Goal: Task Accomplishment & Management: Use online tool/utility

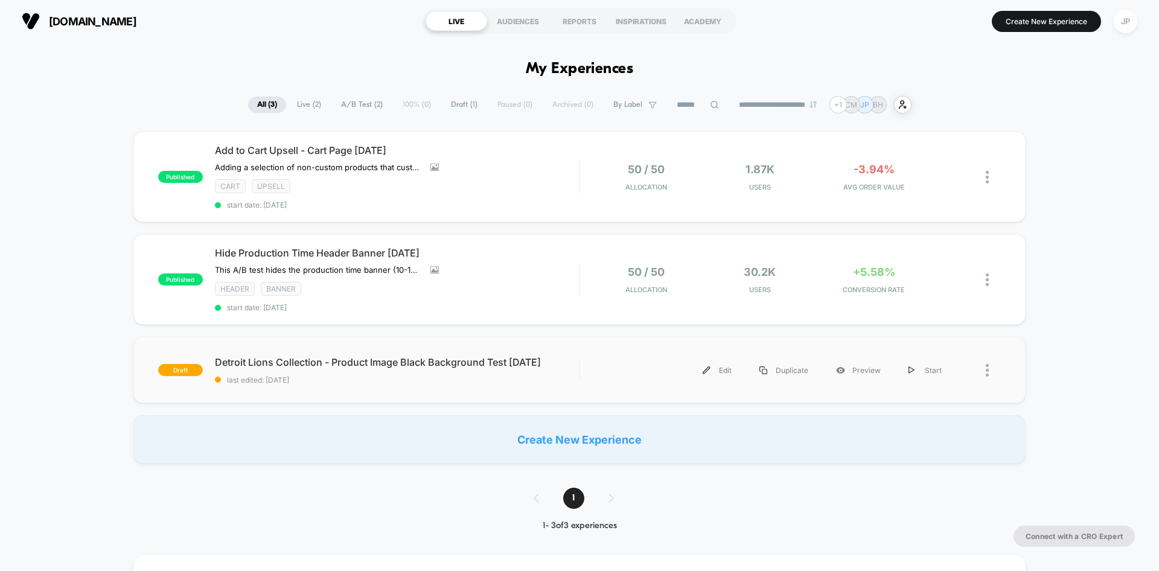
click at [612, 376] on div "Edit Duplicate Preview Start" at bounding box center [774, 370] width 364 height 27
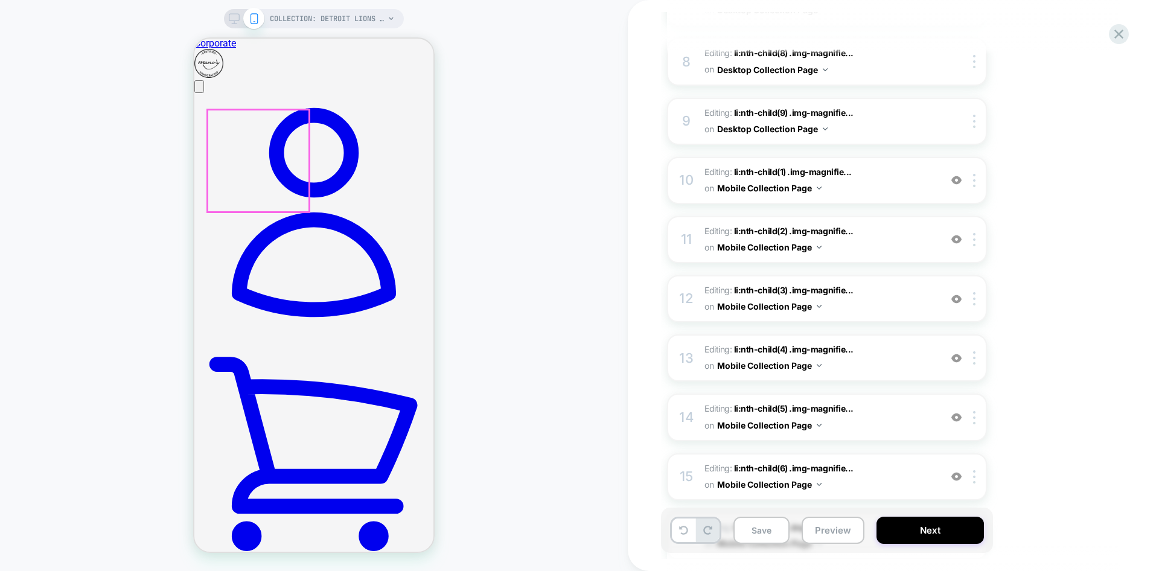
scroll to position [60, 0]
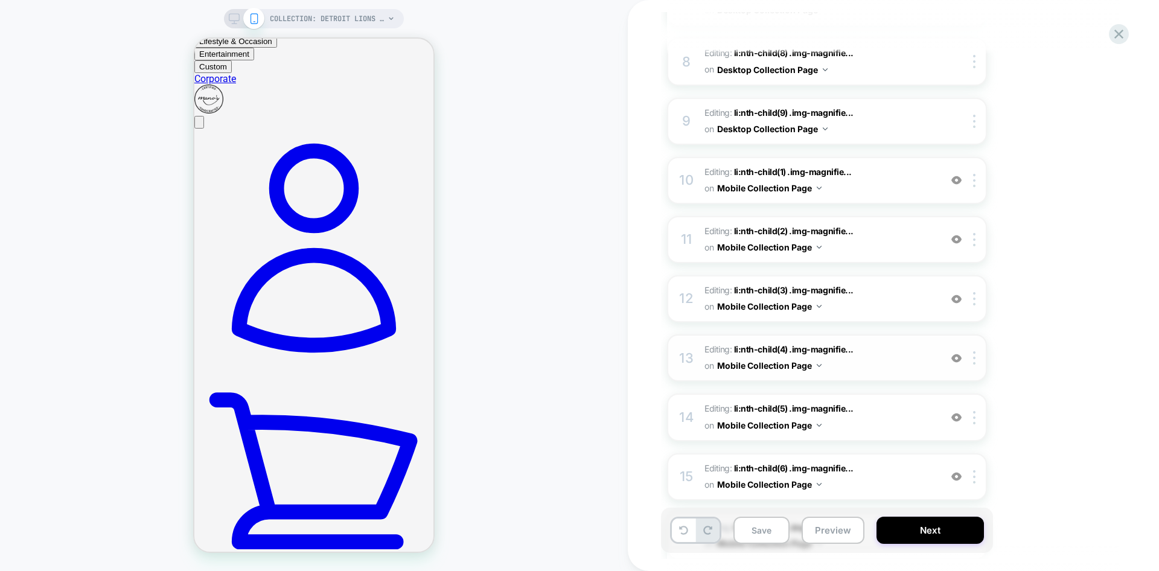
click at [891, 342] on span "Editing : li:nth-child(4) .img-magnifie... li:nth-child(4) .img-magnifier-conta…" at bounding box center [820, 358] width 230 height 33
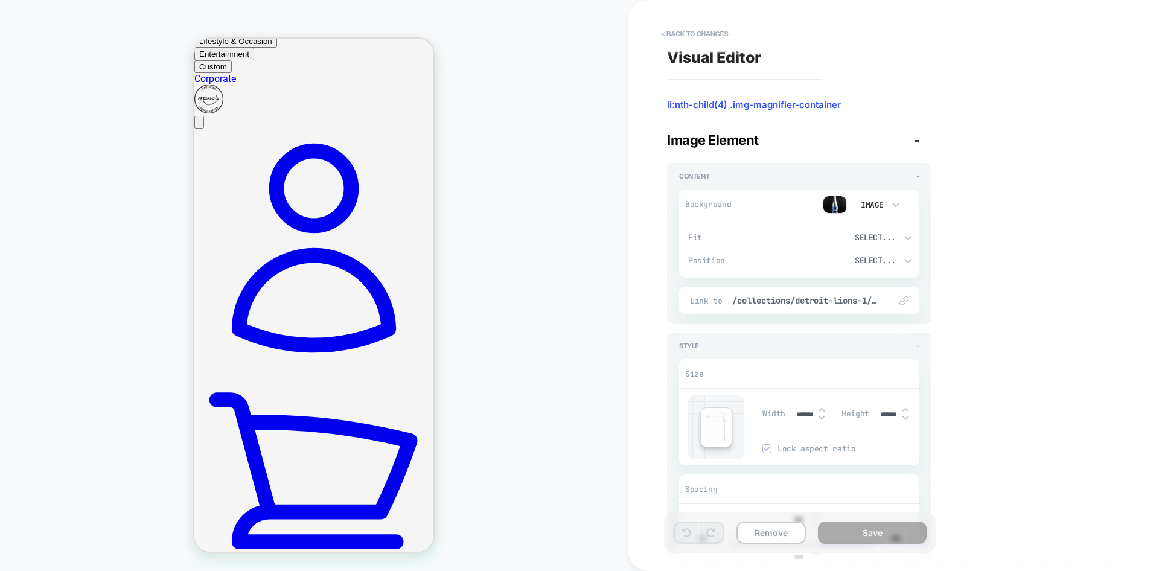
scroll to position [146, 0]
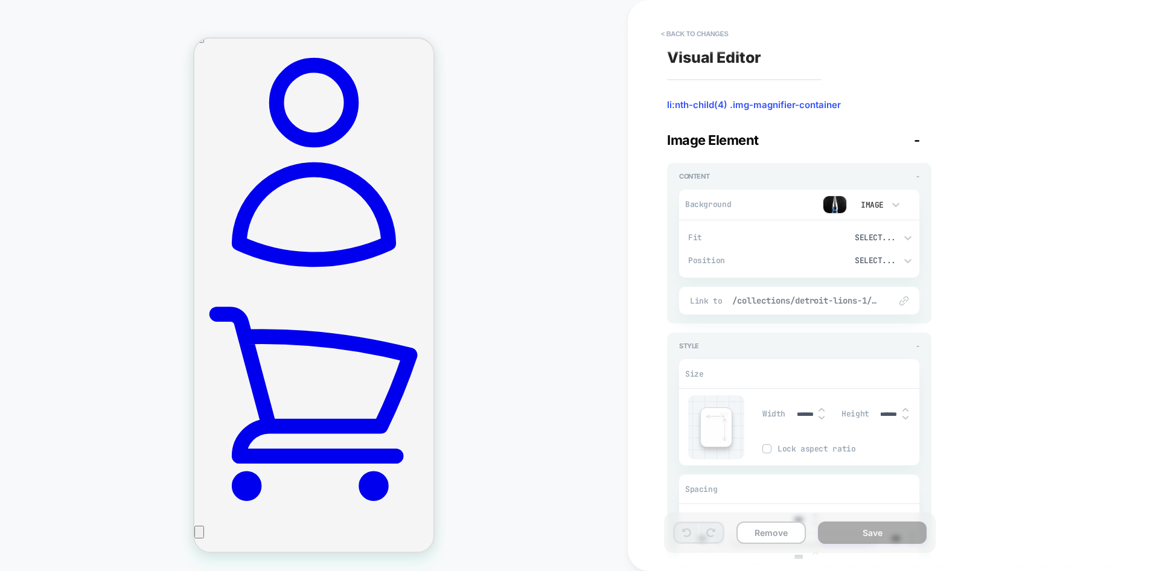
click at [835, 301] on span "/collections/detroit-lions-1/products/detroit-lions-logo-evolution-metallic-sil…" at bounding box center [805, 300] width 146 height 11
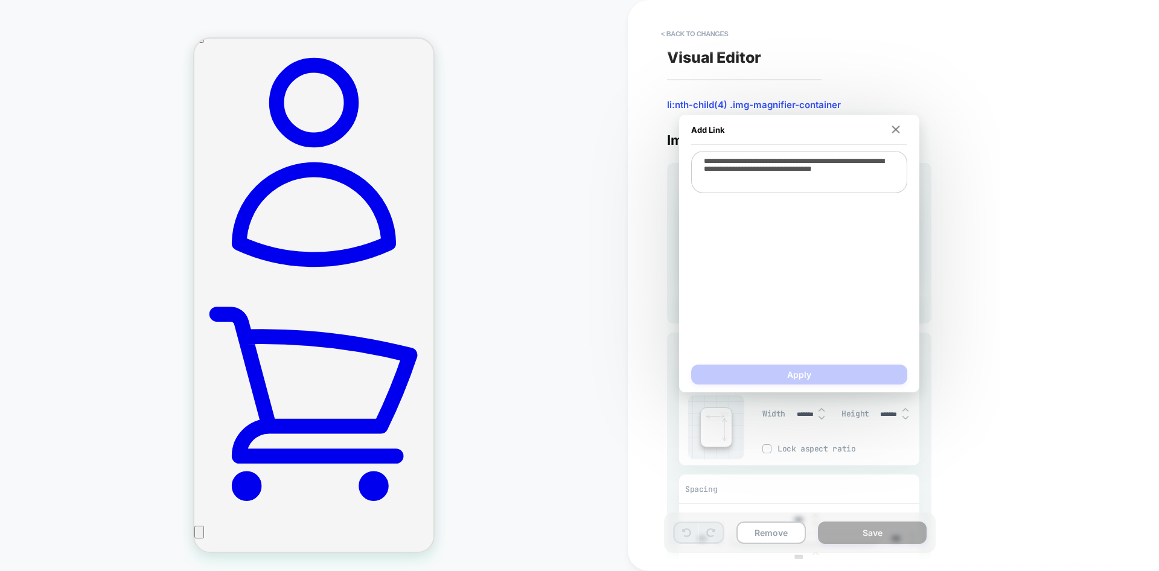
click at [953, 204] on div "Visual Editor li:nth-child(4) .img-magnifier-container Image Element - Content …" at bounding box center [887, 285] width 453 height 547
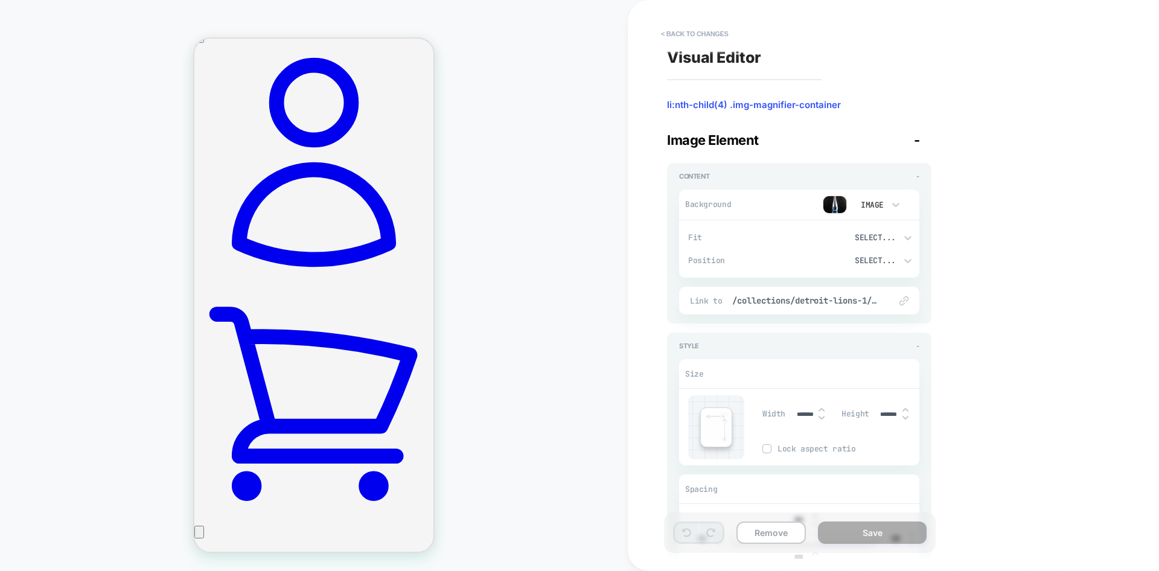
click at [838, 206] on img at bounding box center [835, 205] width 24 height 18
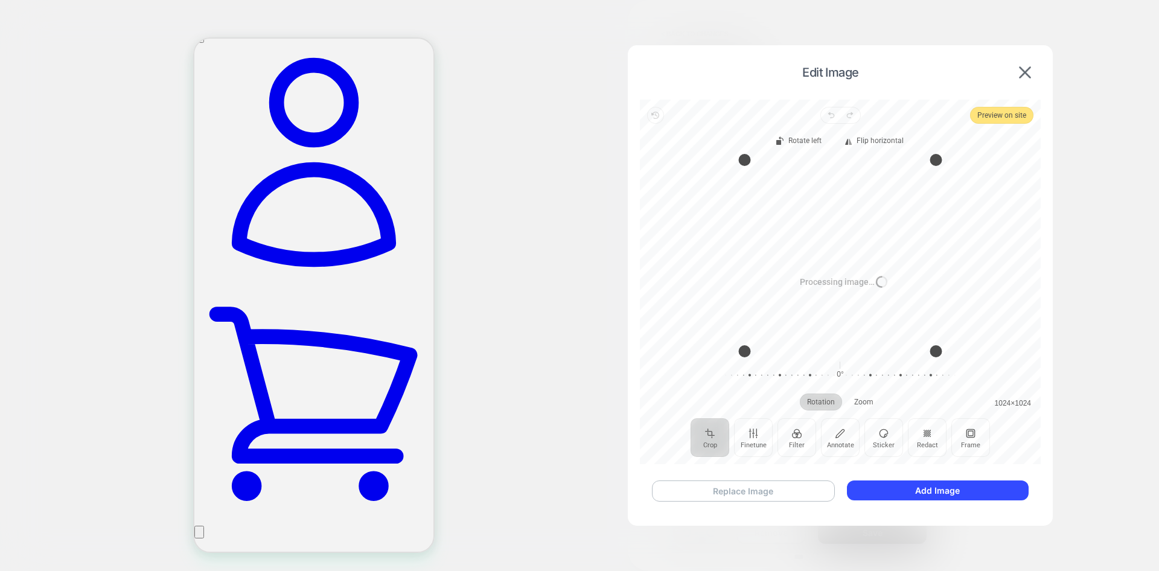
click at [761, 486] on button "Replace Image" at bounding box center [743, 491] width 183 height 21
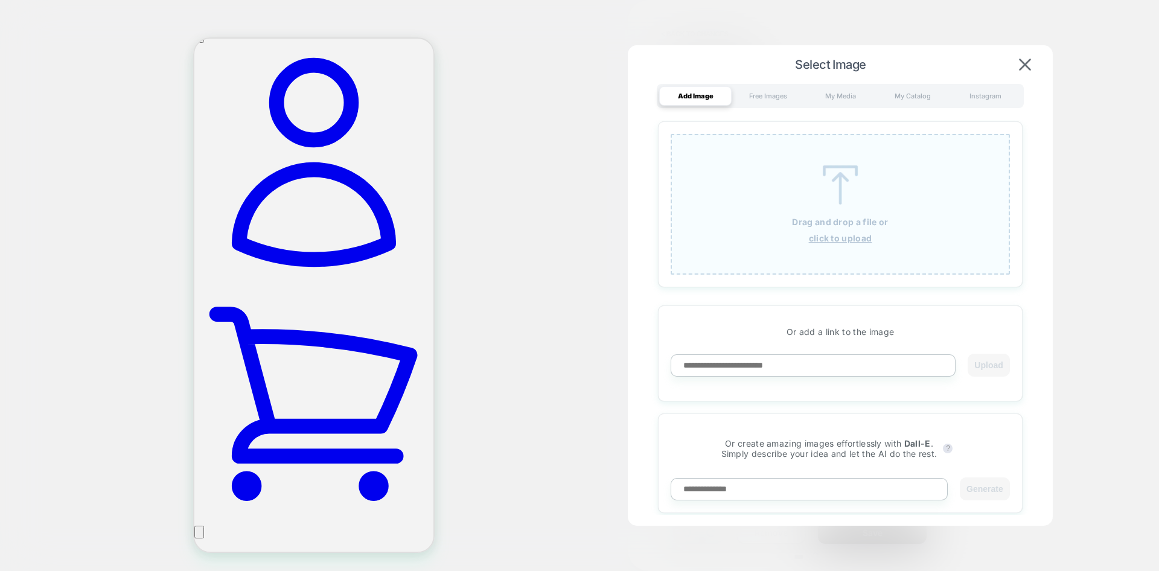
click at [839, 223] on p "Drag and drop a file or" at bounding box center [840, 222] width 96 height 10
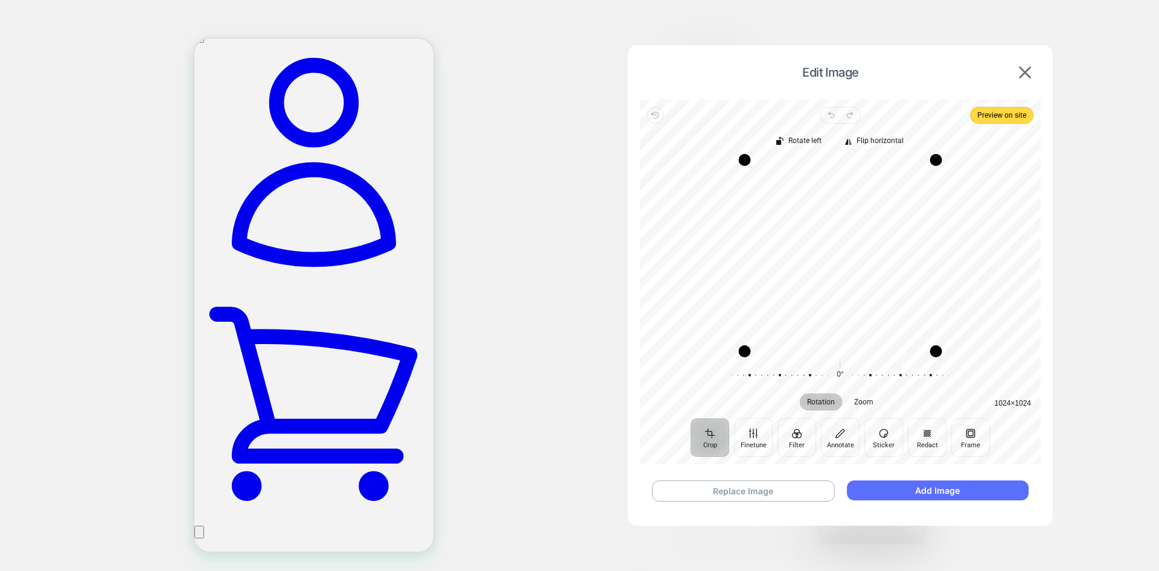
click at [955, 487] on button "Add Image" at bounding box center [938, 491] width 182 height 20
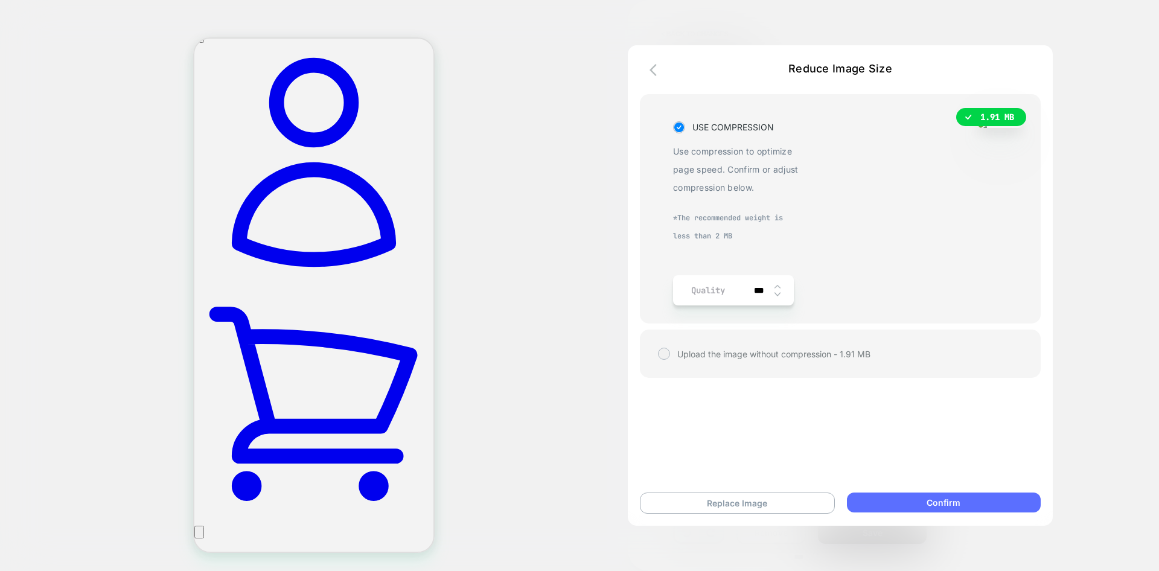
click at [909, 502] on button "Confirm" at bounding box center [944, 503] width 194 height 20
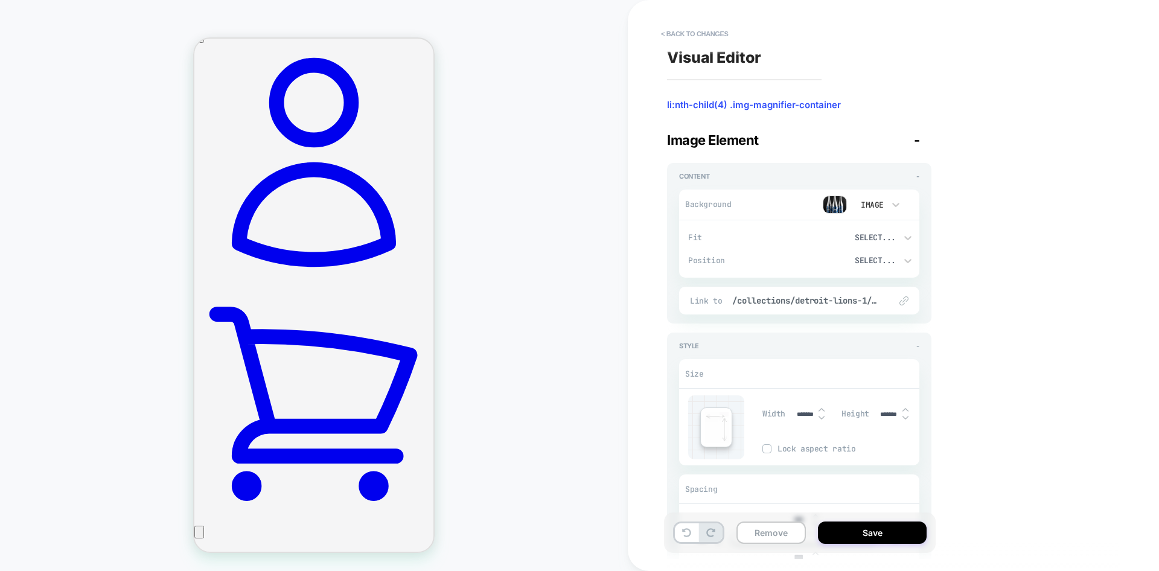
drag, startPoint x: 874, startPoint y: 533, endPoint x: 767, endPoint y: 569, distance: 112.1
click at [874, 533] on button "Save" at bounding box center [872, 533] width 109 height 22
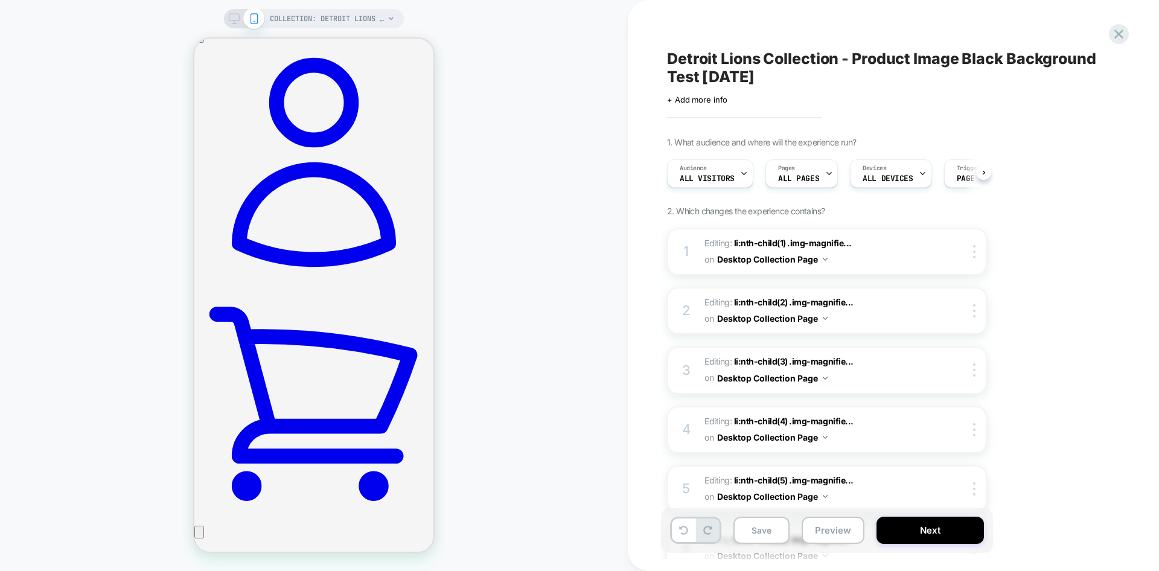
scroll to position [0, 0]
click at [765, 536] on button "Save" at bounding box center [762, 530] width 56 height 27
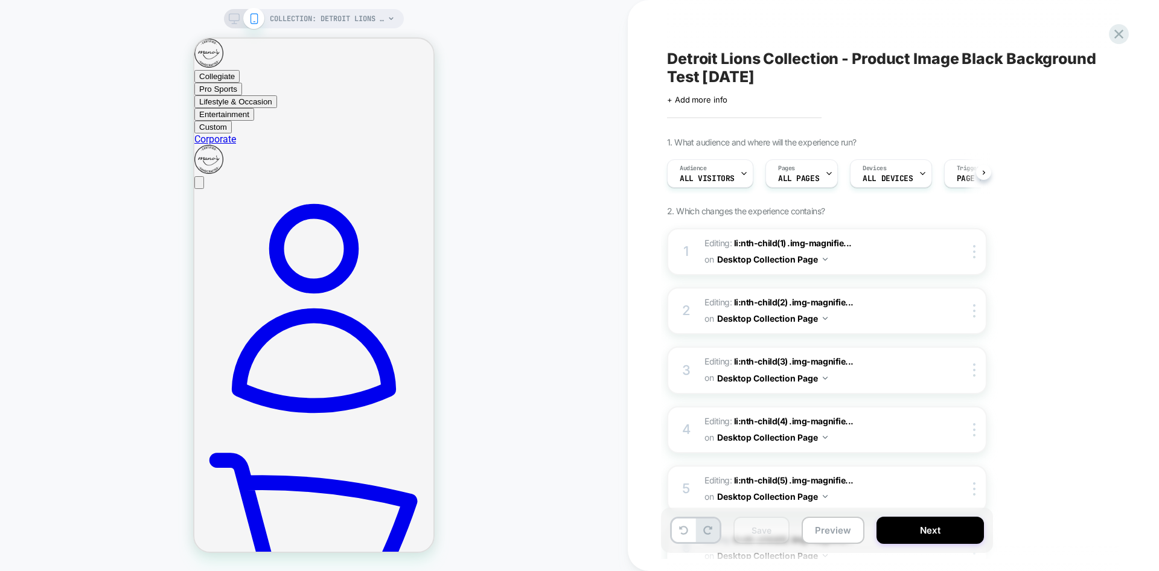
click at [234, 16] on icon at bounding box center [234, 18] width 11 height 11
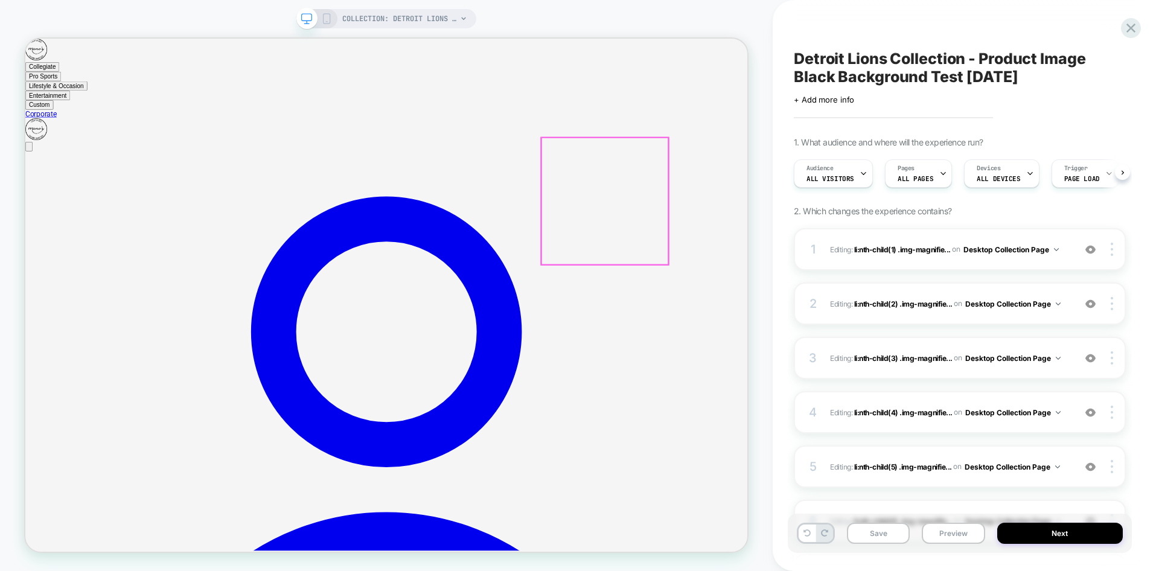
click at [927, 396] on div "4 Editing : li:nth-child(4) .img-magnifie... li:nth-child(4) .img-magnifier-con…" at bounding box center [960, 412] width 332 height 42
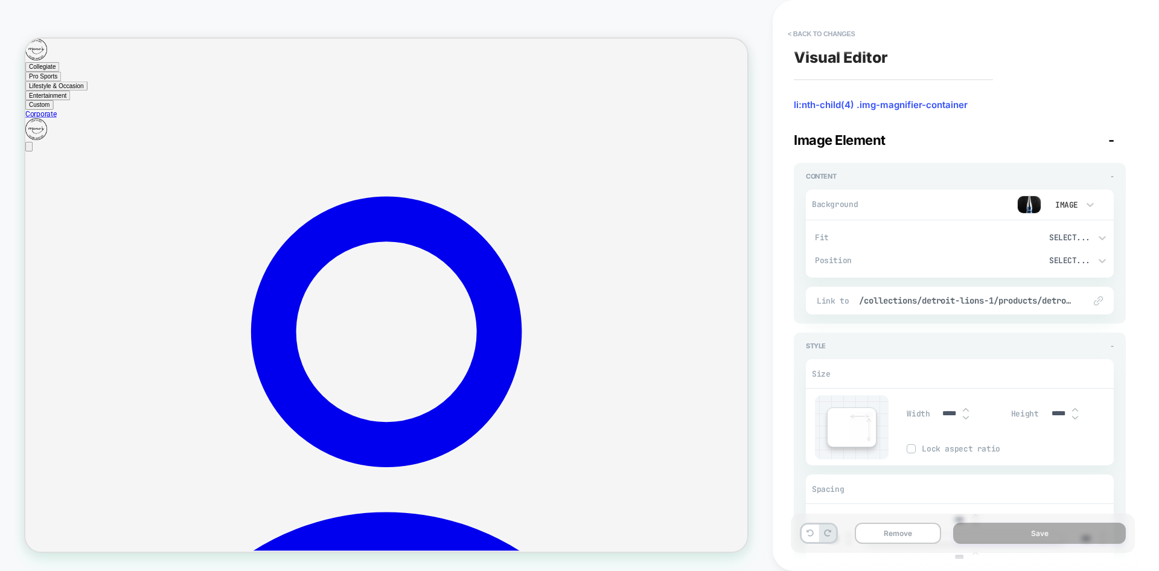
click at [1029, 198] on img at bounding box center [1029, 205] width 24 height 18
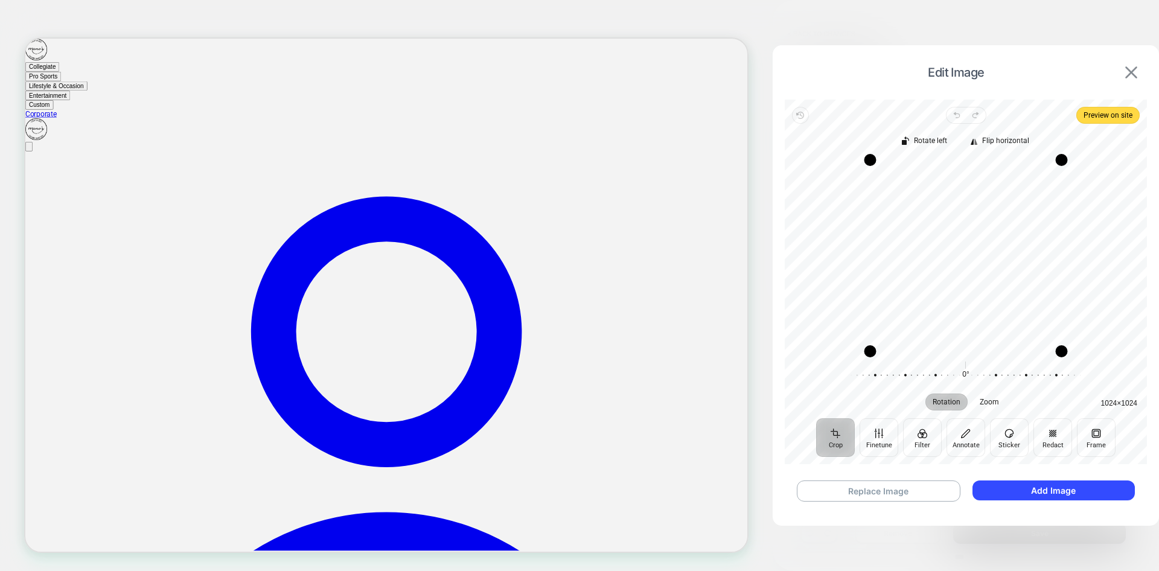
click at [1129, 71] on img at bounding box center [1132, 72] width 12 height 12
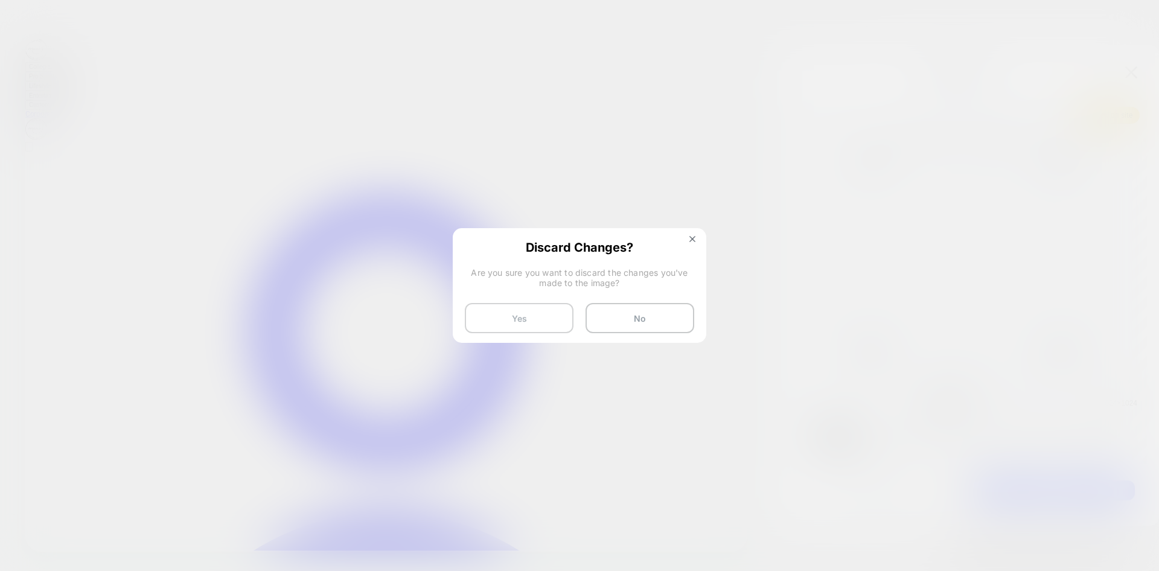
click at [543, 324] on button "Yes" at bounding box center [519, 318] width 109 height 30
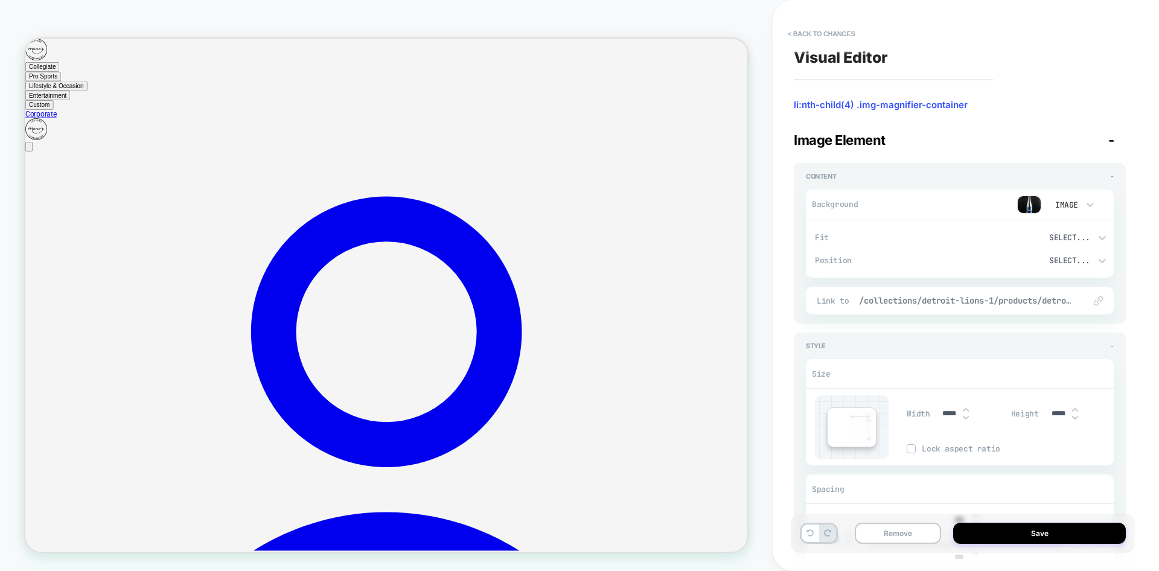
click at [992, 301] on span "/collections/detroit-lions-1/products/detroit-lions-logo-evolution-metallic-sil…" at bounding box center [966, 300] width 214 height 11
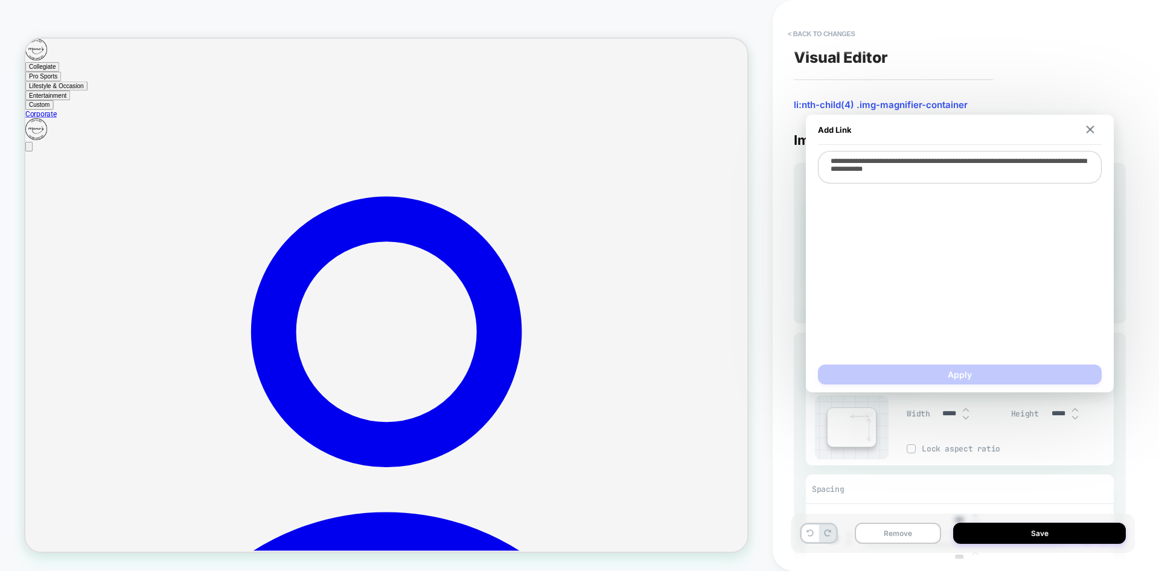
type textarea "*"
click at [1094, 129] on img at bounding box center [1091, 130] width 8 height 8
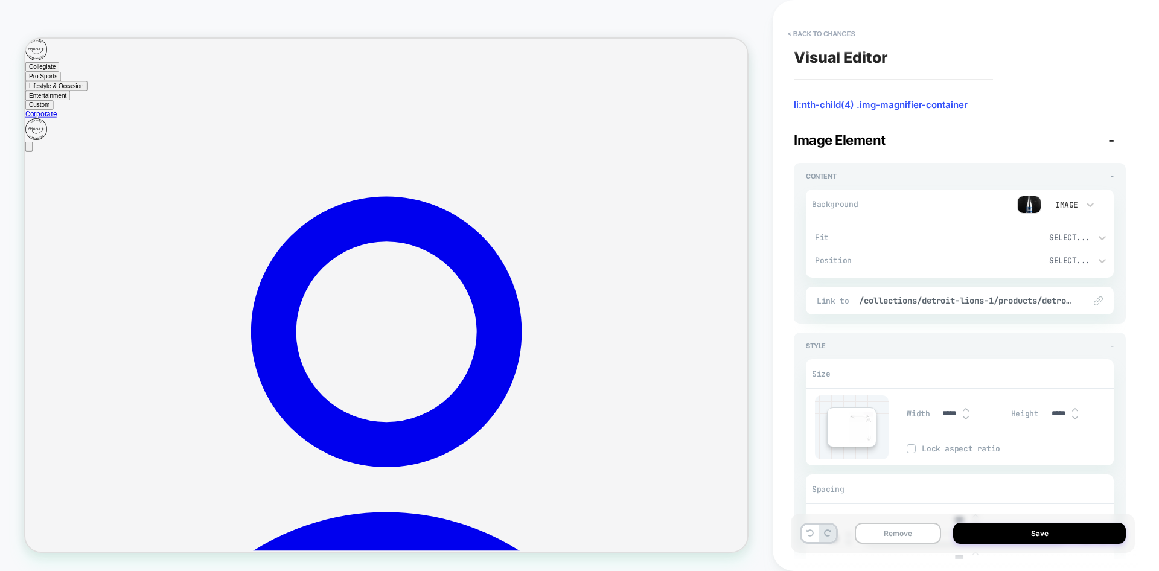
click at [1034, 203] on img at bounding box center [1029, 205] width 24 height 18
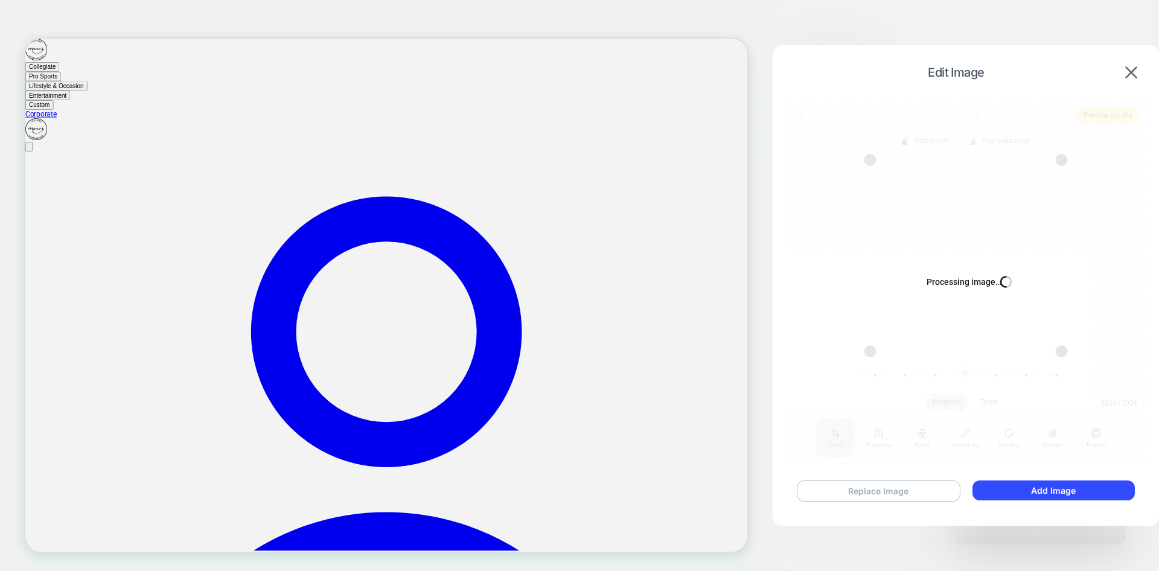
click at [914, 490] on button "Replace Image" at bounding box center [879, 491] width 164 height 21
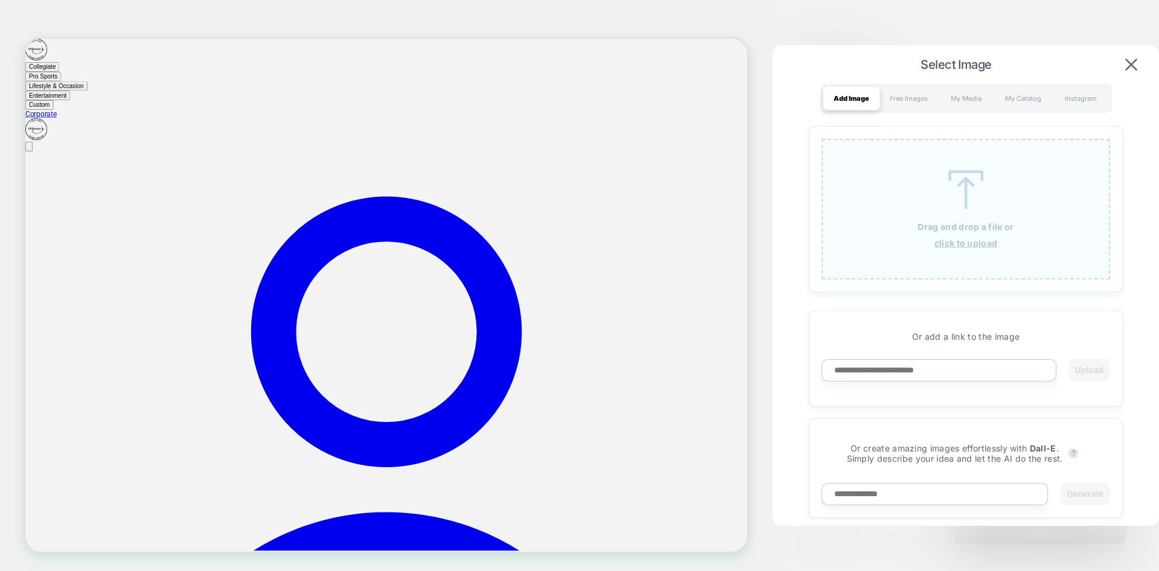
click at [991, 203] on img at bounding box center [966, 189] width 54 height 39
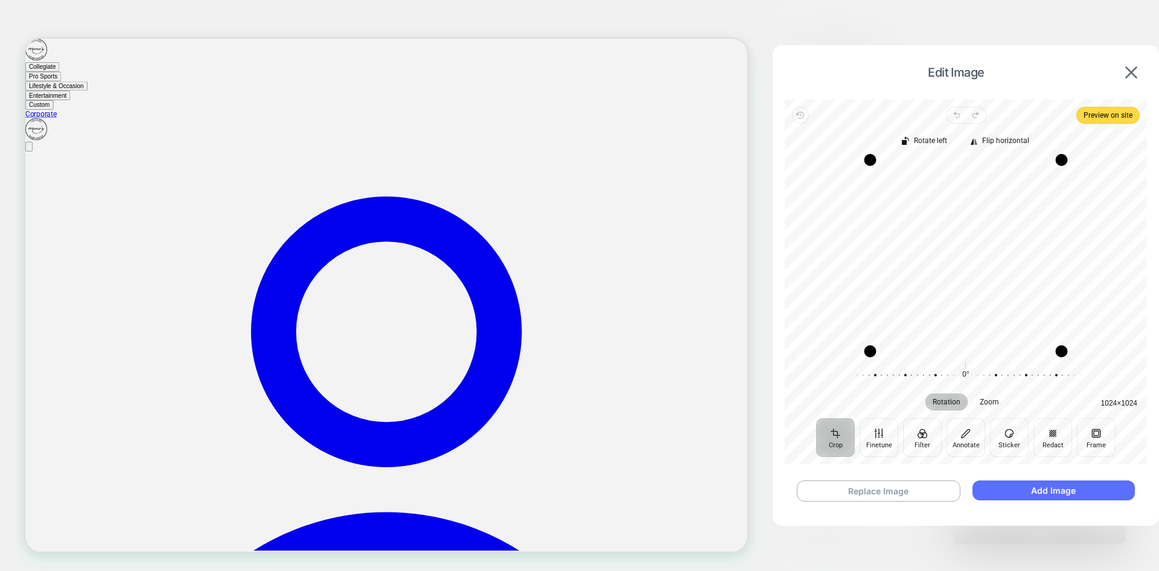
click at [1074, 487] on button "Add Image" at bounding box center [1054, 491] width 162 height 20
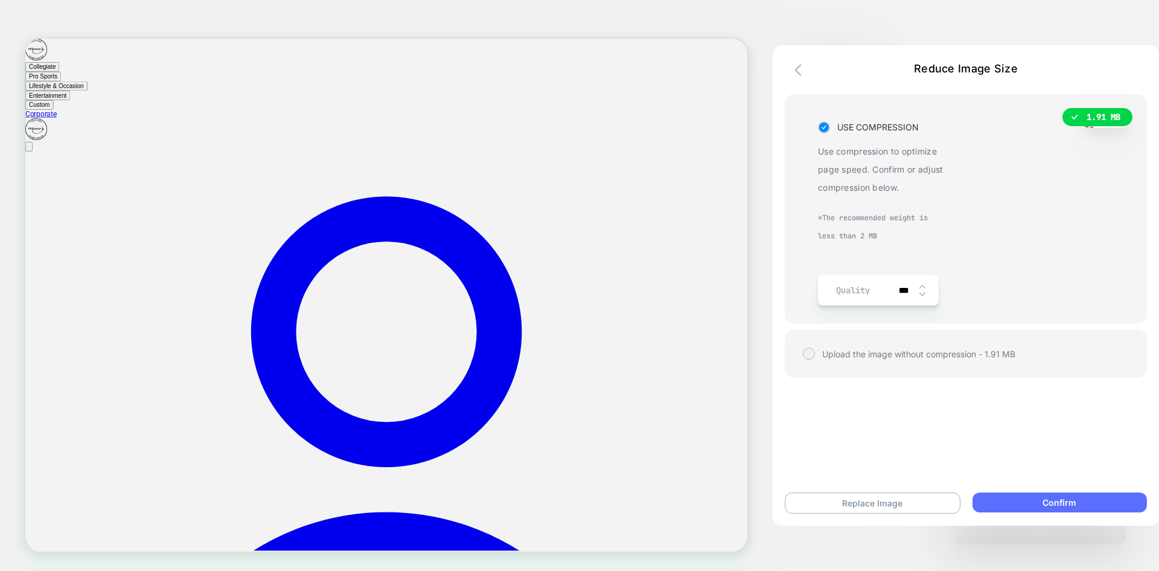
click at [1058, 500] on button "Confirm" at bounding box center [1060, 503] width 175 height 20
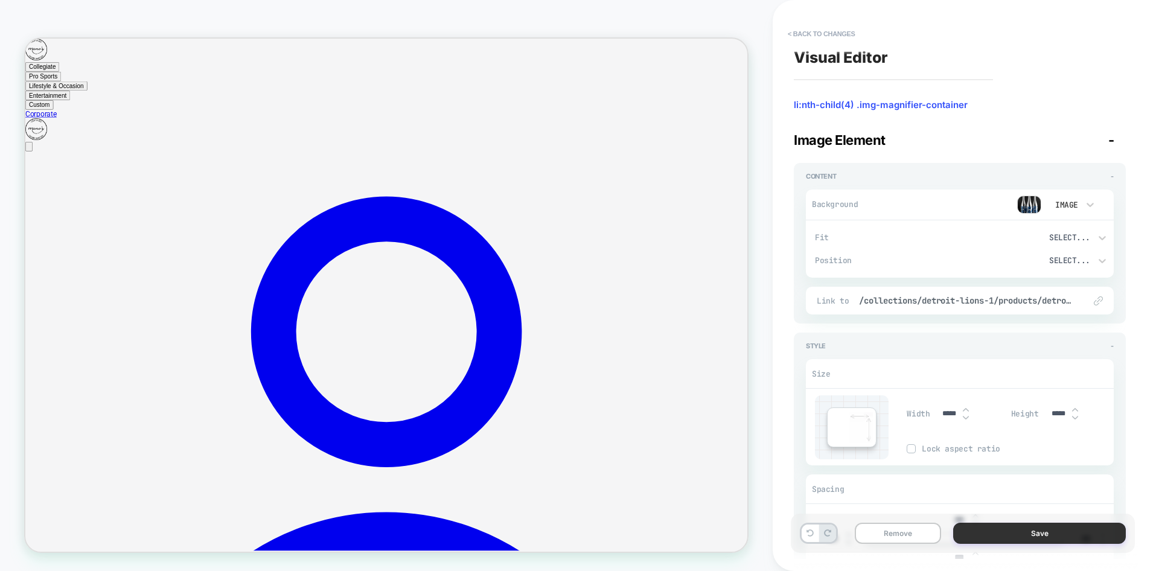
click at [1036, 533] on button "Save" at bounding box center [1039, 533] width 173 height 21
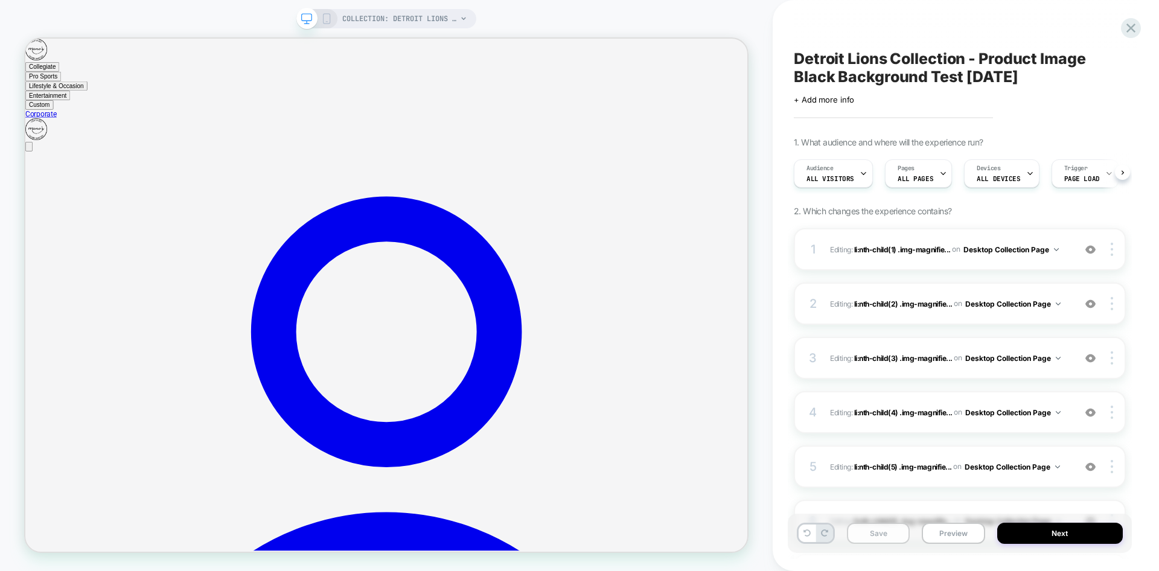
click at [872, 531] on button "Save" at bounding box center [878, 533] width 63 height 21
click at [945, 535] on button "Preview" at bounding box center [953, 533] width 63 height 21
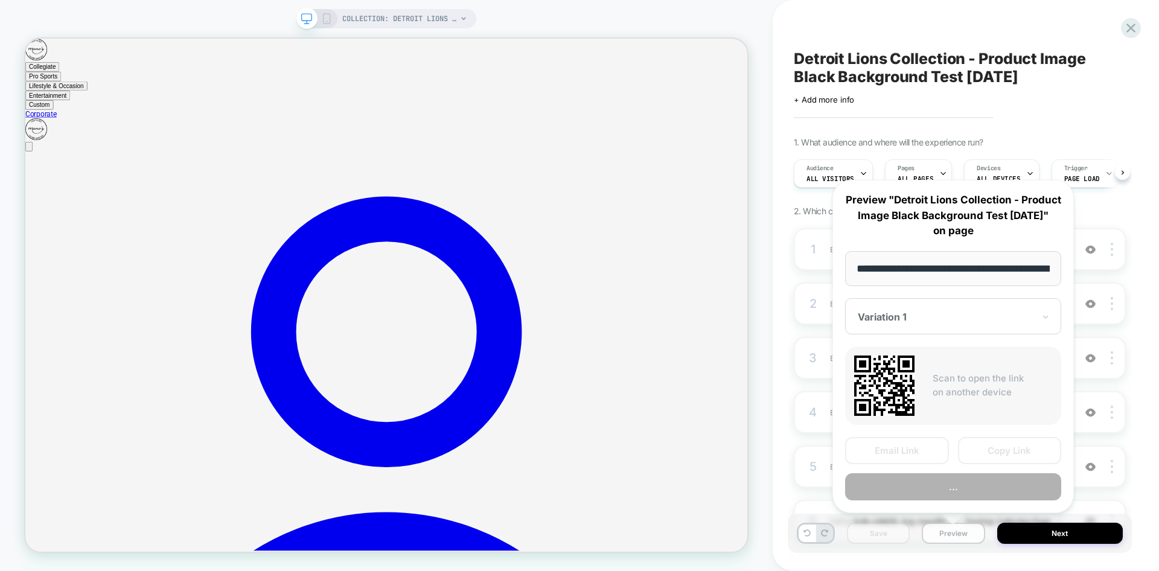
scroll to position [0, 140]
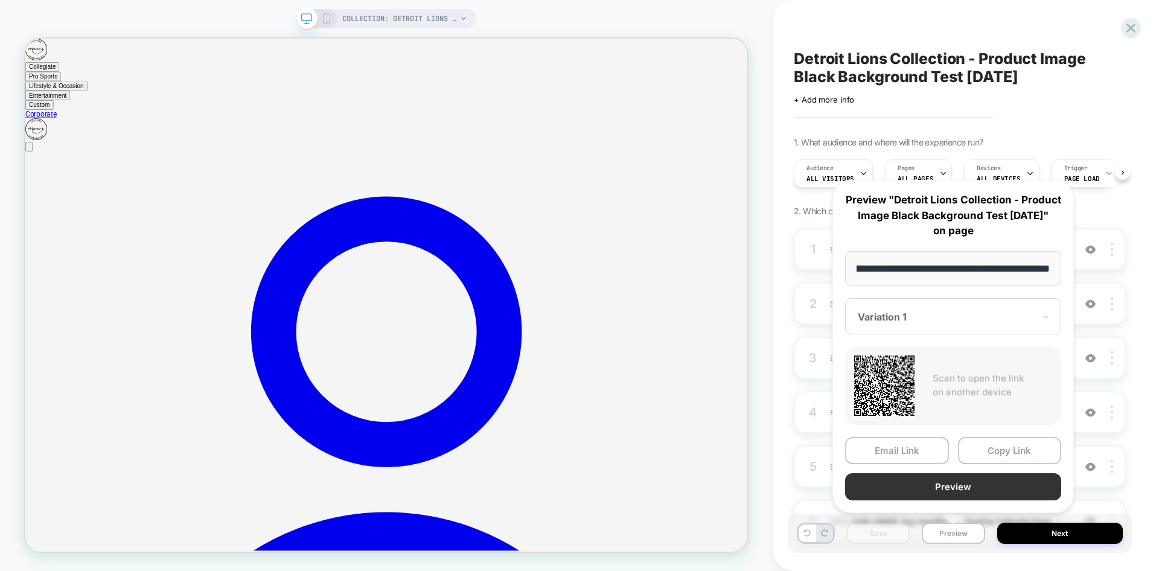
click at [967, 483] on button "Preview" at bounding box center [953, 486] width 216 height 27
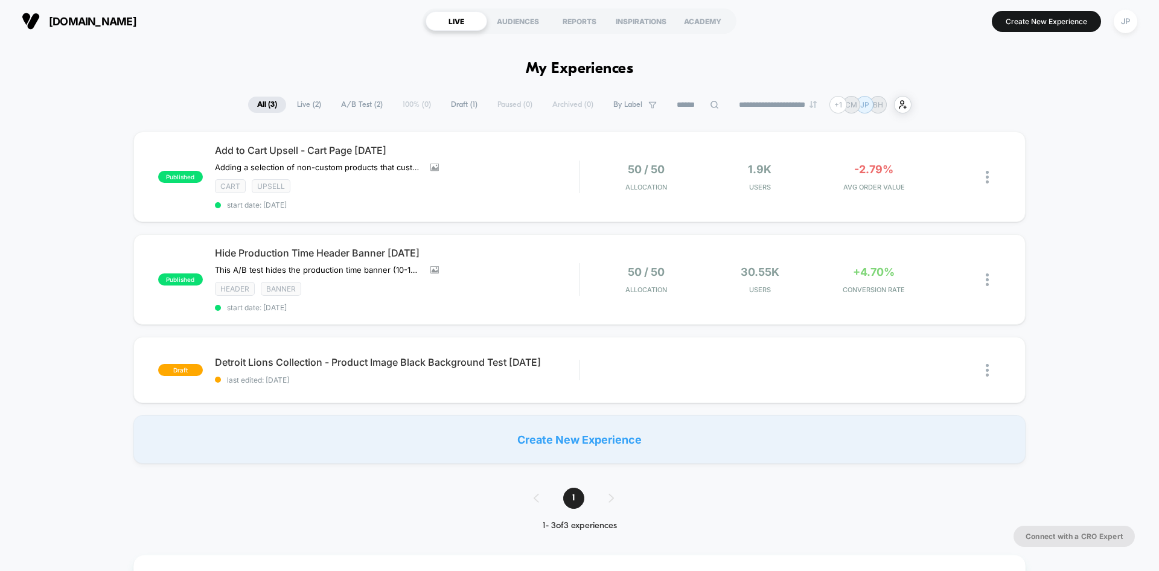
drag, startPoint x: 470, startPoint y: 59, endPoint x: 381, endPoint y: 46, distance: 90.3
click at [519, 360] on span "Detroit Lions Collection - Product Image Black Background Test 09.12.25 Click t…" at bounding box center [397, 362] width 364 height 12
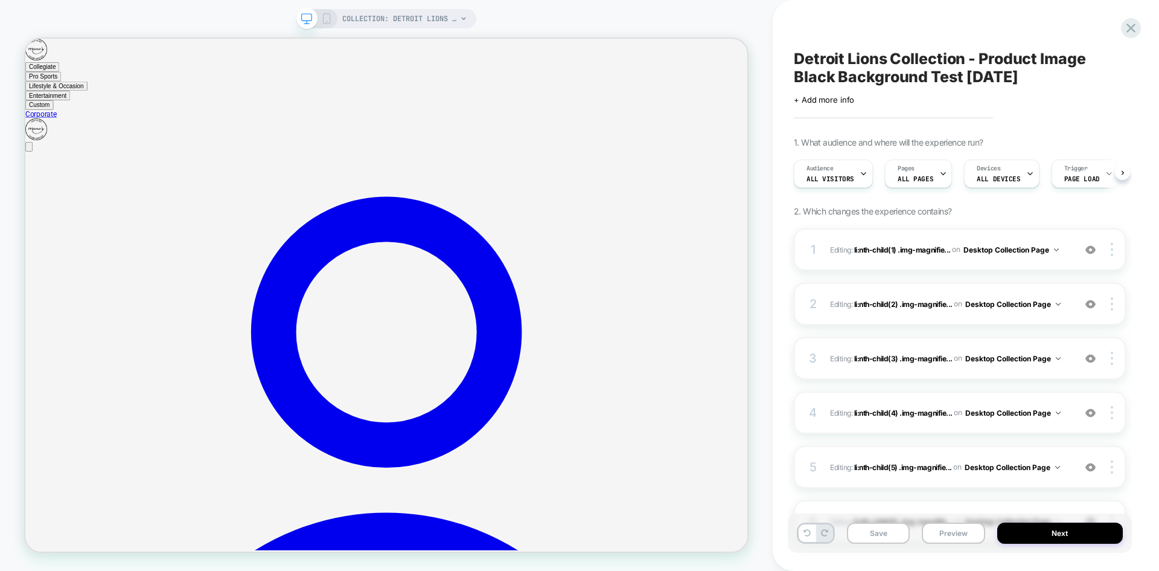
scroll to position [0, 1]
click at [1074, 180] on span "Page Load" at bounding box center [1082, 179] width 36 height 8
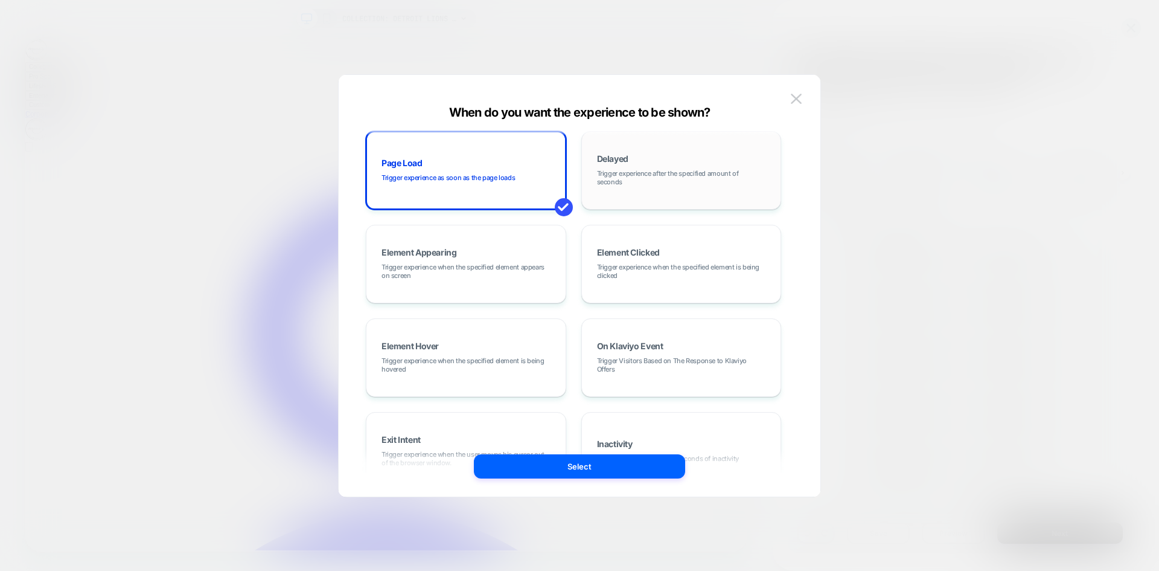
scroll to position [0, 0]
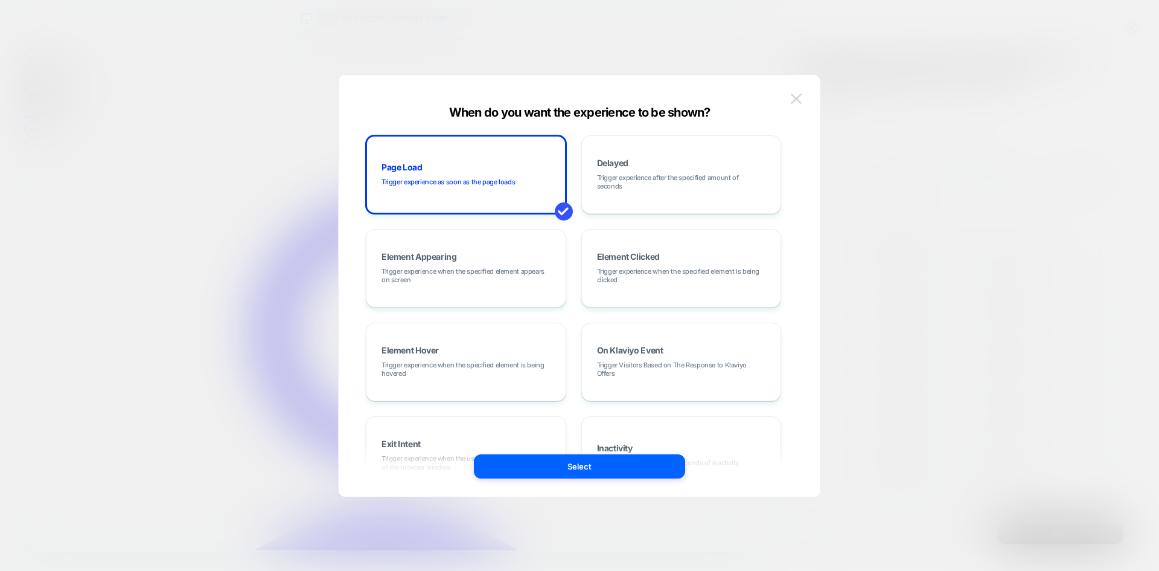
click at [799, 94] on img at bounding box center [796, 99] width 11 height 10
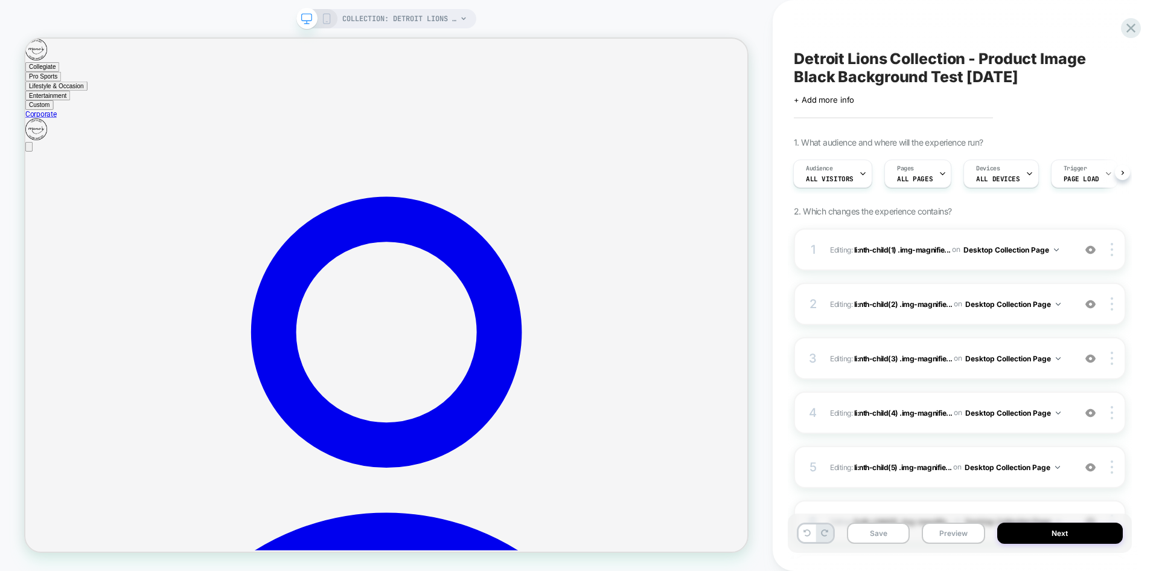
click at [324, 16] on icon at bounding box center [326, 18] width 11 height 11
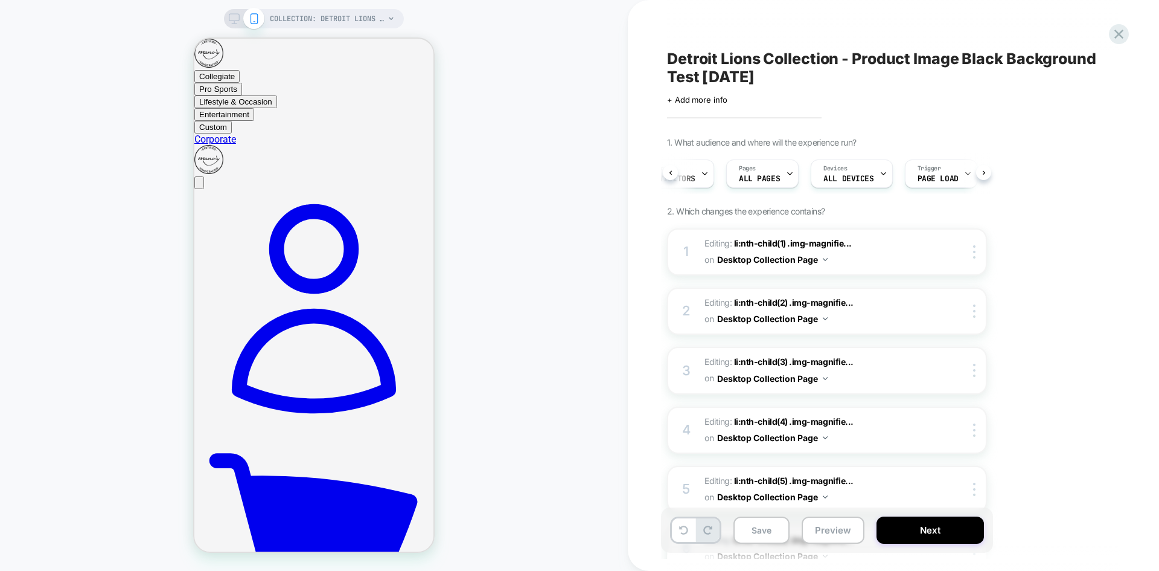
click at [985, 172] on div "Audience All Visitors Pages ALL PAGES Devices ALL DEVICES Trigger Page Load" at bounding box center [827, 173] width 320 height 40
click at [893, 133] on div "Detroit Lions Collection - Product Image Black Background Test 09.12.25 Click t…" at bounding box center [887, 285] width 453 height 546
click at [353, 11] on span "COLLECTION: Detroit Lions (Category)" at bounding box center [327, 18] width 115 height 19
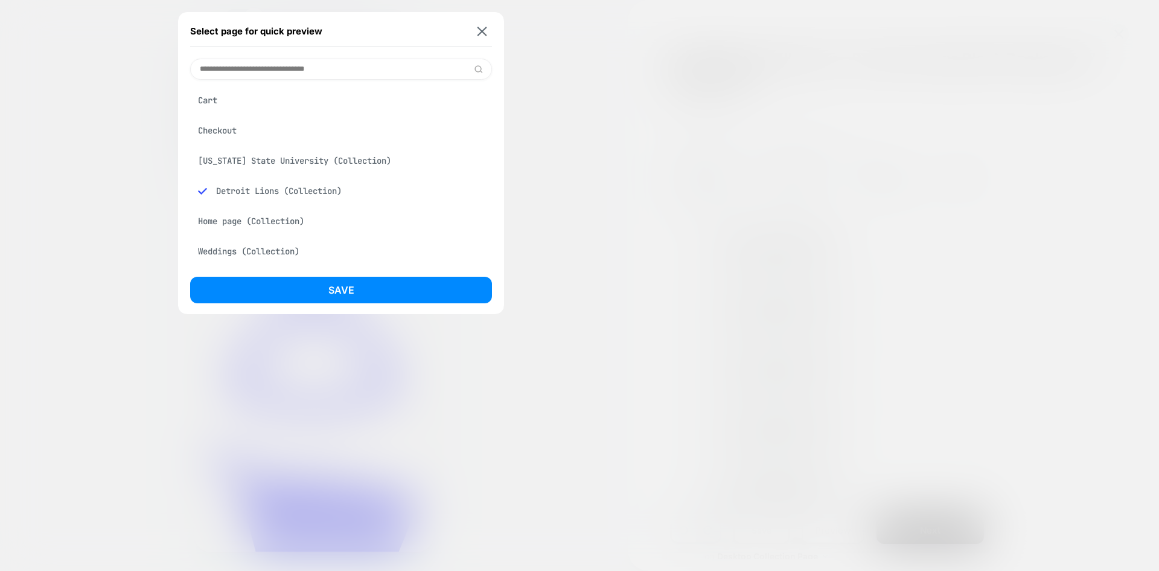
click at [310, 168] on div "Louisiana State University (Collection)" at bounding box center [341, 160] width 302 height 23
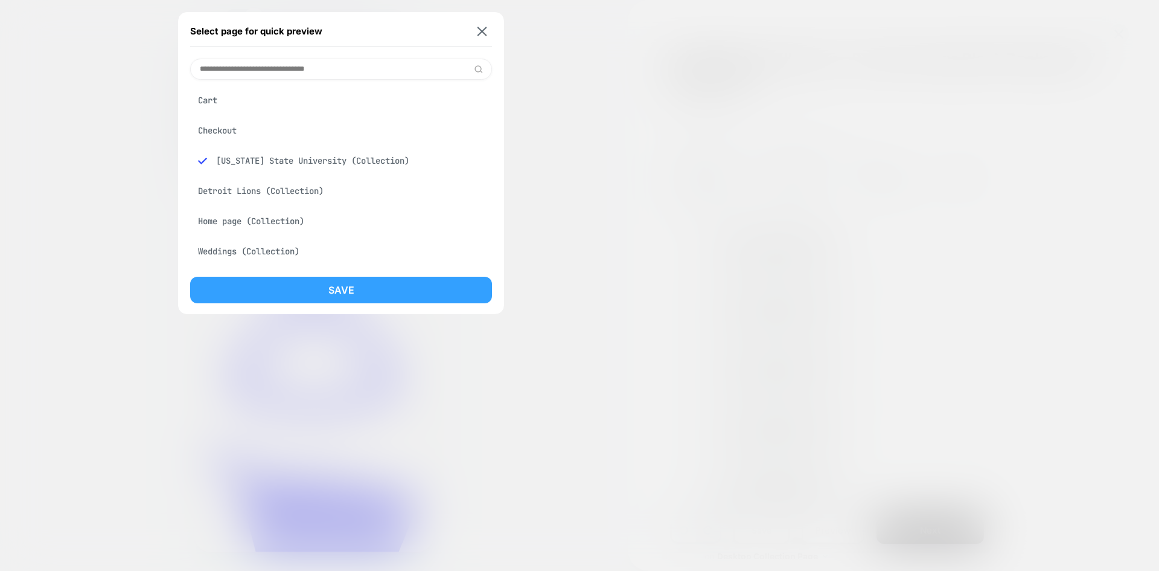
click at [332, 289] on button "Save" at bounding box center [341, 290] width 302 height 27
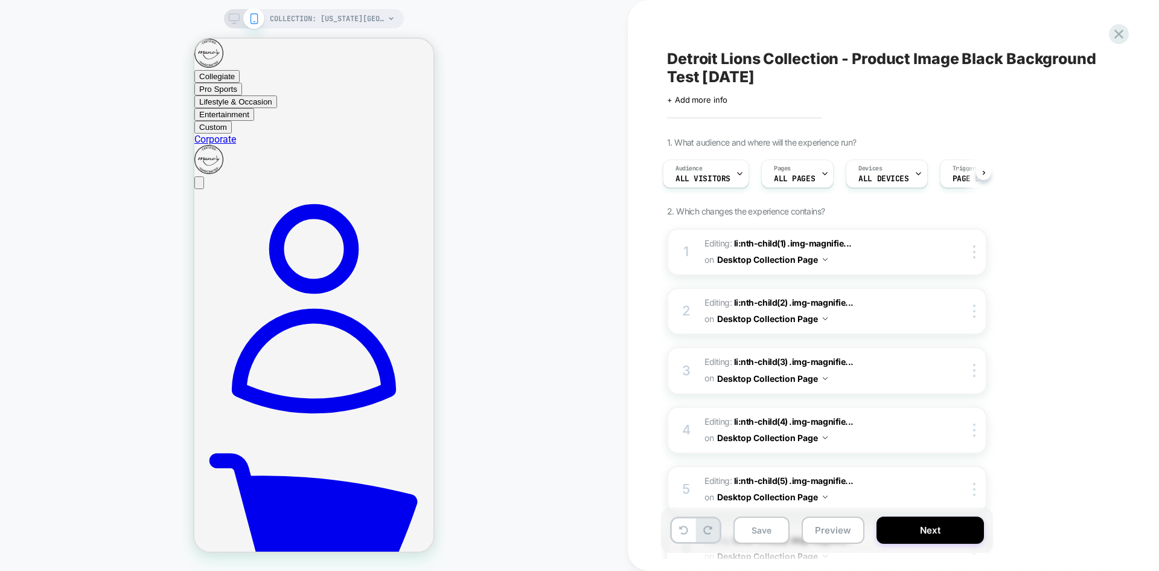
scroll to position [0, 5]
click at [331, 14] on span "COLLECTION: Louisiana State University (Category)" at bounding box center [327, 18] width 115 height 19
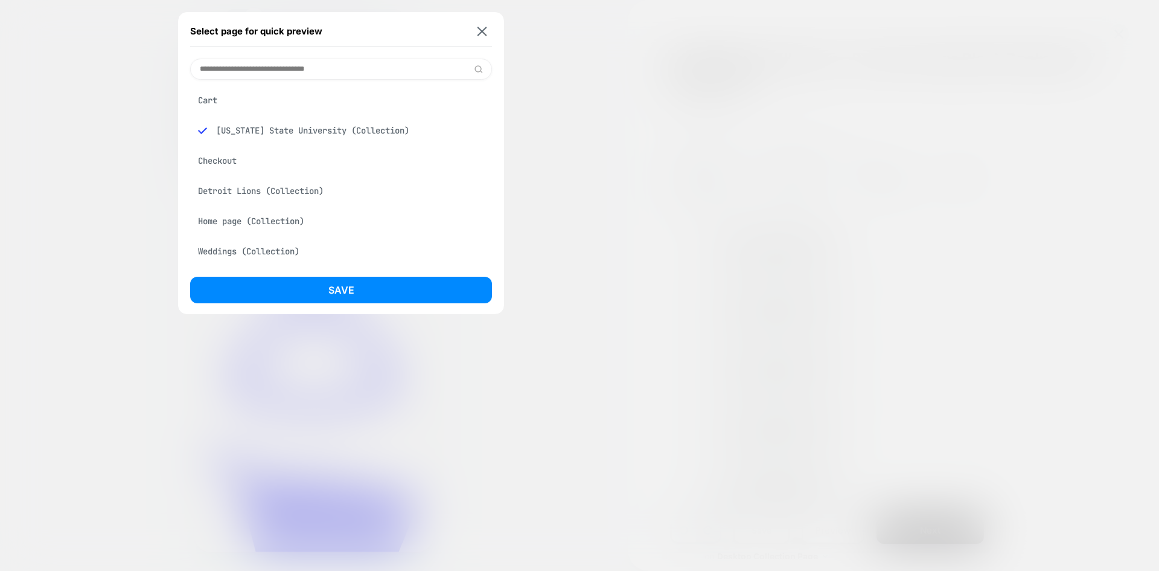
click at [306, 191] on div "Detroit Lions (Collection)" at bounding box center [341, 190] width 302 height 23
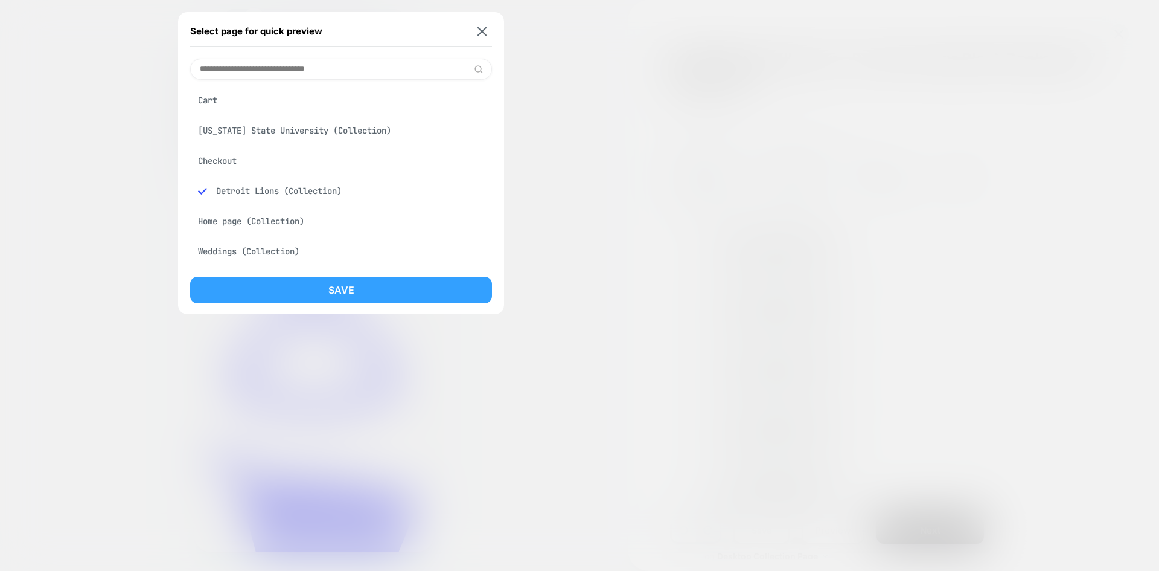
click at [352, 290] on button "Save" at bounding box center [341, 290] width 302 height 27
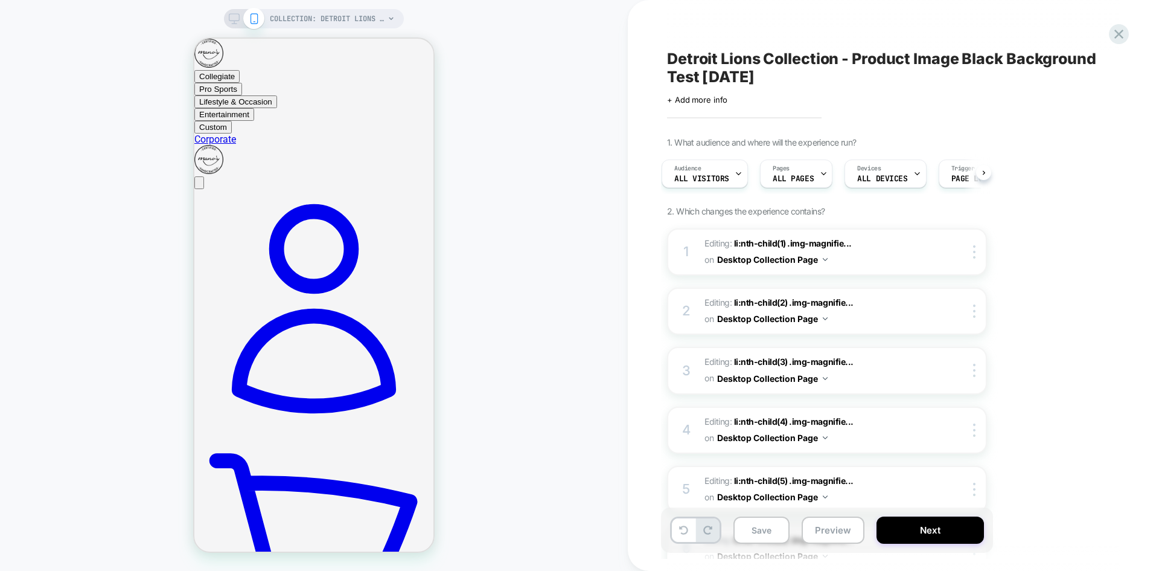
scroll to position [0, 0]
click at [810, 170] on div "Pages ALL PAGES" at bounding box center [793, 173] width 65 height 27
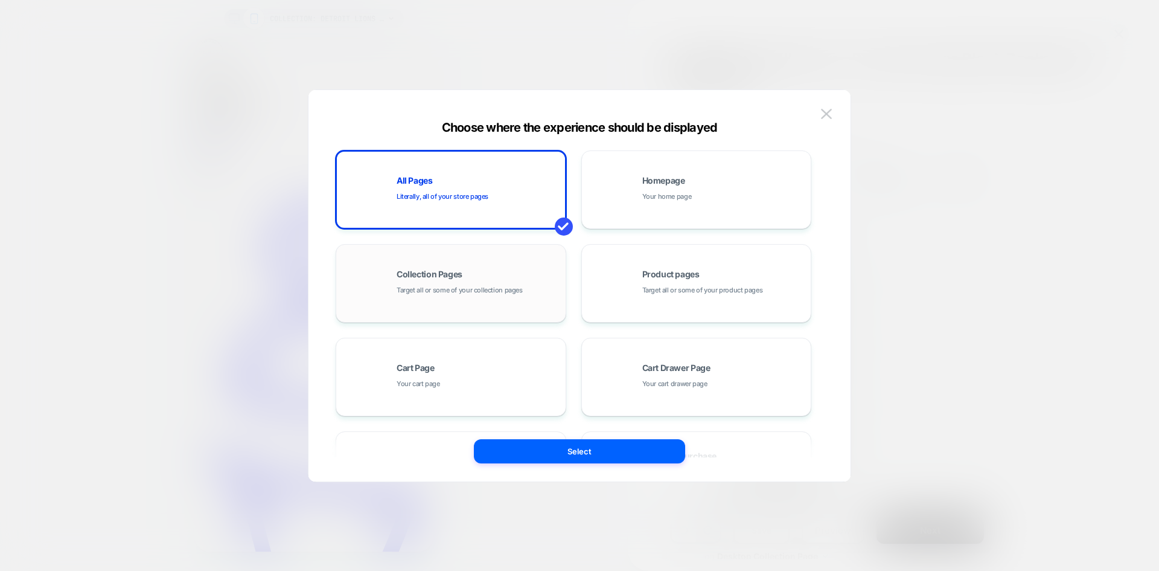
click at [459, 265] on div "Collection Pages Target all or some of your collection pages" at bounding box center [450, 283] width 217 height 66
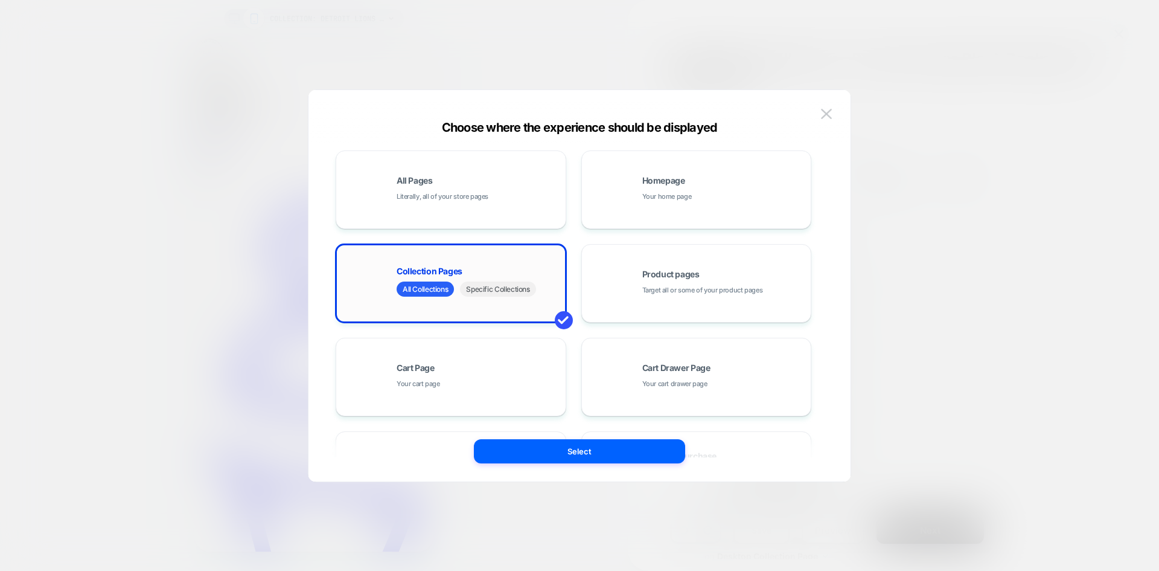
click at [478, 288] on span "Specific Collections" at bounding box center [497, 288] width 75 height 15
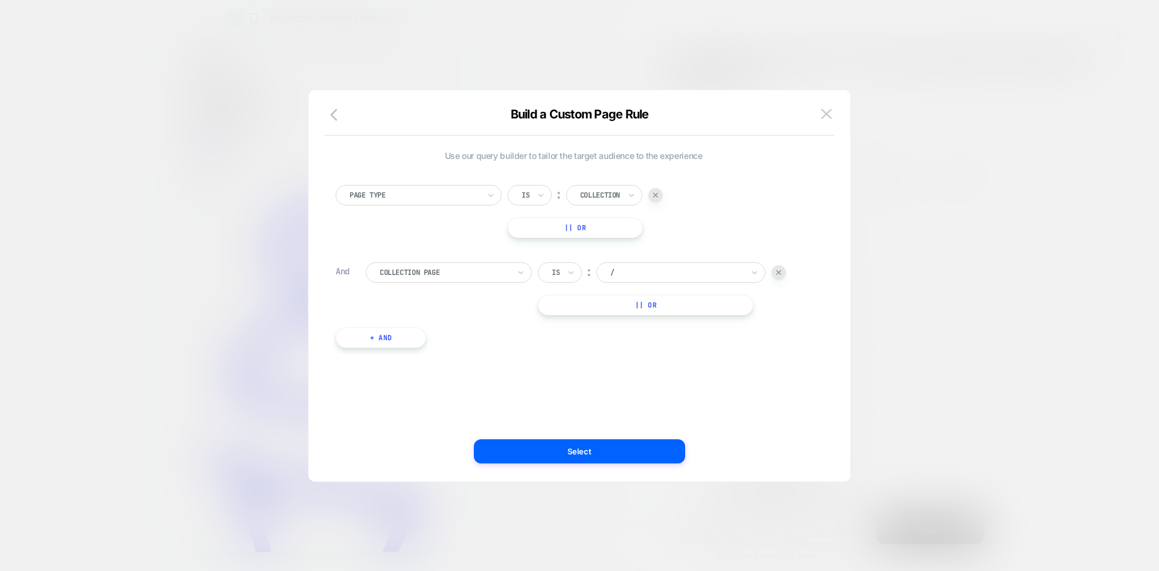
click at [658, 195] on img at bounding box center [655, 195] width 5 height 5
click at [633, 200] on div at bounding box center [646, 195] width 133 height 11
type input "******"
click at [622, 225] on div "Detroit Lions" at bounding box center [658, 228] width 157 height 19
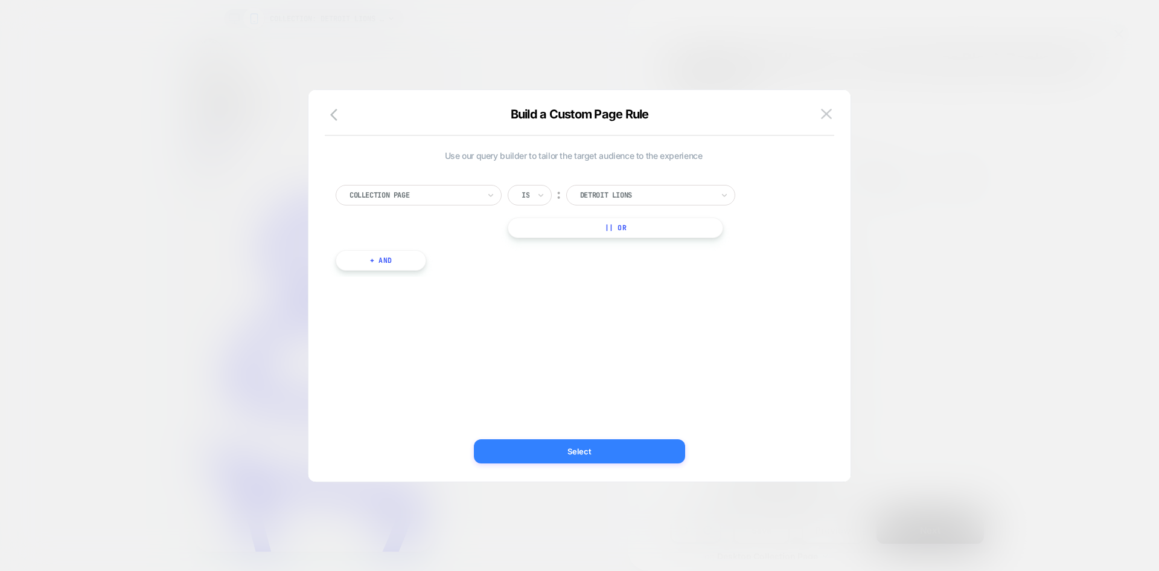
click at [614, 446] on button "Select" at bounding box center [579, 451] width 211 height 24
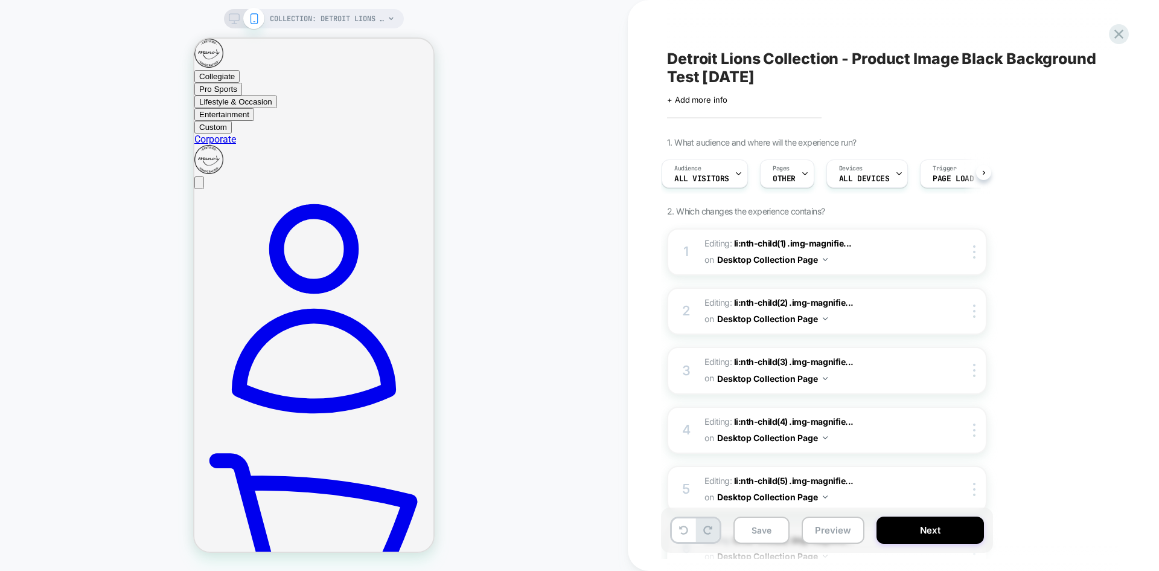
click at [234, 16] on icon at bounding box center [234, 18] width 11 height 11
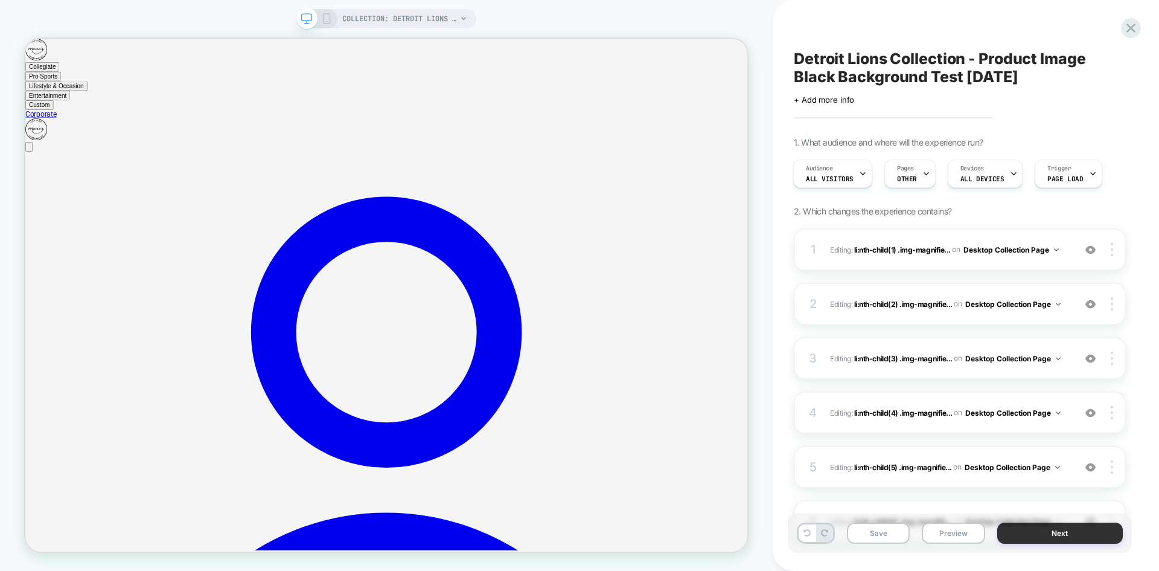
click at [1042, 530] on button "Next" at bounding box center [1061, 532] width 126 height 21
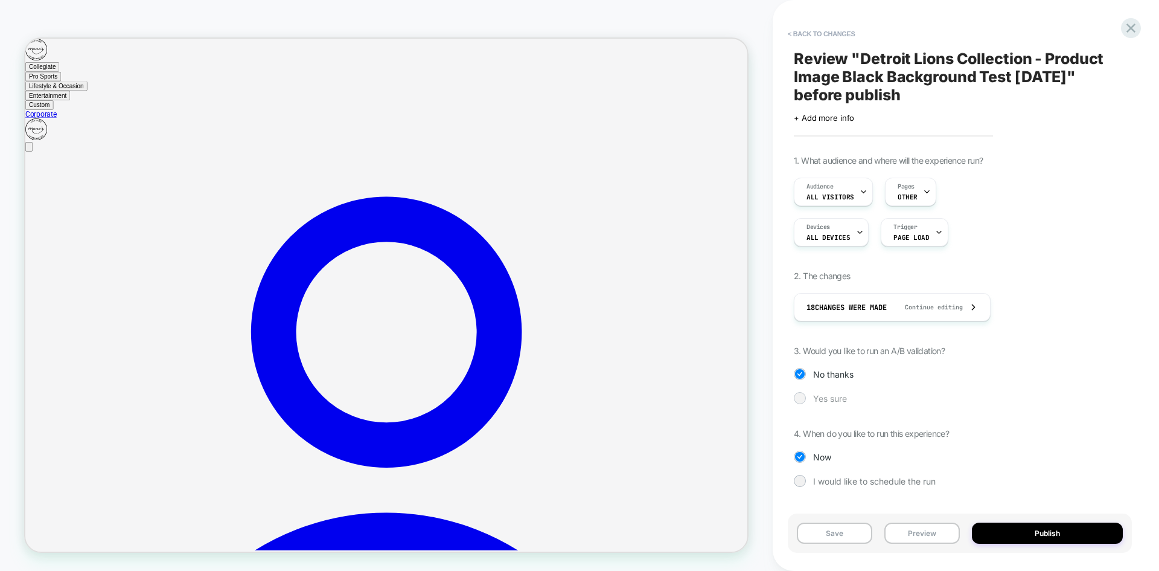
click at [840, 396] on span "Yes sure" at bounding box center [830, 398] width 34 height 10
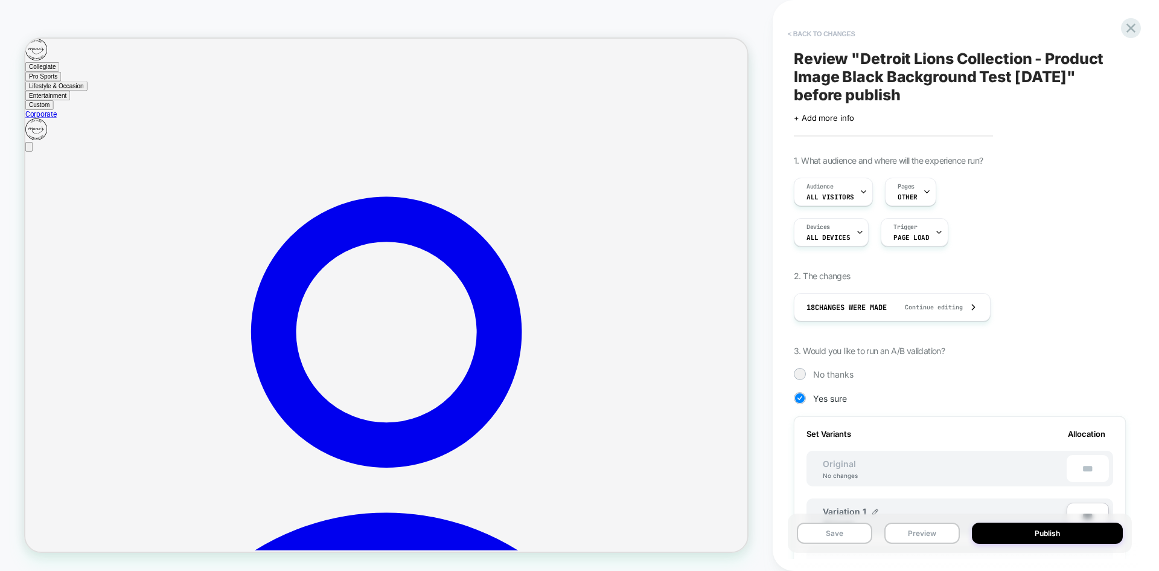
click at [836, 37] on button "< Back to changes" at bounding box center [822, 33] width 80 height 19
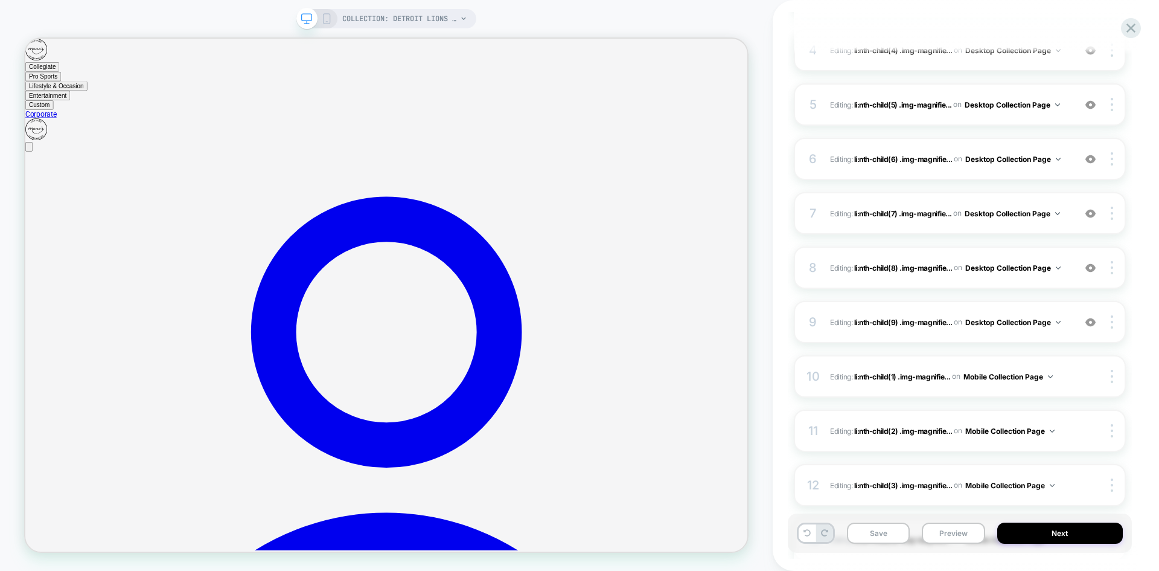
scroll to position [768, 0]
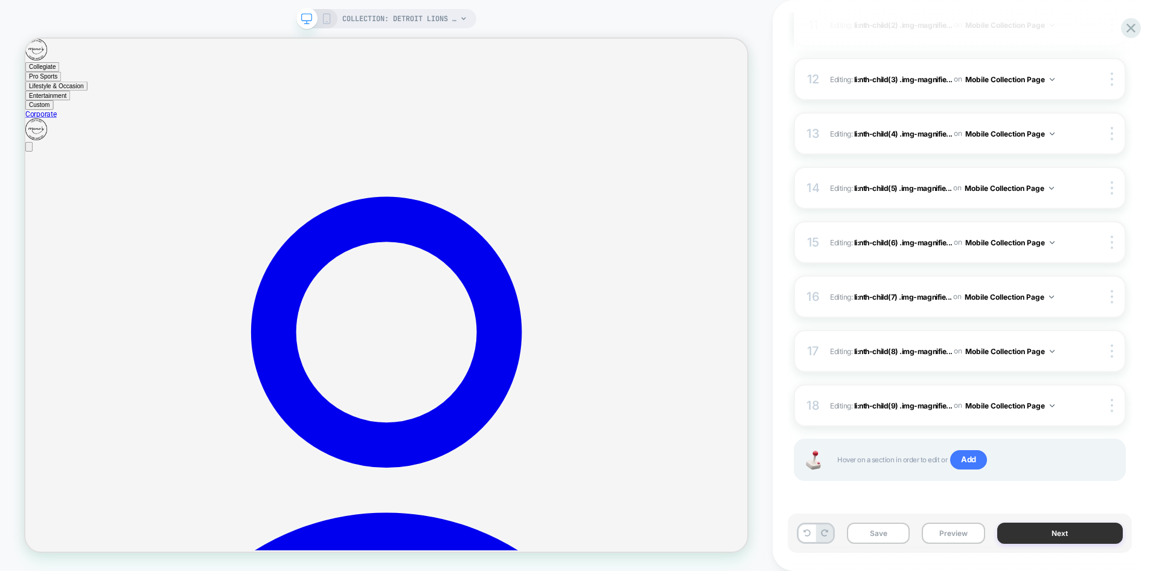
click at [1031, 527] on button "Next" at bounding box center [1061, 532] width 126 height 21
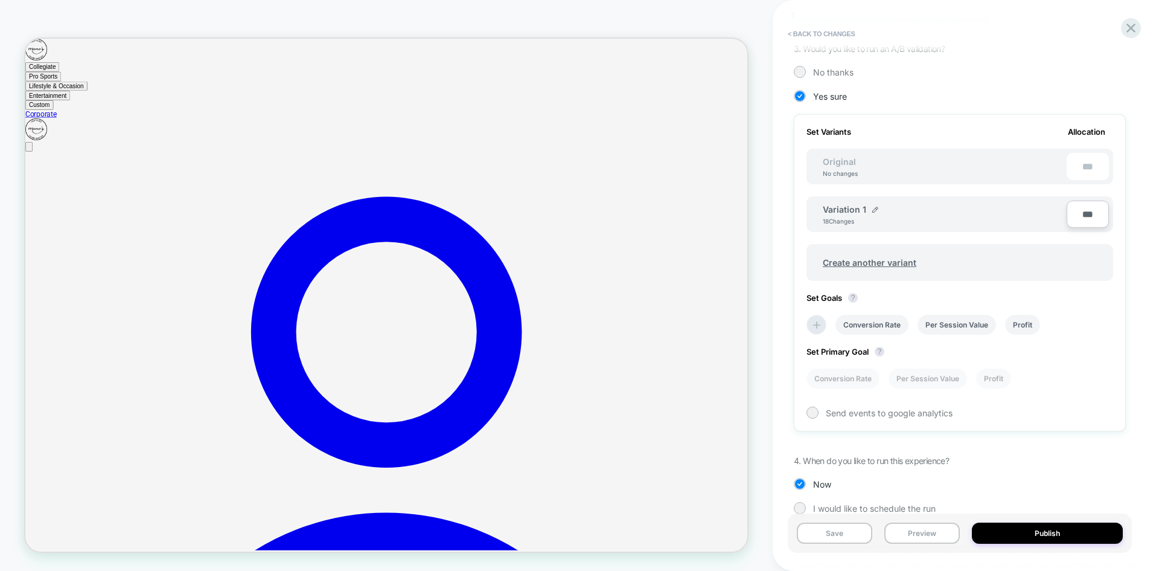
scroll to position [324, 0]
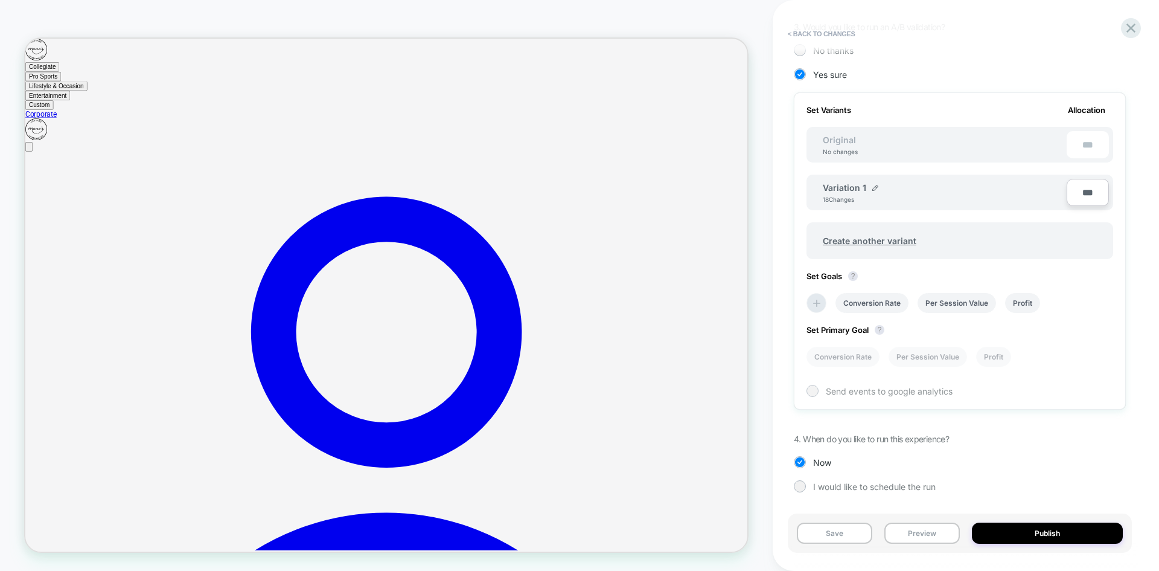
click at [847, 393] on span "Send events to google analytics" at bounding box center [889, 391] width 127 height 10
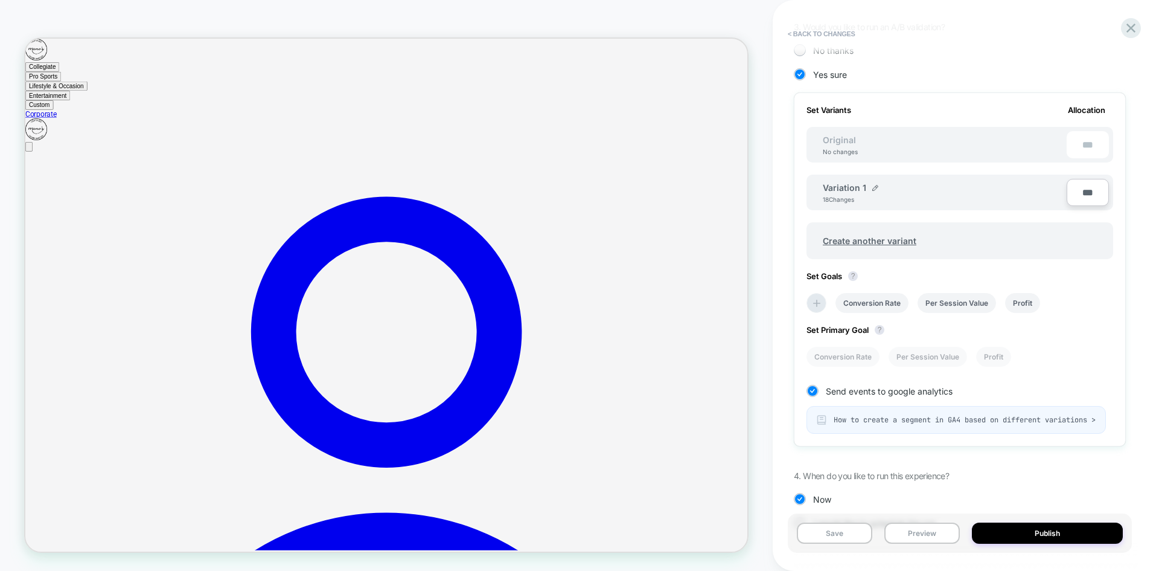
scroll to position [370, 0]
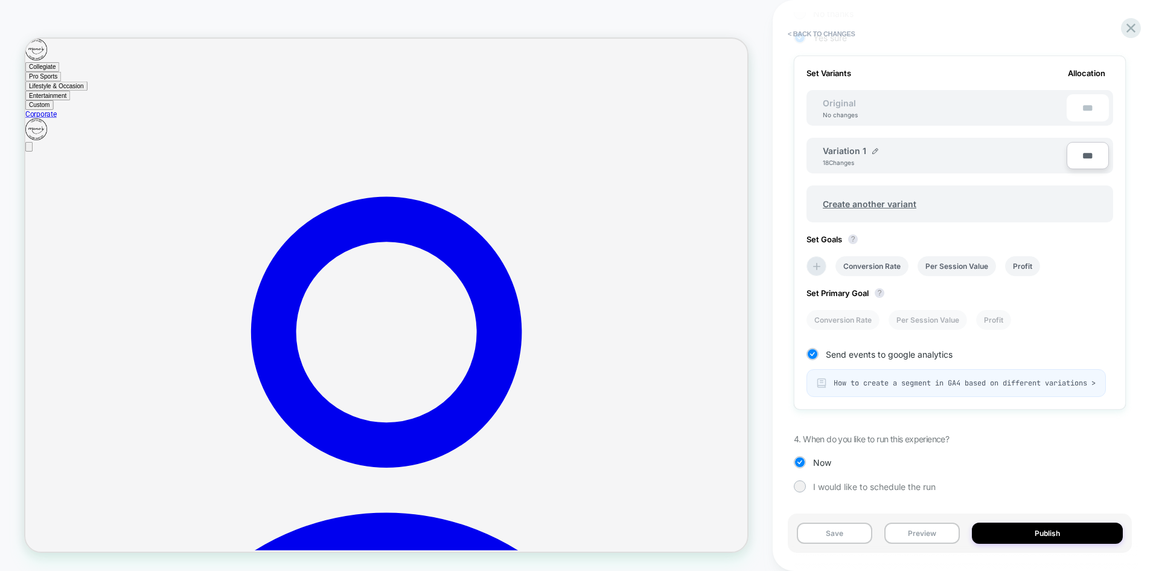
click at [898, 378] on span "How to create a segment in GA4 based on different variations >" at bounding box center [965, 383] width 262 height 10
click at [869, 256] on li "Conversion Rate" at bounding box center [872, 266] width 73 height 20
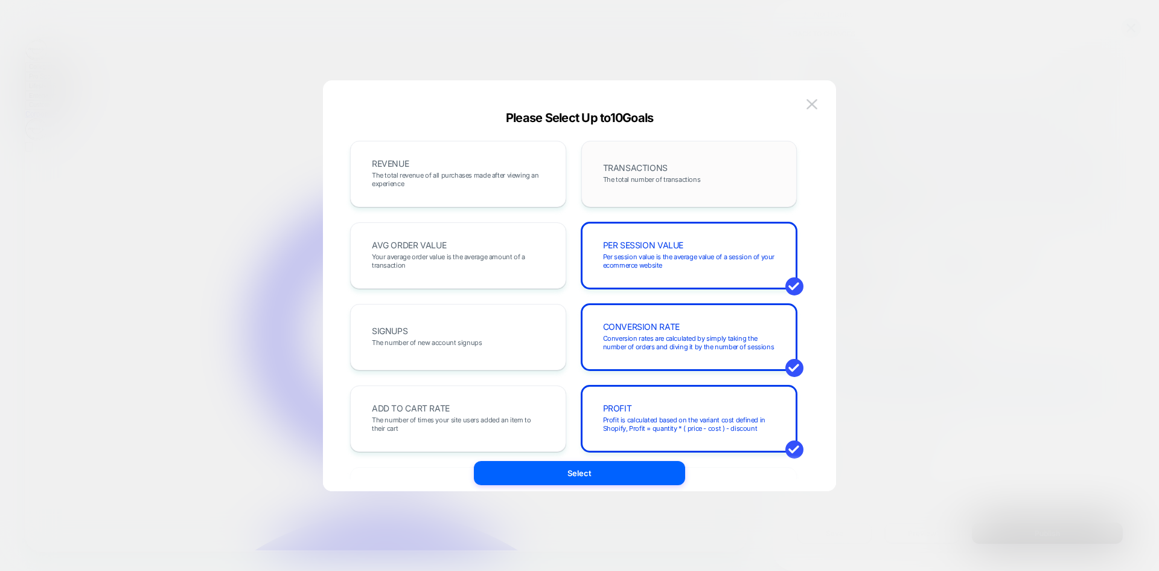
click at [691, 164] on div "TRANSACTIONS The total number of transactions" at bounding box center [689, 173] width 191 height 41
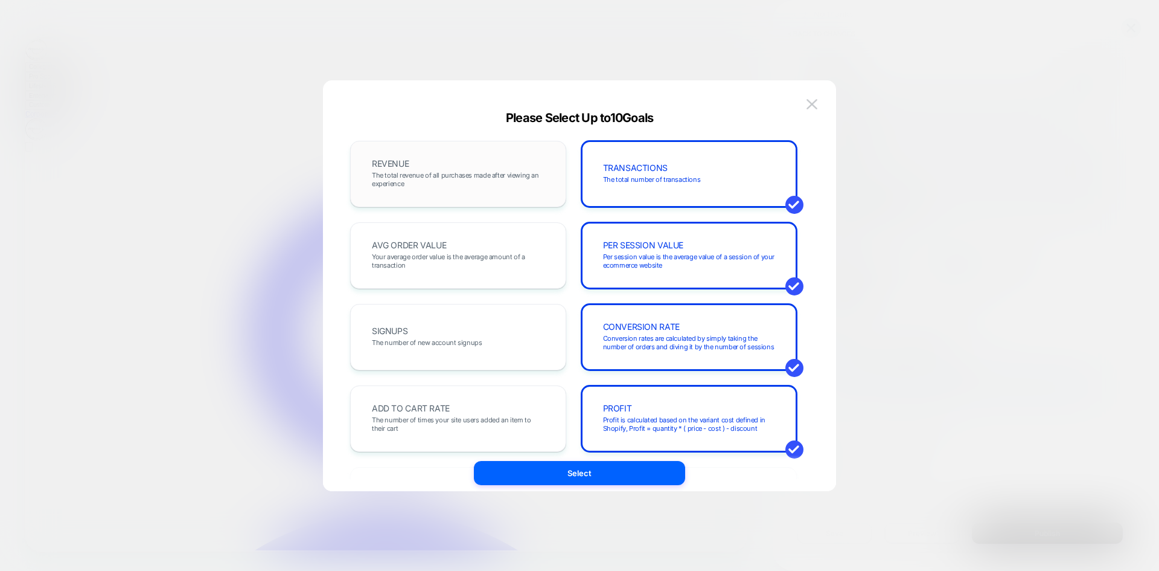
click at [500, 165] on div "REVENUE The total revenue of all purchases made after viewing an experience" at bounding box center [458, 173] width 191 height 41
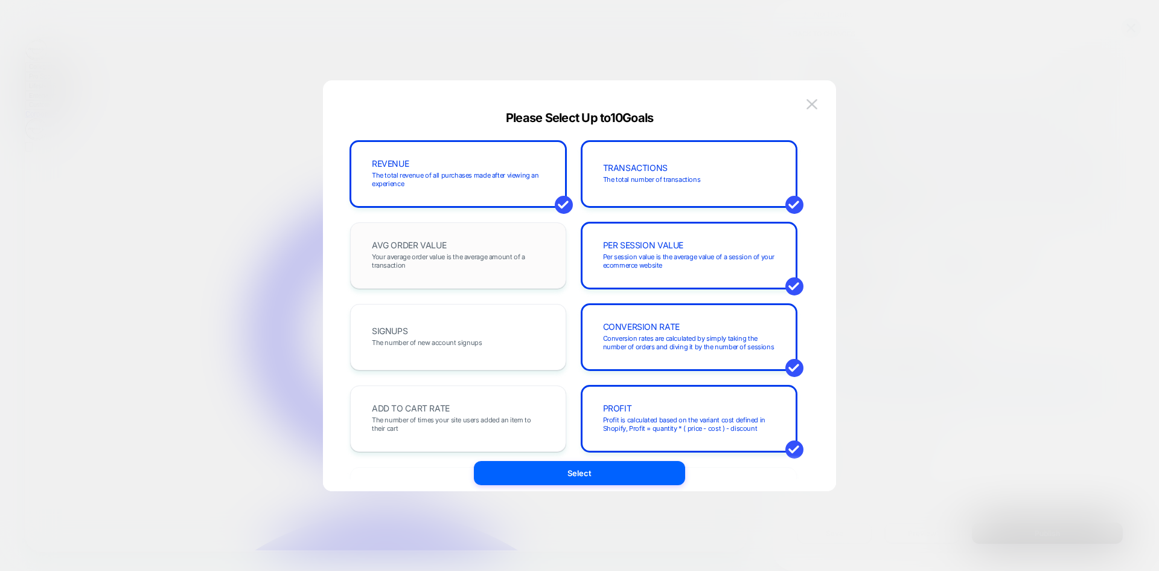
click at [476, 254] on span "Your average order value is the average amount of a transaction" at bounding box center [458, 260] width 173 height 17
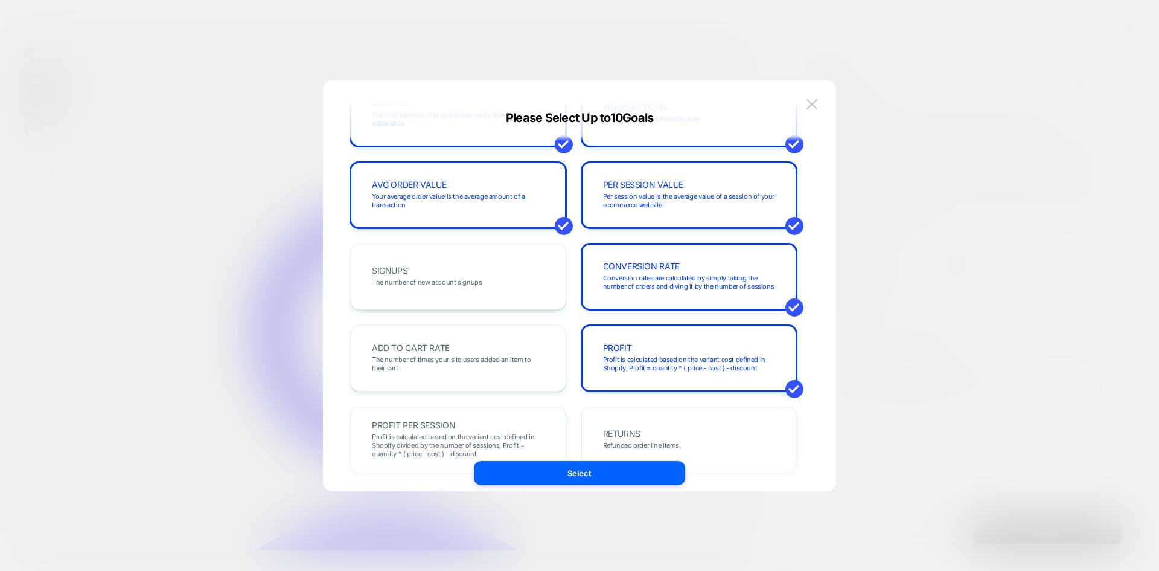
scroll to position [121, 0]
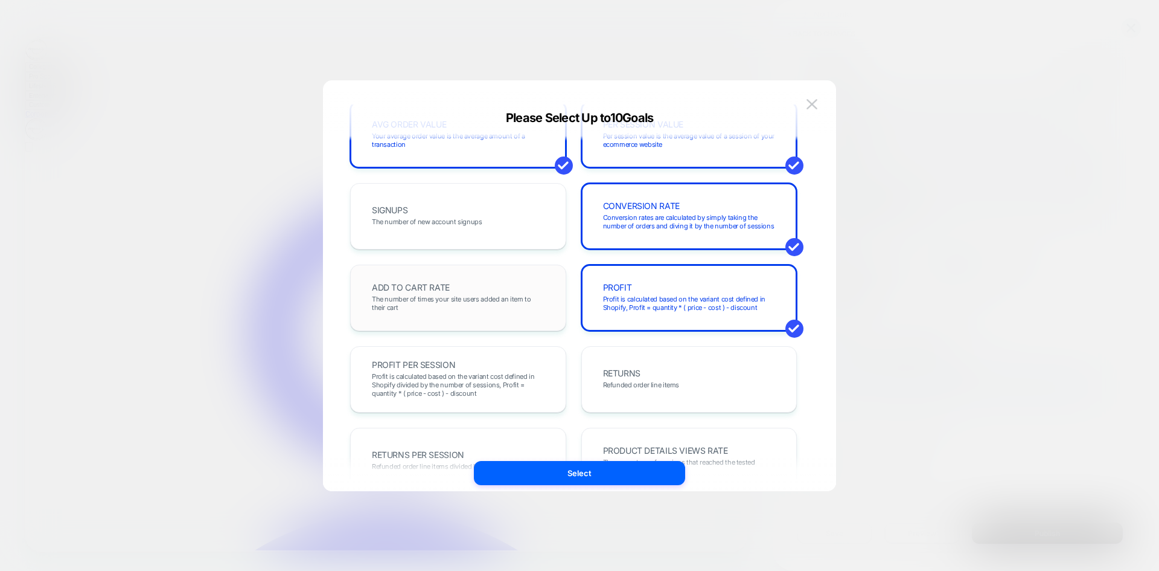
click at [491, 280] on div "ADD TO CART RATE The number of times your site users added an item to their cart" at bounding box center [458, 297] width 191 height 41
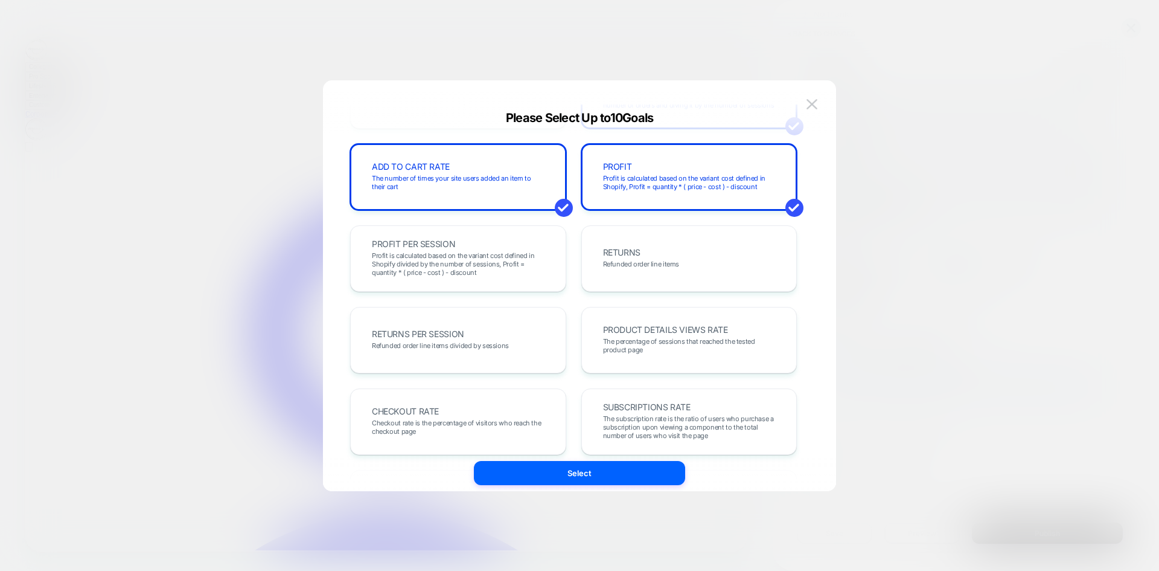
scroll to position [302, 0]
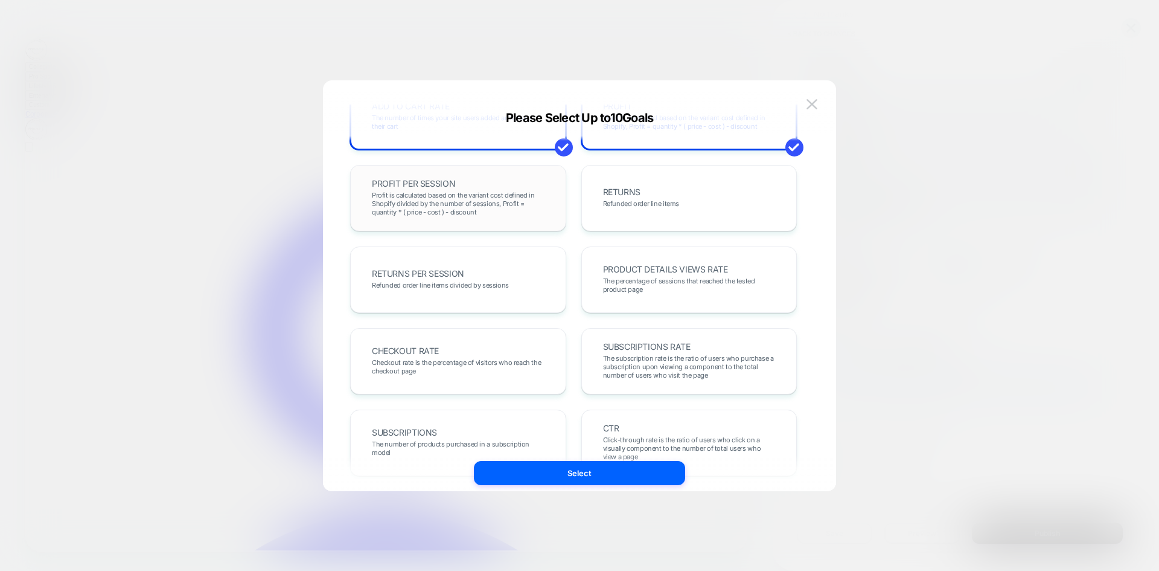
click at [506, 217] on div "PROFIT PER SESSION Profit is calculated based on the variant cost defined in Sh…" at bounding box center [458, 198] width 191 height 41
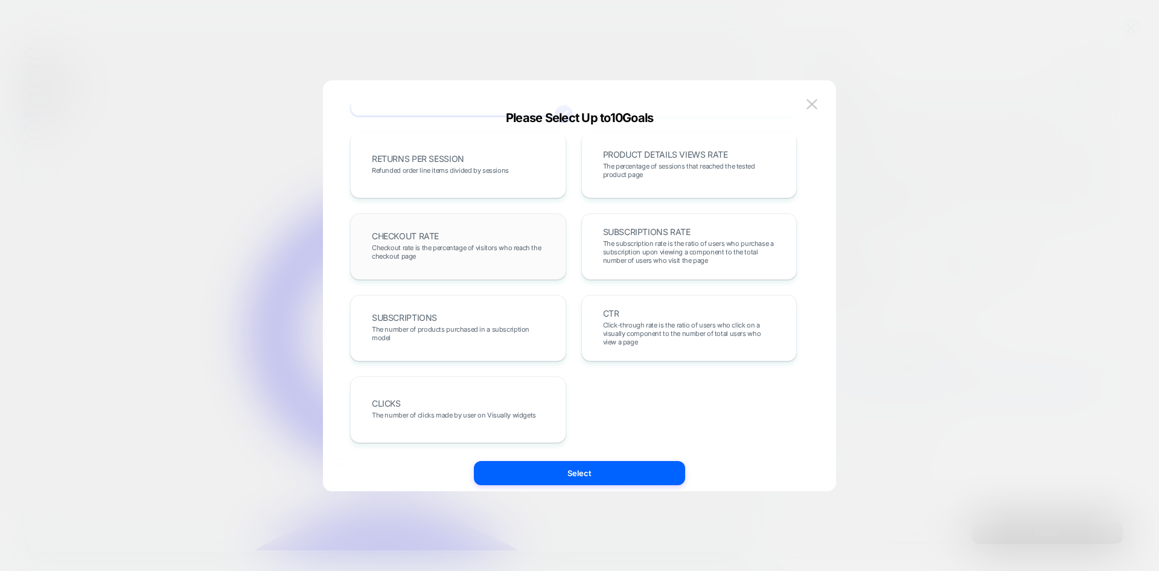
scroll to position [356, 0]
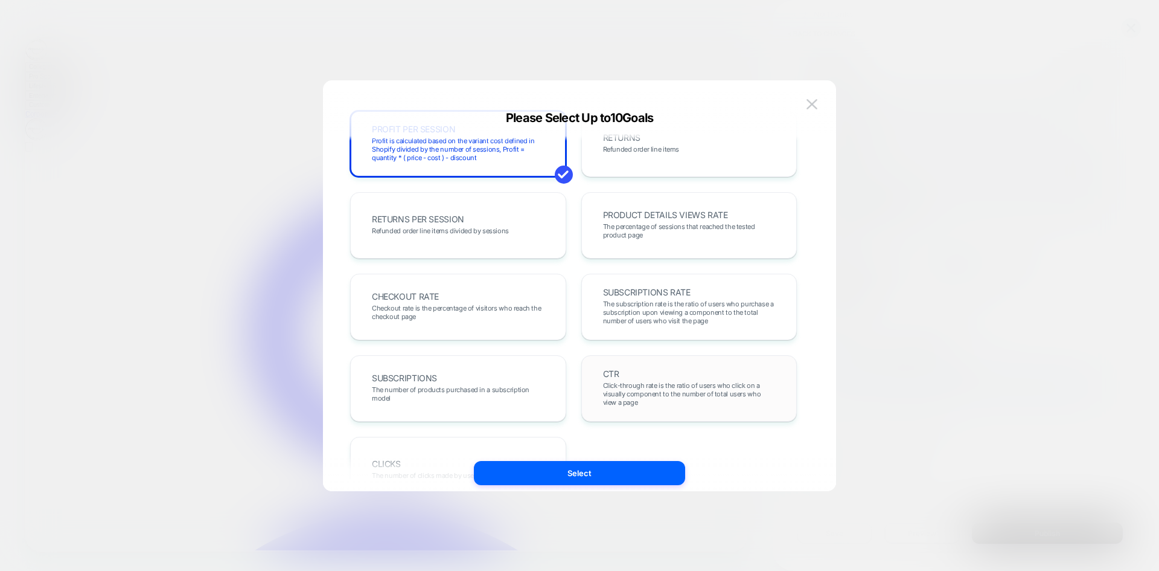
click at [650, 368] on div "CTR Click-through rate is the ratio of users who click on a visually component …" at bounding box center [689, 388] width 191 height 41
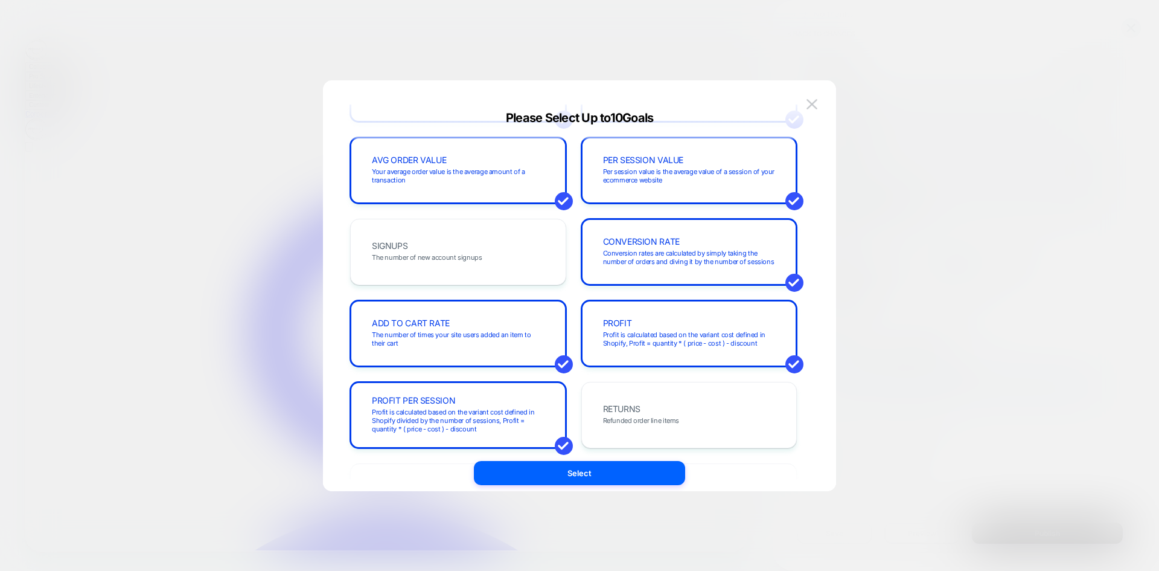
scroll to position [0, 0]
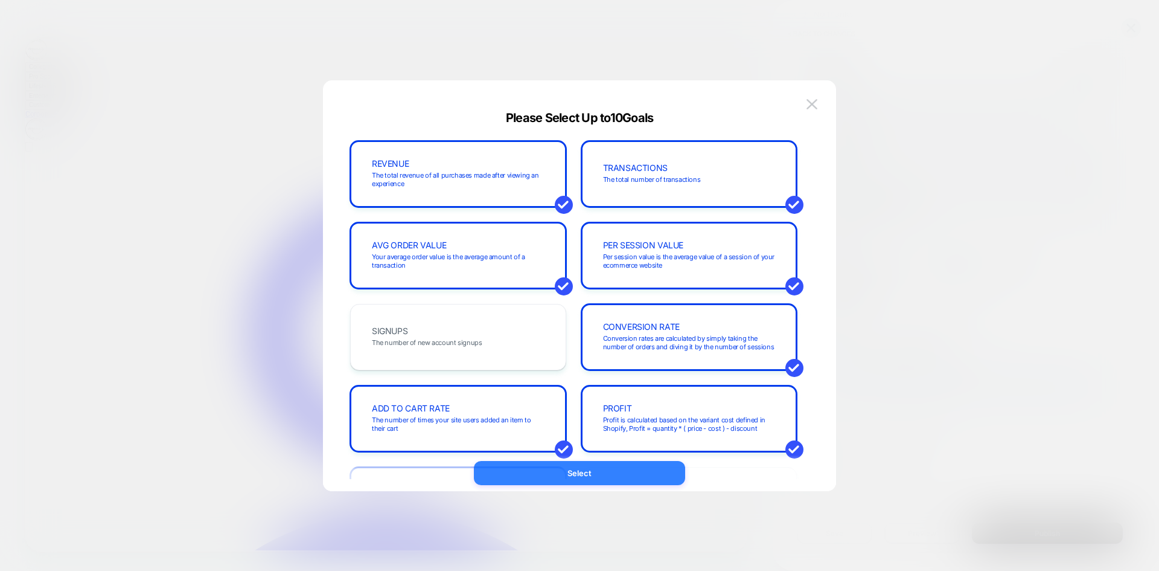
click at [557, 469] on button "Select" at bounding box center [579, 473] width 211 height 24
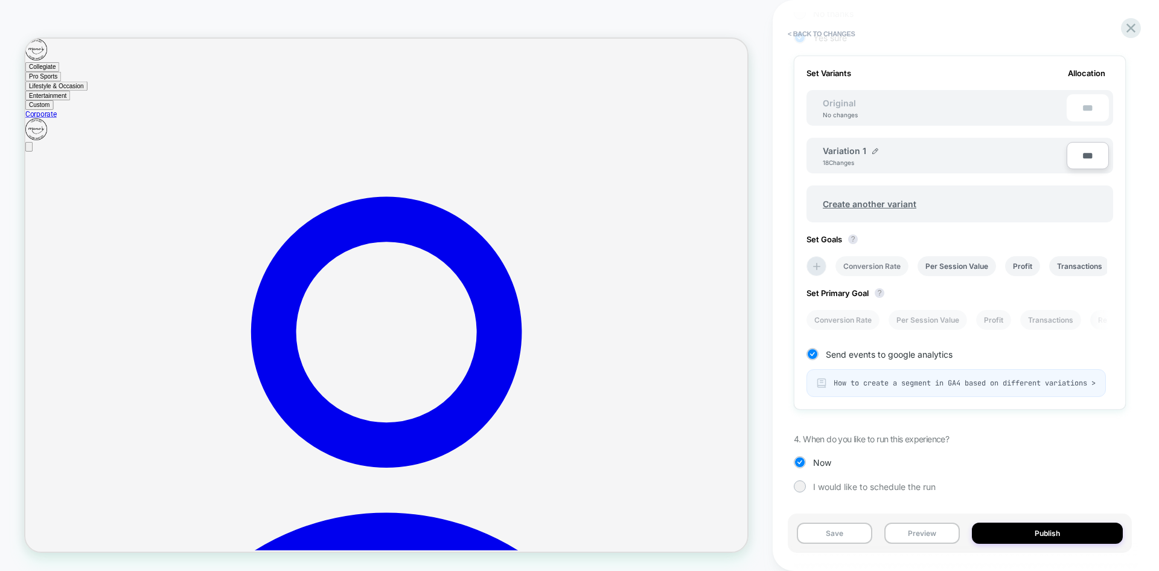
click at [873, 257] on li "Conversion Rate" at bounding box center [872, 266] width 73 height 20
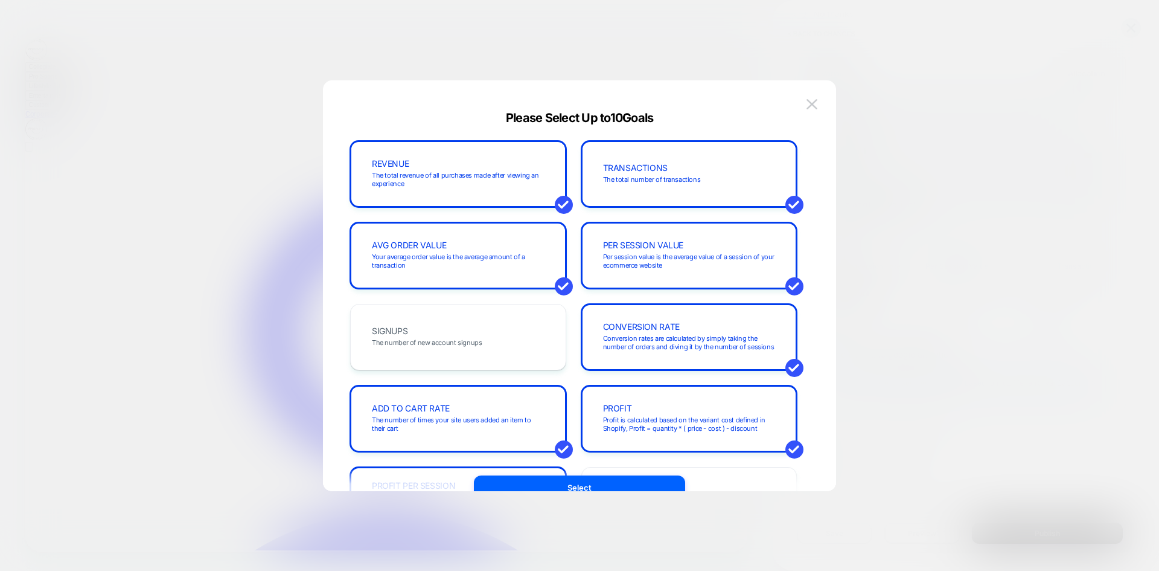
click at [941, 208] on div at bounding box center [579, 285] width 1159 height 571
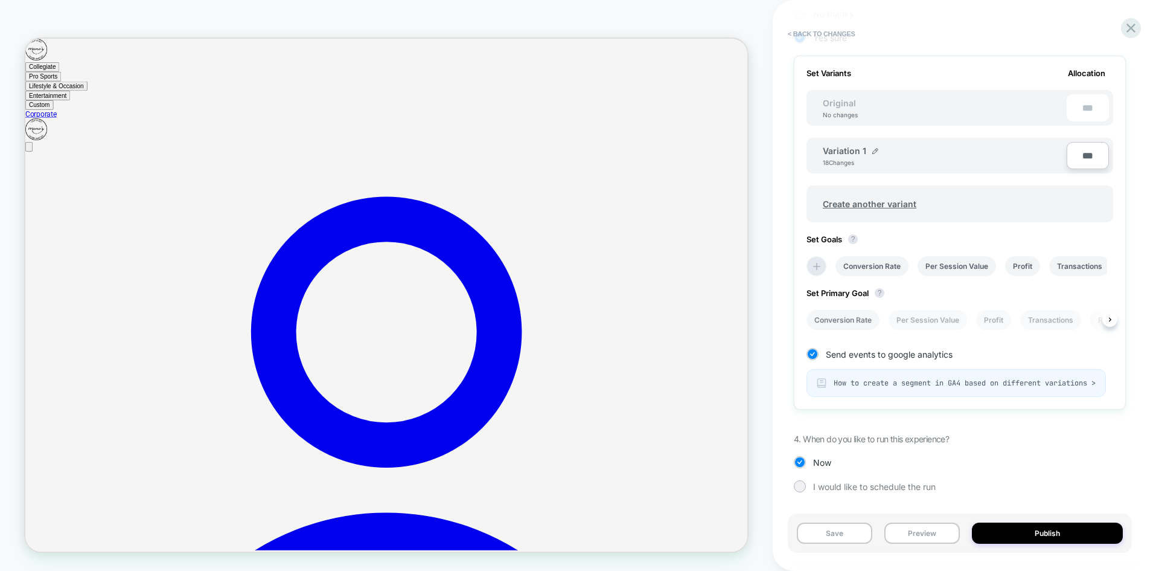
click at [856, 315] on li "Conversion Rate" at bounding box center [843, 320] width 73 height 20
click at [1025, 534] on button "Publish" at bounding box center [1047, 532] width 151 height 21
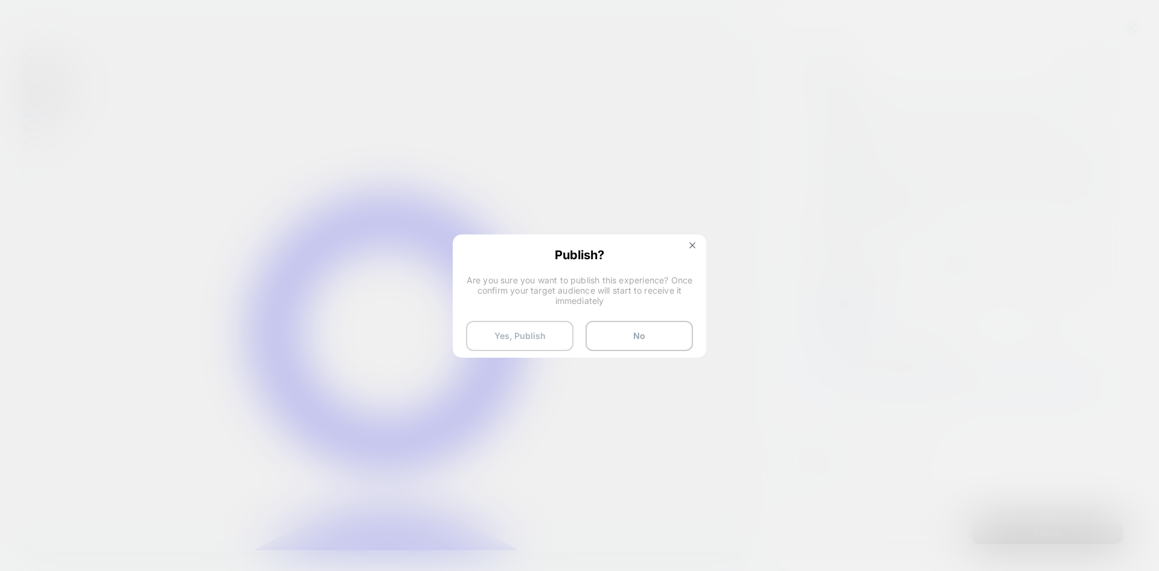
click at [536, 336] on button "Yes, Publish" at bounding box center [519, 336] width 107 height 30
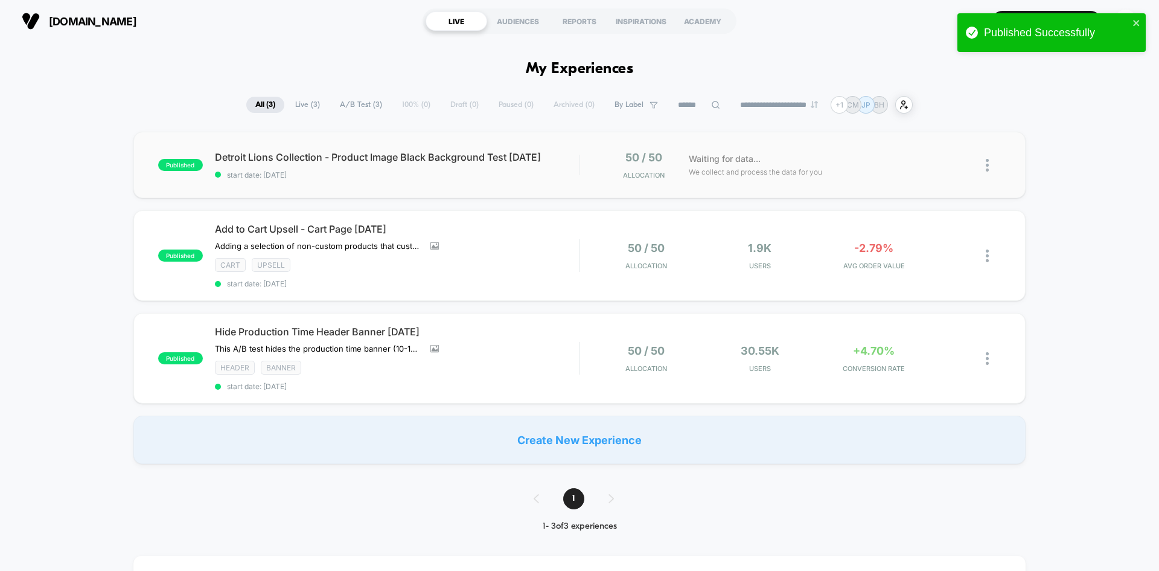
click at [481, 181] on div "published Detroit Lions Collection - Product Image Black Background Test 09.12.…" at bounding box center [579, 165] width 892 height 66
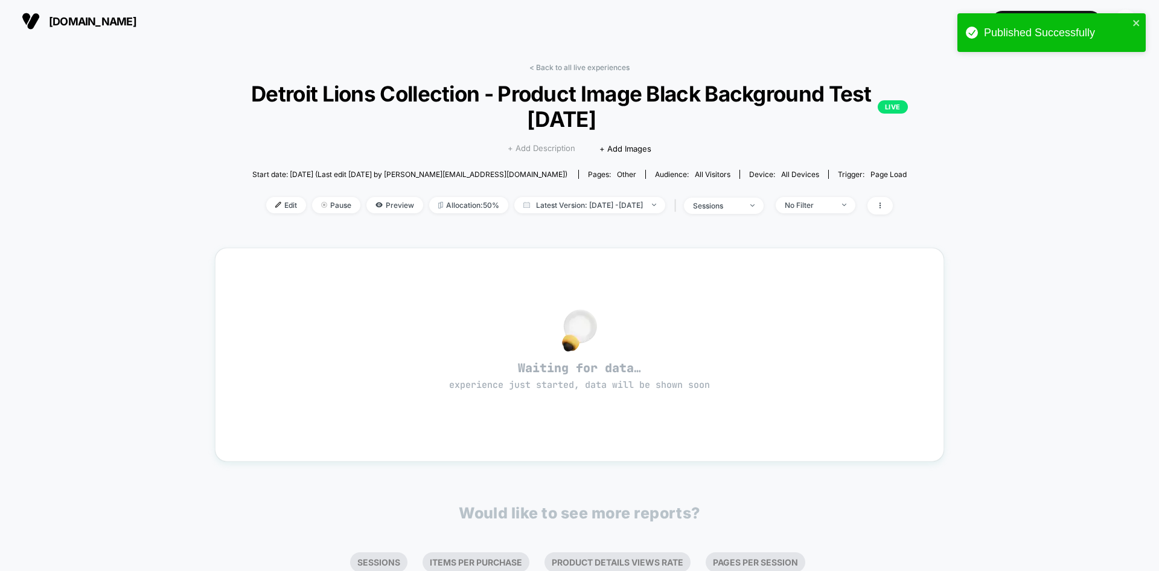
click at [528, 150] on span "+ Add Description" at bounding box center [542, 149] width 68 height 12
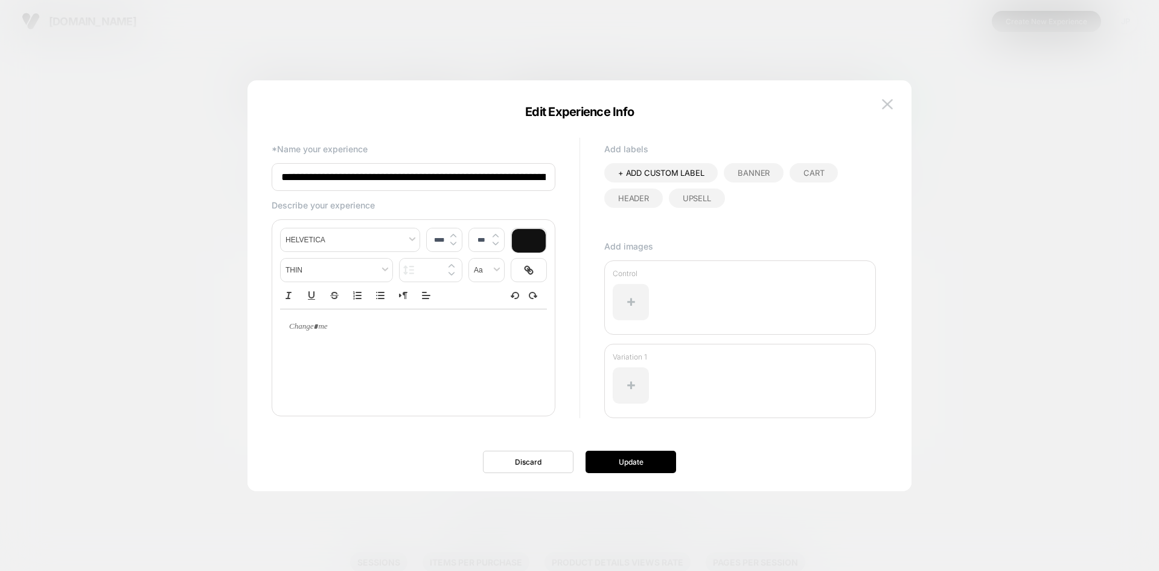
scroll to position [0, 100]
click at [786, 49] on div at bounding box center [579, 285] width 1159 height 571
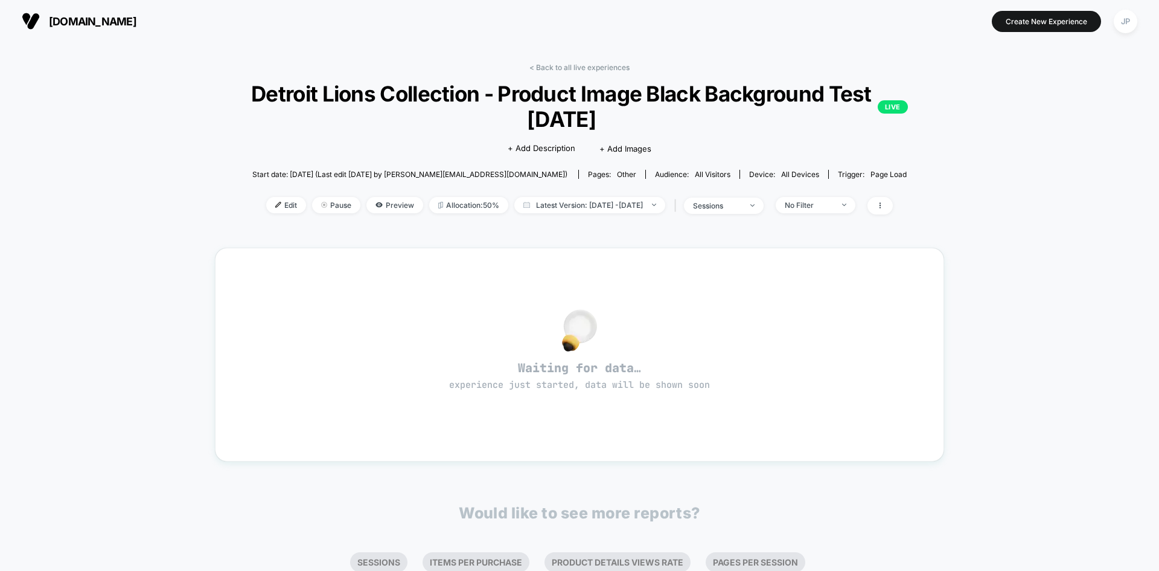
scroll to position [107, 0]
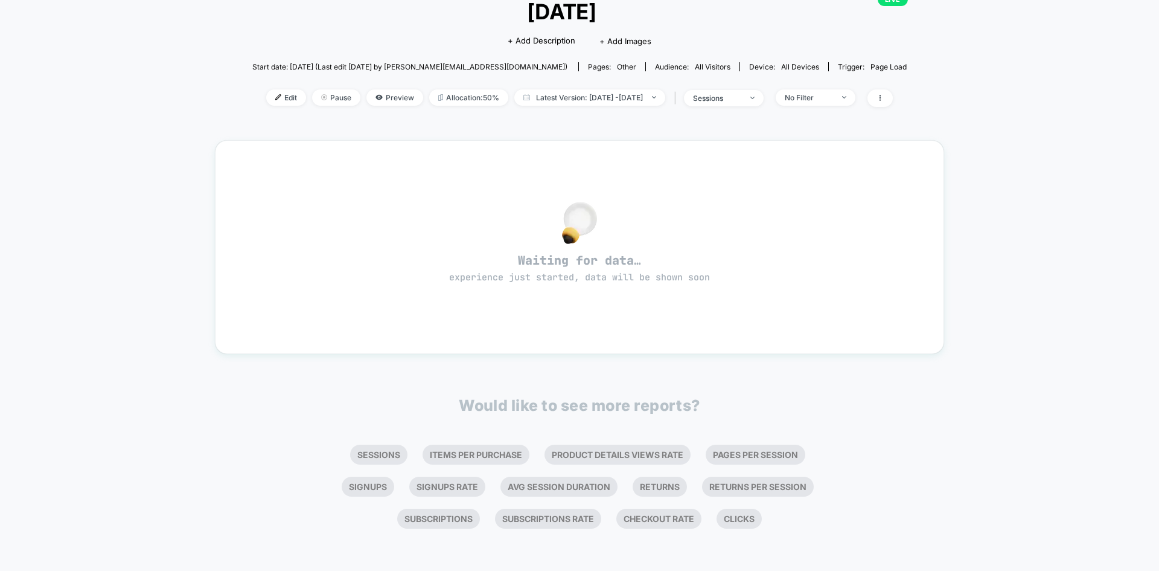
click at [987, 227] on div "< Back to all live experiences Detroit Lions Collection - Product Image Black B…" at bounding box center [579, 253] width 1159 height 636
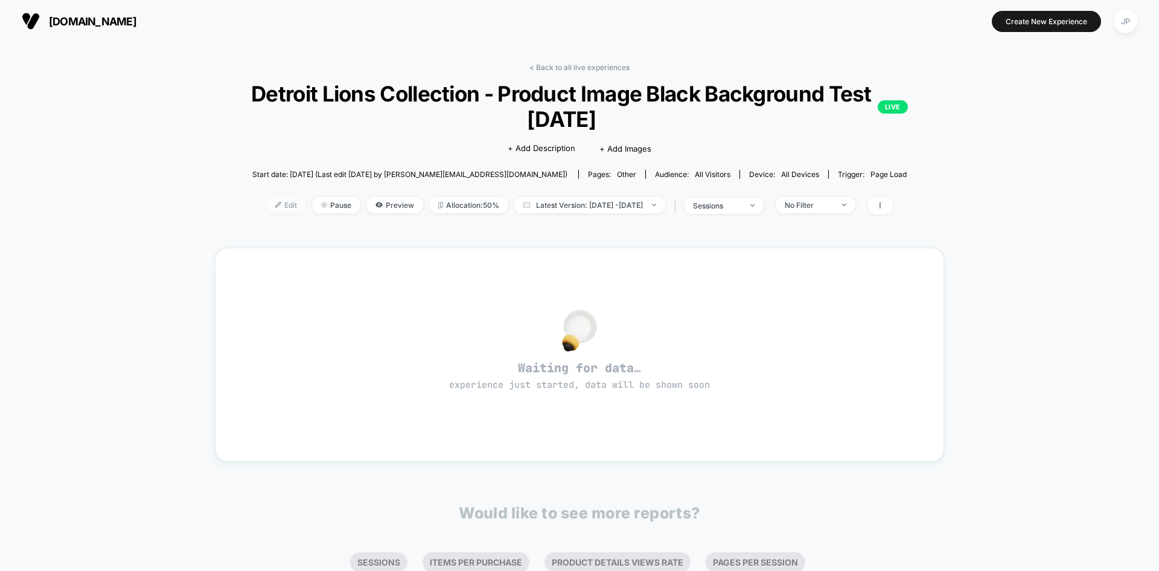
click at [266, 207] on span "Edit" at bounding box center [286, 205] width 40 height 16
click at [367, 205] on span "Preview" at bounding box center [395, 205] width 57 height 16
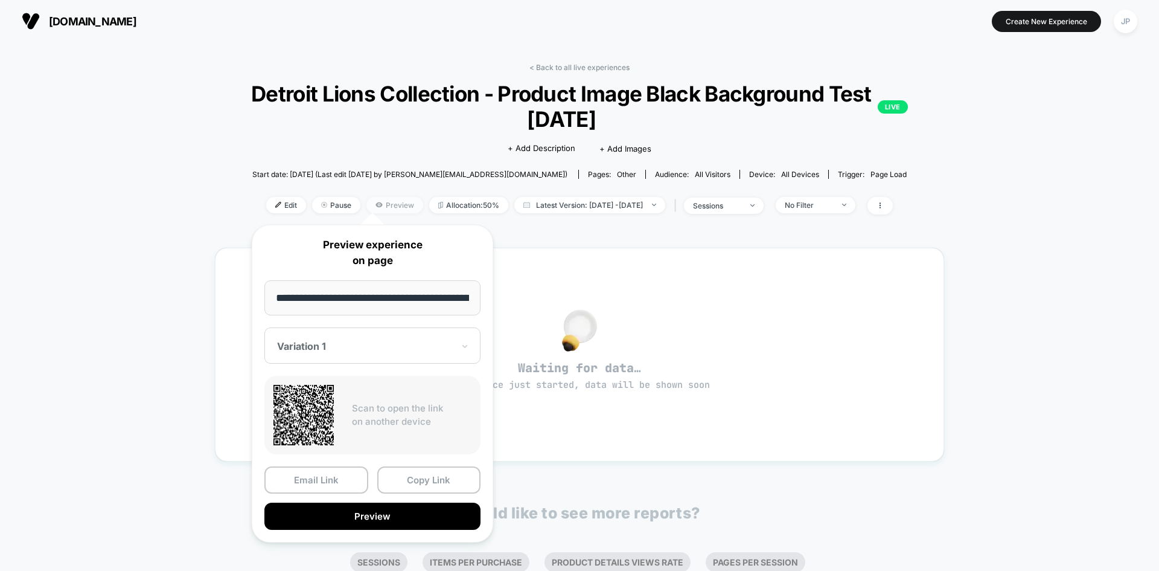
scroll to position [0, 40]
click at [401, 514] on button "Preview" at bounding box center [372, 516] width 216 height 27
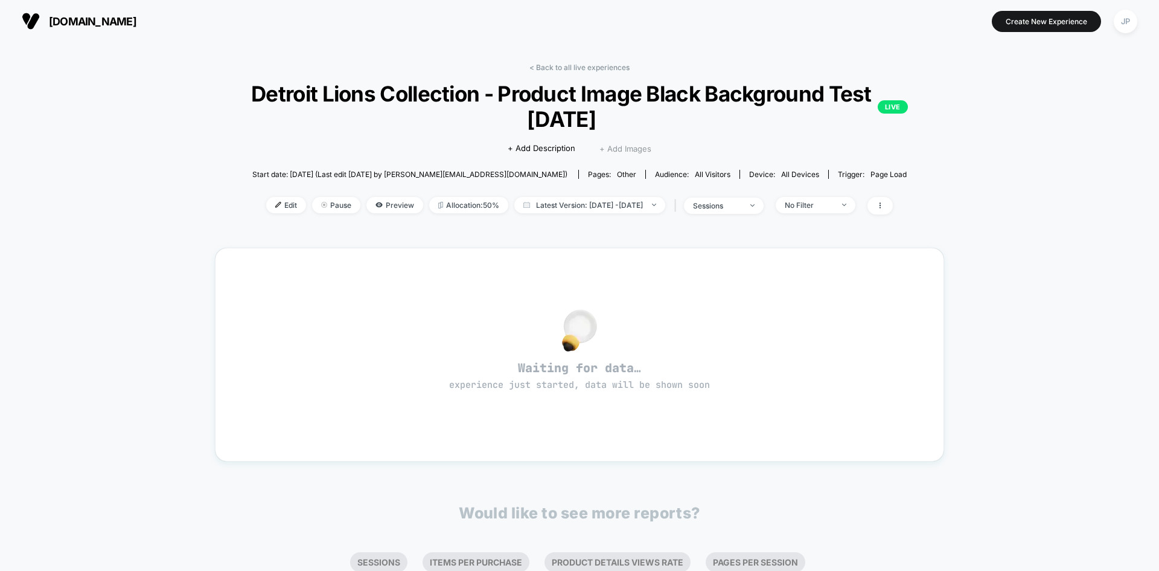
click at [636, 147] on span "+ Add Images" at bounding box center [626, 149] width 52 height 10
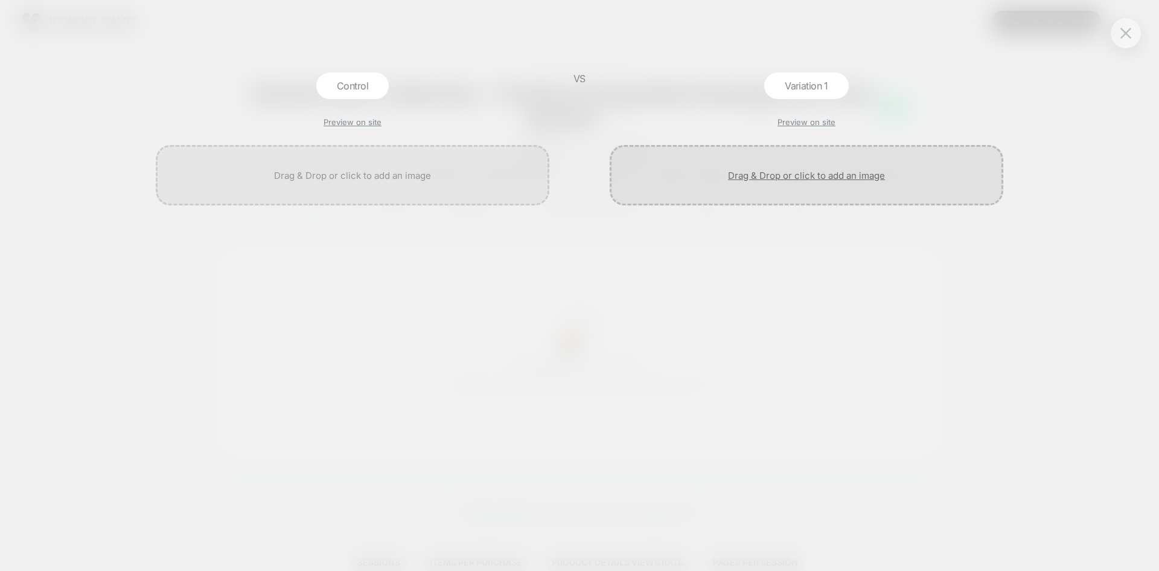
click at [820, 171] on div at bounding box center [807, 175] width 394 height 60
click at [817, 176] on div at bounding box center [807, 175] width 394 height 60
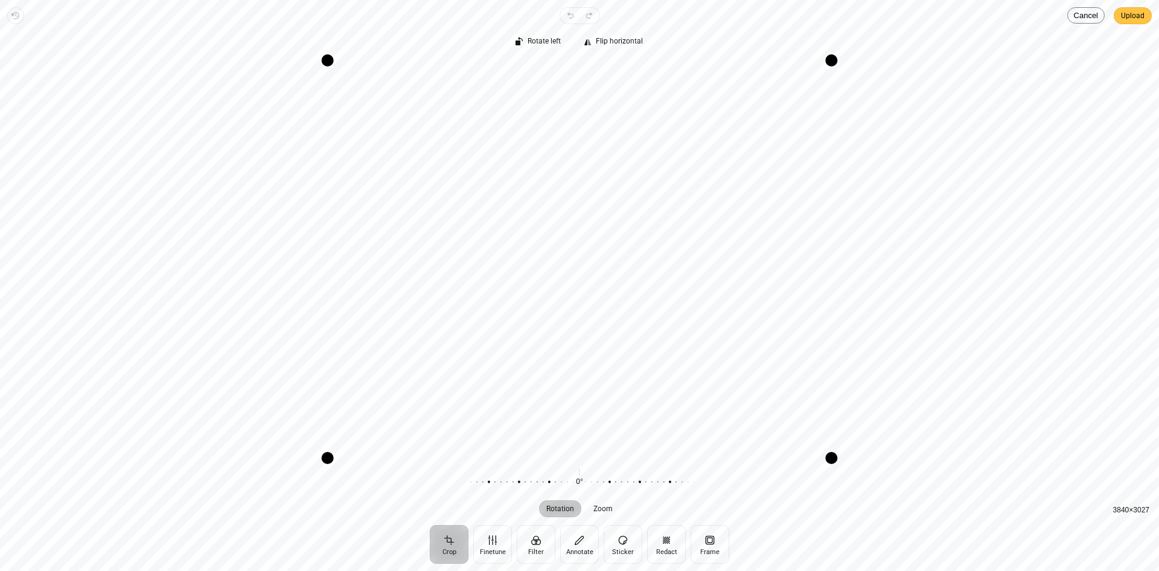
click at [1135, 21] on span "Upload" at bounding box center [1133, 15] width 24 height 14
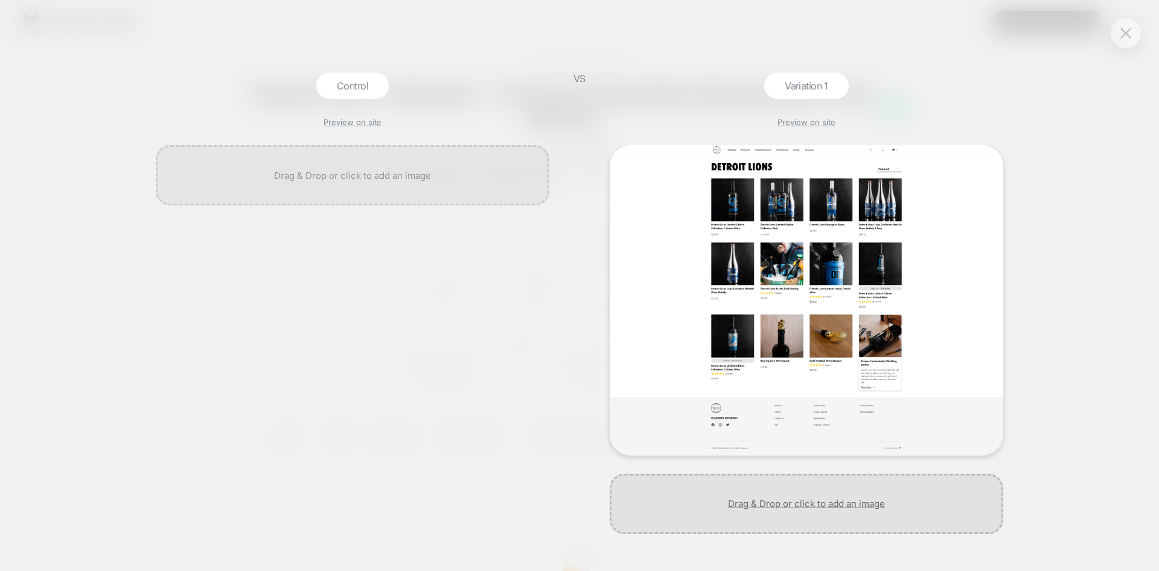
click at [784, 498] on div at bounding box center [807, 503] width 394 height 60
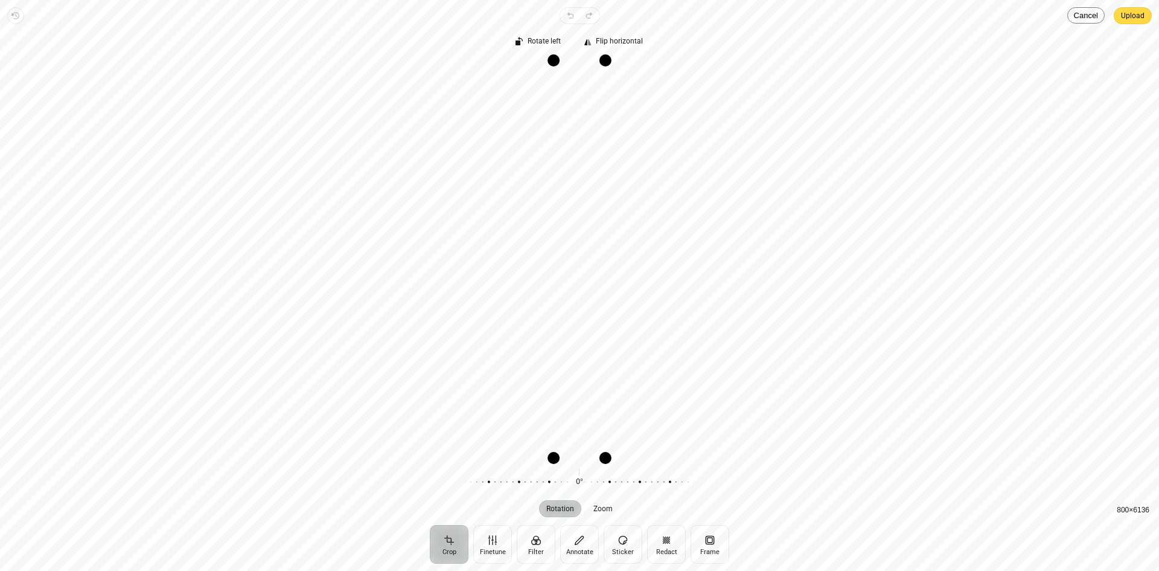
click at [1132, 15] on span "Upload" at bounding box center [1133, 15] width 24 height 14
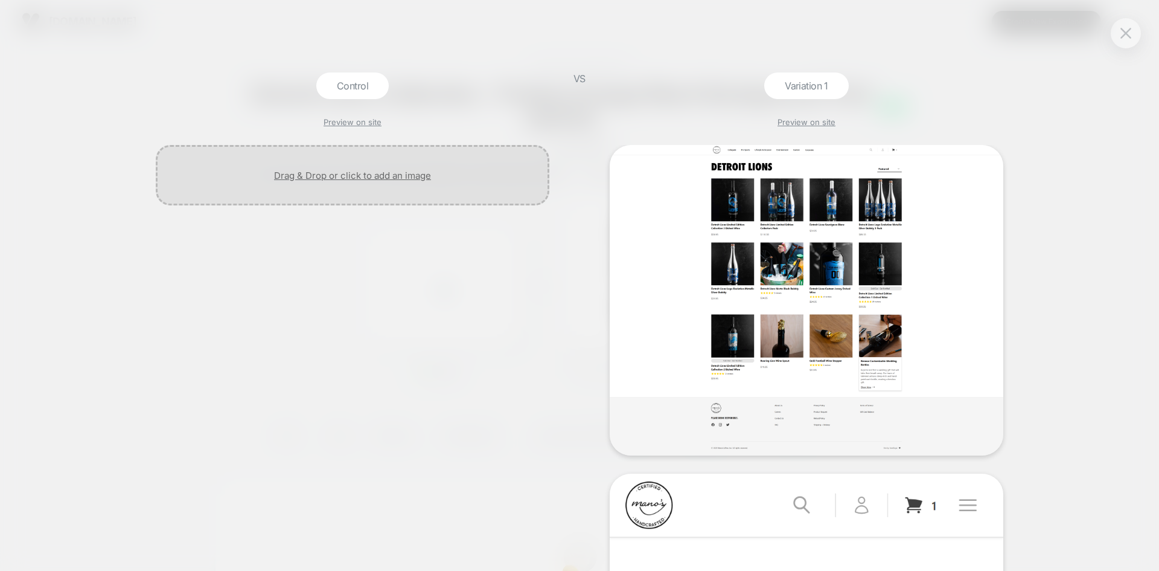
click at [377, 177] on div at bounding box center [353, 175] width 394 height 60
click at [391, 174] on div at bounding box center [353, 175] width 394 height 60
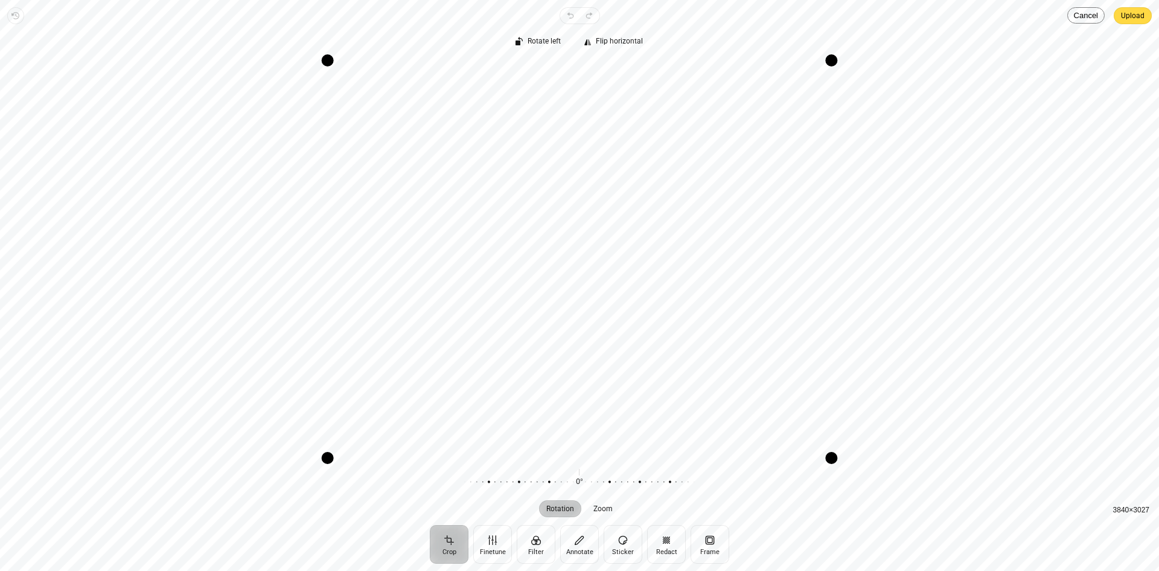
click at [1130, 14] on span "Upload" at bounding box center [1133, 15] width 24 height 14
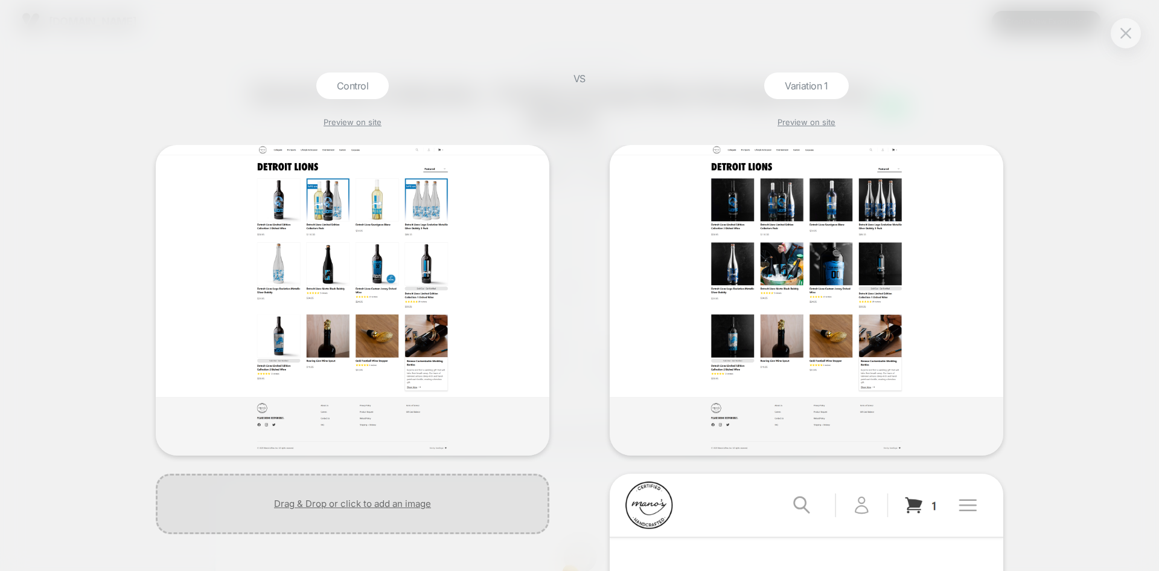
click at [374, 505] on div at bounding box center [353, 503] width 394 height 60
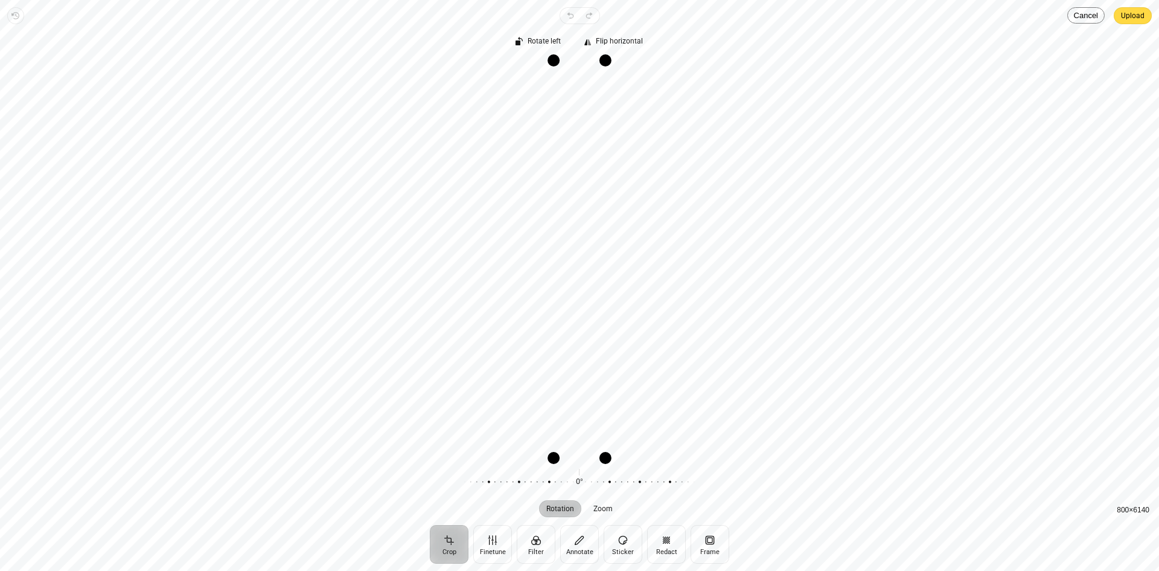
click at [1132, 19] on span "Upload" at bounding box center [1133, 15] width 24 height 14
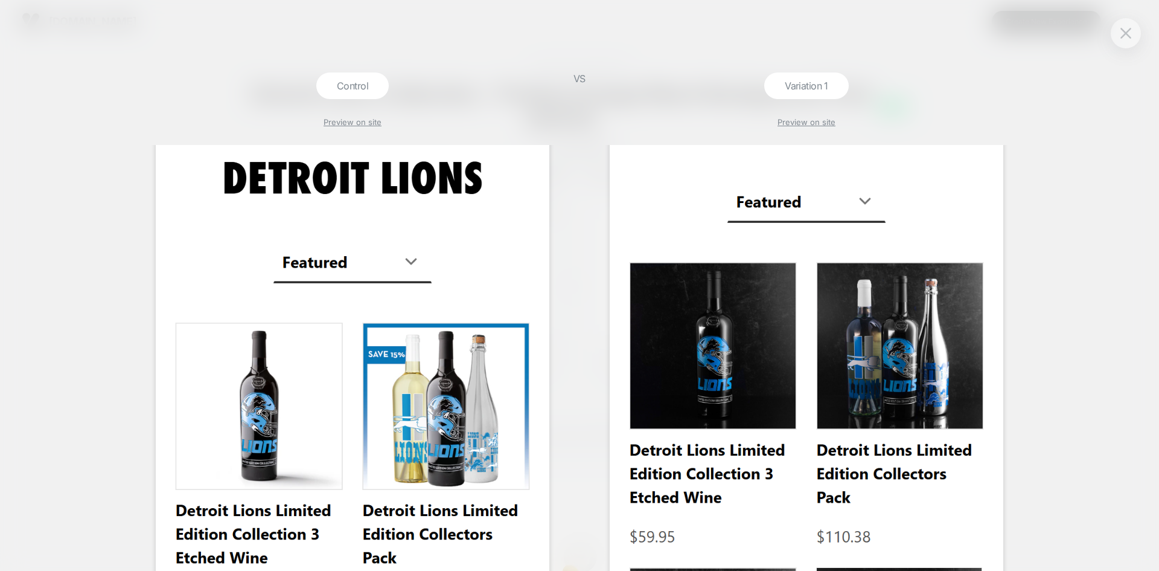
scroll to position [423, 0]
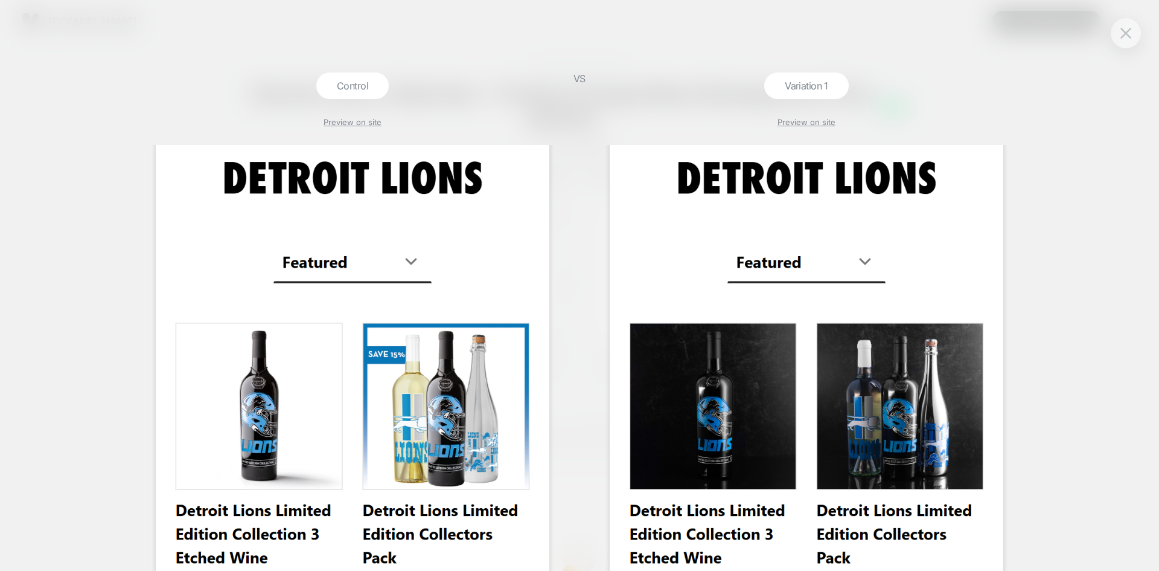
click at [1135, 37] on div at bounding box center [1126, 33] width 30 height 30
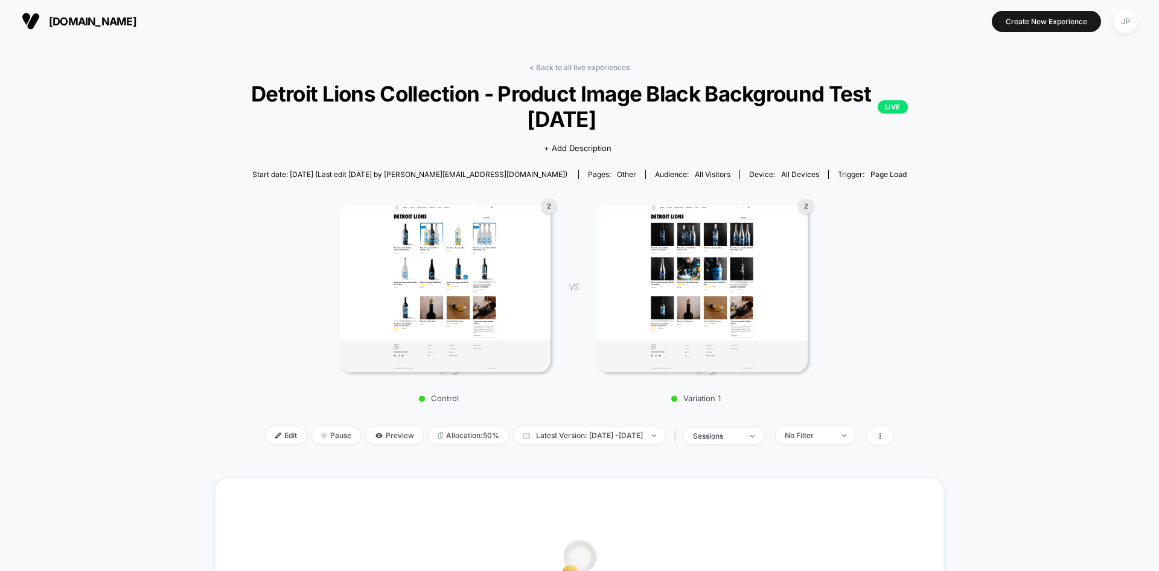
click at [1001, 167] on div "< Back to all live experiences Detroit Lions Collection - Product Image Black B…" at bounding box center [579, 475] width 1159 height 866
drag, startPoint x: 717, startPoint y: 44, endPoint x: 710, endPoint y: 43, distance: 7.3
click at [717, 44] on div "< Back to all live experiences Detroit Lions Collection - Product Image Black B…" at bounding box center [579, 475] width 1159 height 866
click at [593, 149] on span "+ Add Description" at bounding box center [578, 149] width 68 height 12
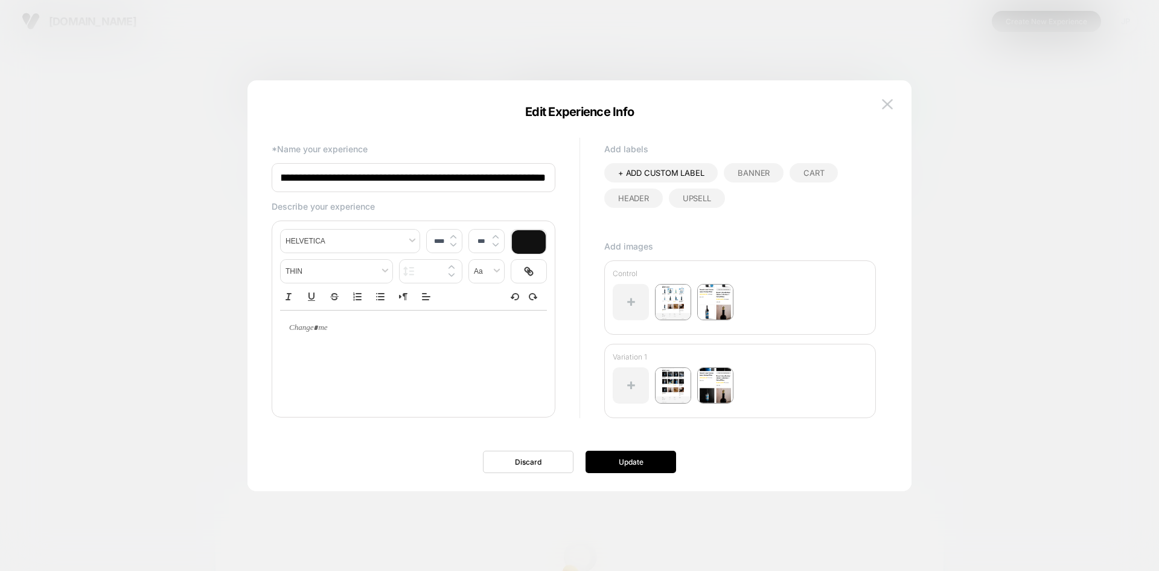
scroll to position [0, 0]
type input "****"
click at [443, 334] on div at bounding box center [413, 327] width 267 height 35
click at [394, 333] on p at bounding box center [409, 327] width 234 height 11
click at [626, 462] on button "Update" at bounding box center [631, 461] width 91 height 22
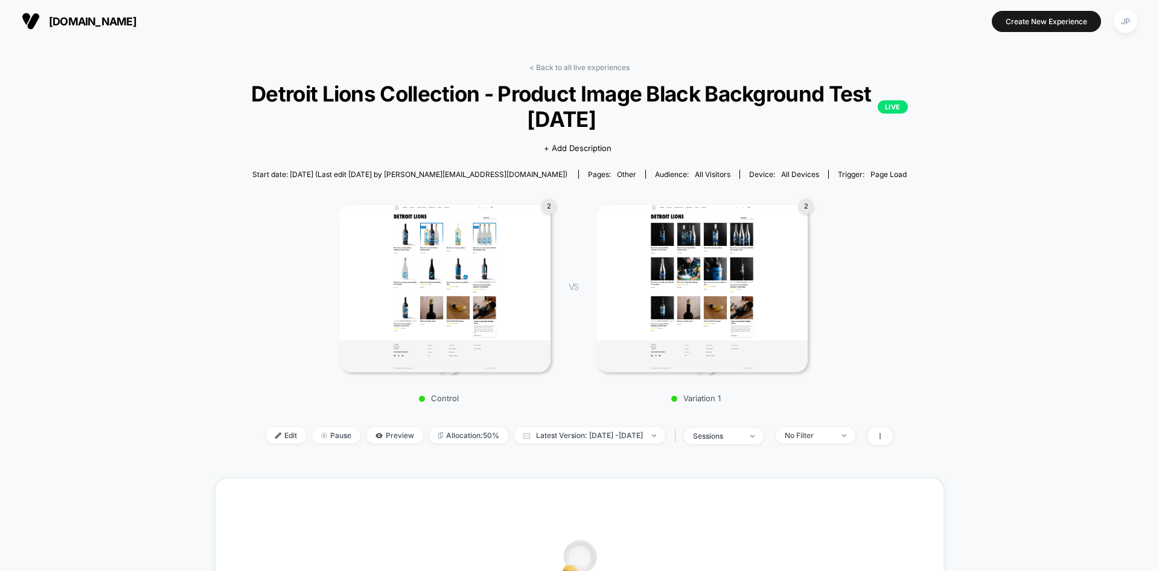
click at [316, 426] on div "< Back to all live experiences Detroit Lions Collection - Product Image Black B…" at bounding box center [580, 261] width 730 height 397
click at [313, 434] on span "Pause" at bounding box center [336, 435] width 48 height 16
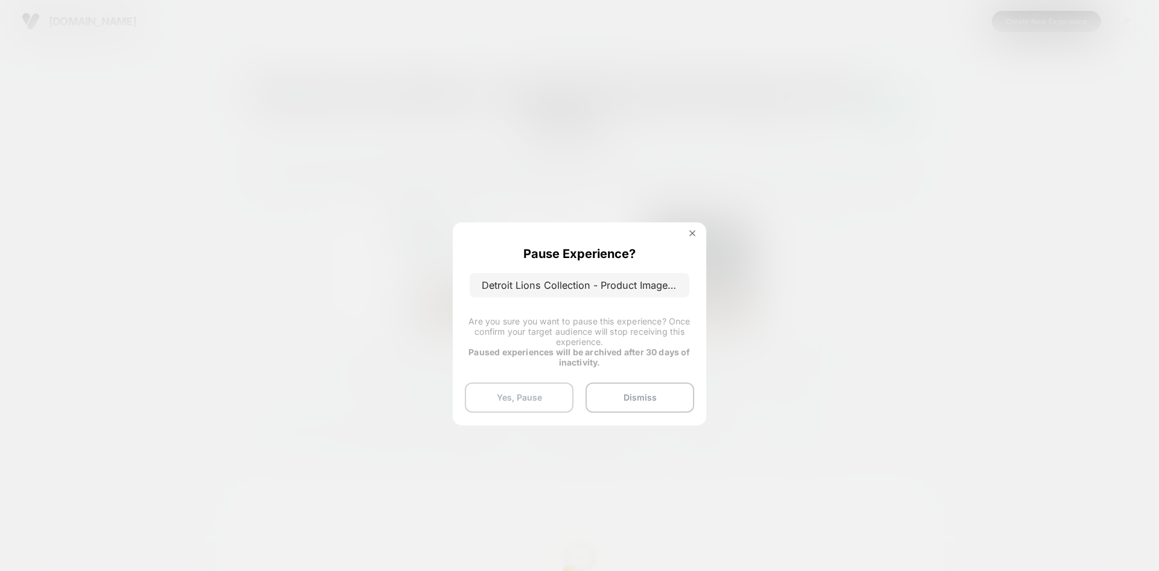
click at [539, 395] on button "Yes, Pause" at bounding box center [519, 397] width 109 height 30
click at [519, 400] on button "Yes, Pause" at bounding box center [519, 397] width 109 height 30
click at [539, 394] on button "Yes, Pause" at bounding box center [519, 397] width 109 height 30
click at [641, 322] on span "Are you sure you want to pause this experience? Once confirm your target audien…" at bounding box center [580, 331] width 222 height 31
click at [522, 397] on button "Yes, Pause" at bounding box center [519, 397] width 109 height 30
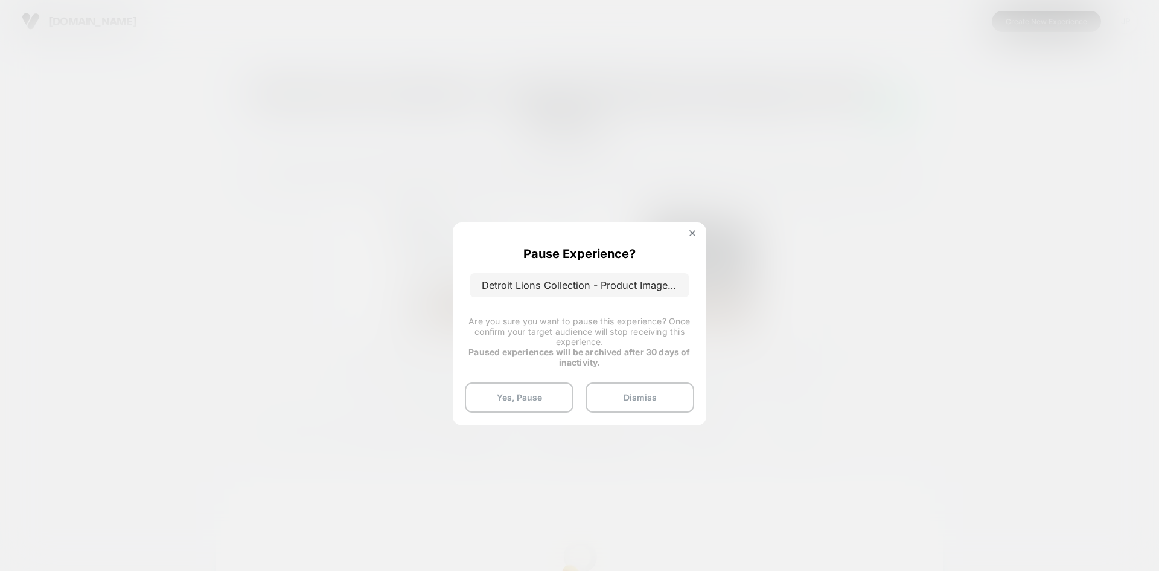
click at [570, 284] on p "Detroit Lions Collection - Product Image Black Background Test [DATE]" at bounding box center [580, 285] width 220 height 24
click at [528, 390] on button "Yes, Pause" at bounding box center [519, 397] width 109 height 30
click at [691, 231] on img at bounding box center [693, 233] width 6 height 6
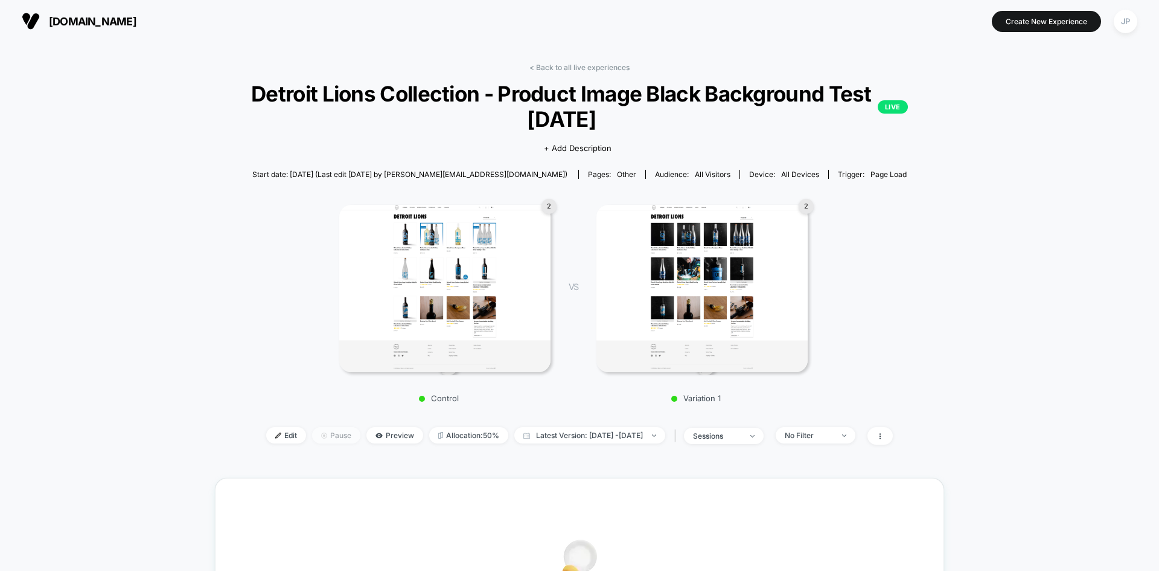
click at [326, 438] on span "Pause" at bounding box center [336, 435] width 48 height 16
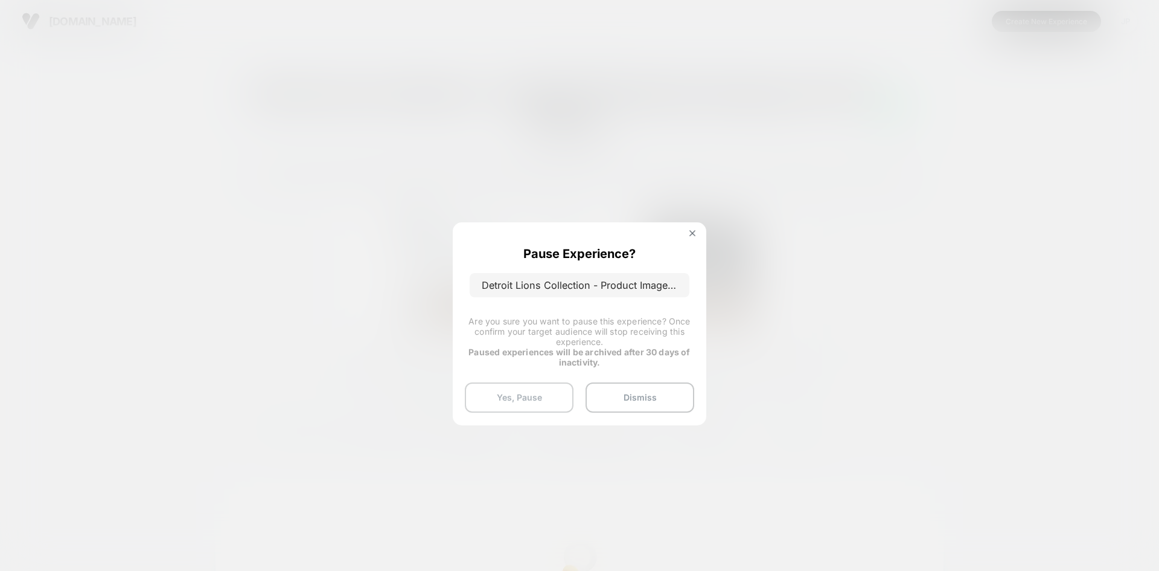
click at [521, 396] on button "Yes, Pause" at bounding box center [519, 397] width 109 height 30
click at [633, 385] on button "Dismiss" at bounding box center [640, 397] width 109 height 30
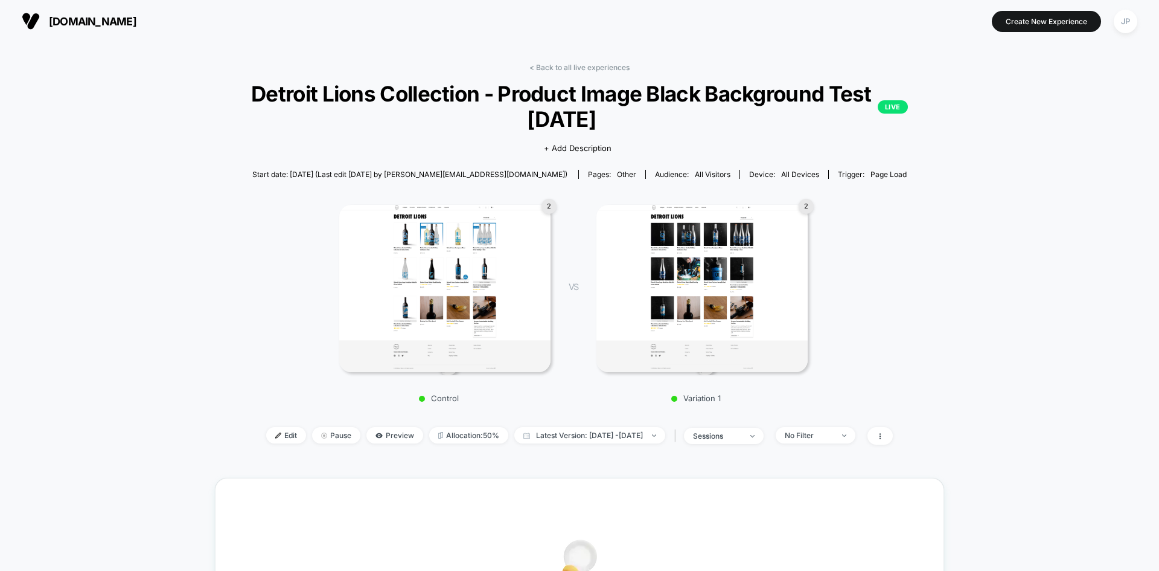
click at [600, 60] on div "< Back to all live experiences Detroit Lions Collection - Product Image Black B…" at bounding box center [580, 463] width 730 height 818
click at [595, 66] on link "< Back to all live experiences" at bounding box center [580, 67] width 100 height 9
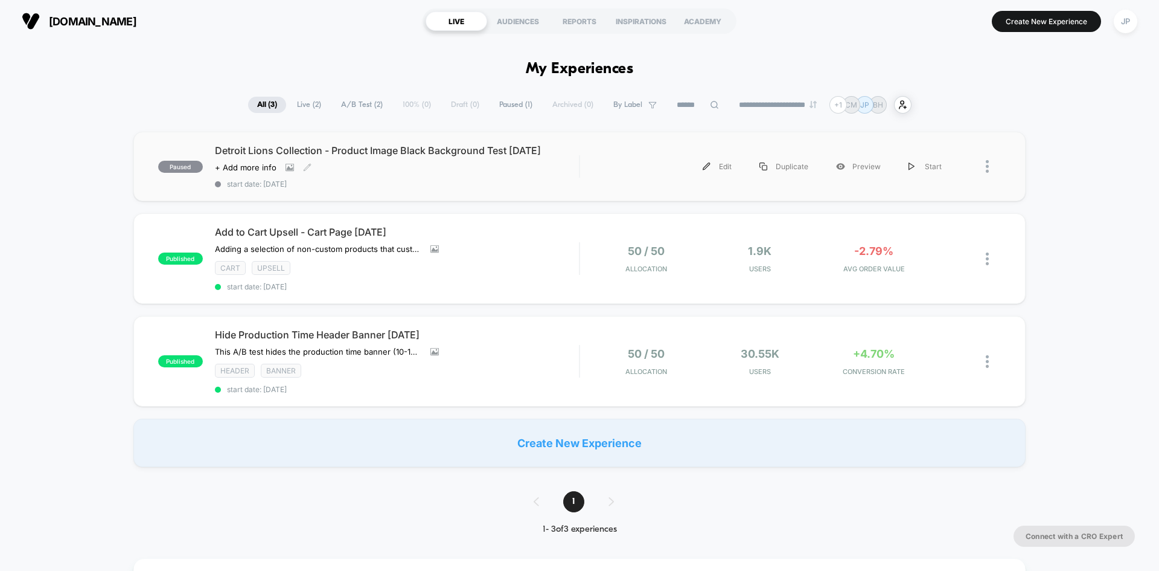
click at [493, 178] on div "Detroit Lions Collection - Product Image Black Background Test 09.12.25 Click t…" at bounding box center [397, 166] width 364 height 44
click at [507, 167] on div "Detroit Lions Collection - Product Image Black Background Test 09.12.25 Click t…" at bounding box center [397, 166] width 364 height 44
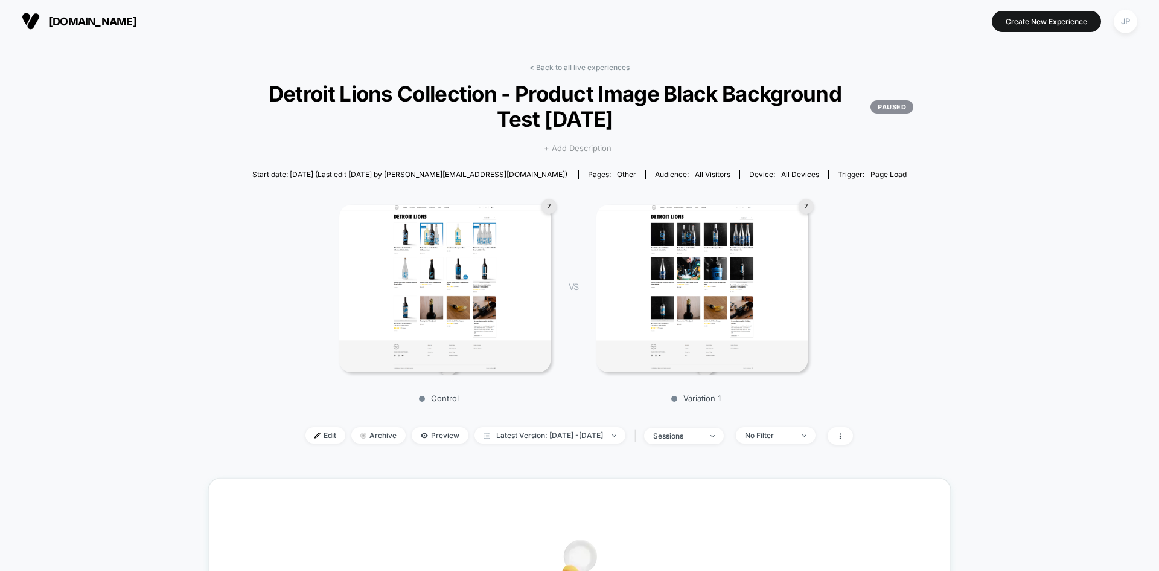
click at [575, 147] on span "+ Add Description" at bounding box center [578, 149] width 68 height 12
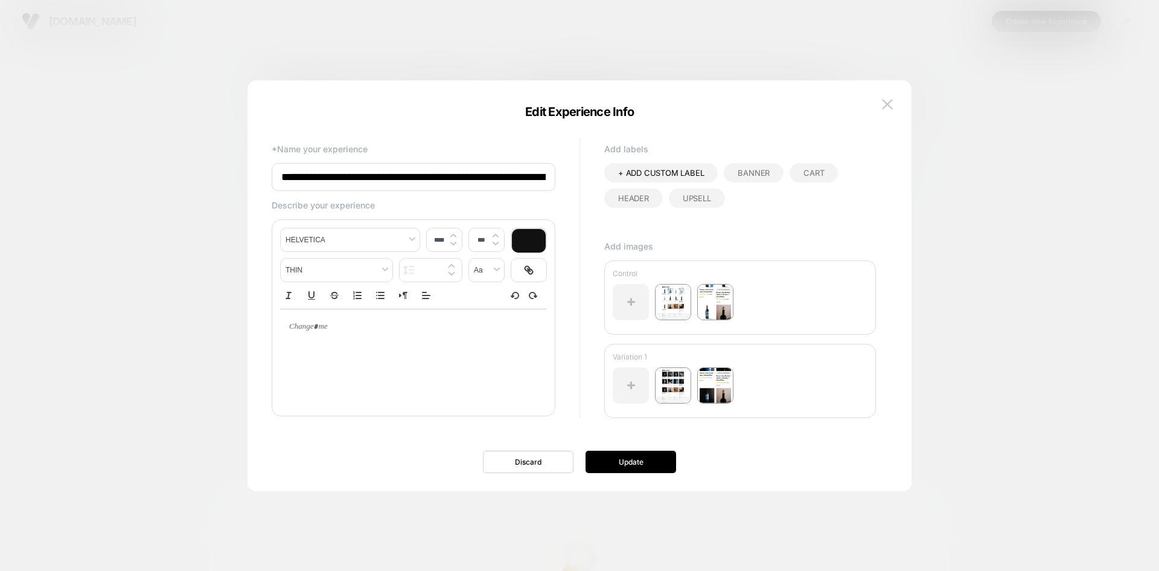
type input "****"
click at [499, 321] on div at bounding box center [413, 326] width 267 height 35
click at [485, 335] on div at bounding box center [413, 327] width 267 height 35
click at [481, 365] on div at bounding box center [413, 358] width 267 height 97
click at [440, 338] on div at bounding box center [413, 327] width 267 height 35
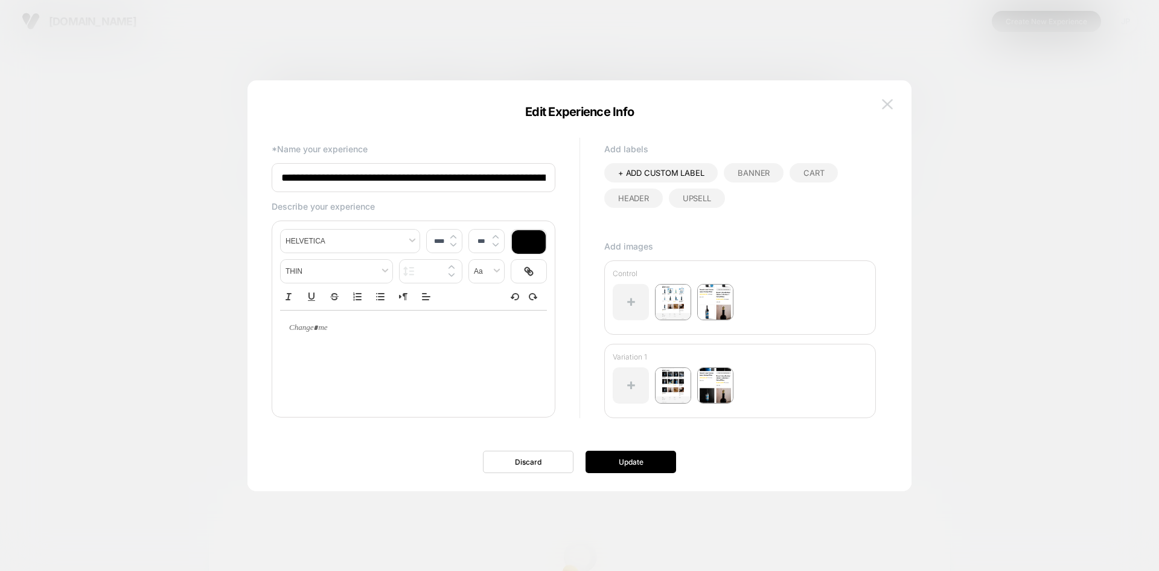
click at [894, 106] on button at bounding box center [888, 104] width 18 height 18
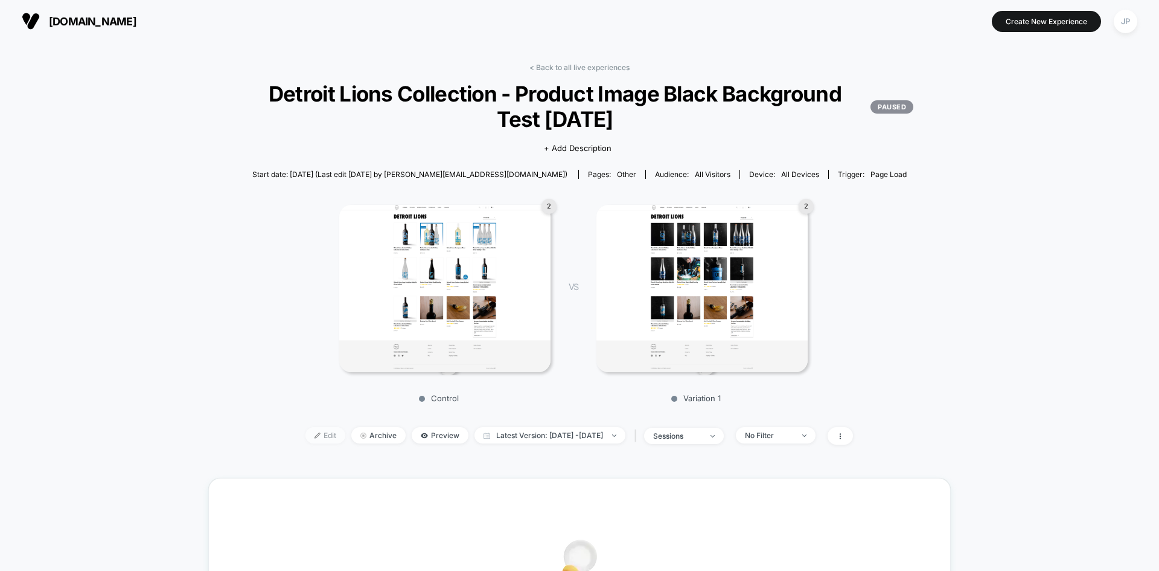
click at [306, 431] on span "Edit" at bounding box center [326, 435] width 40 height 16
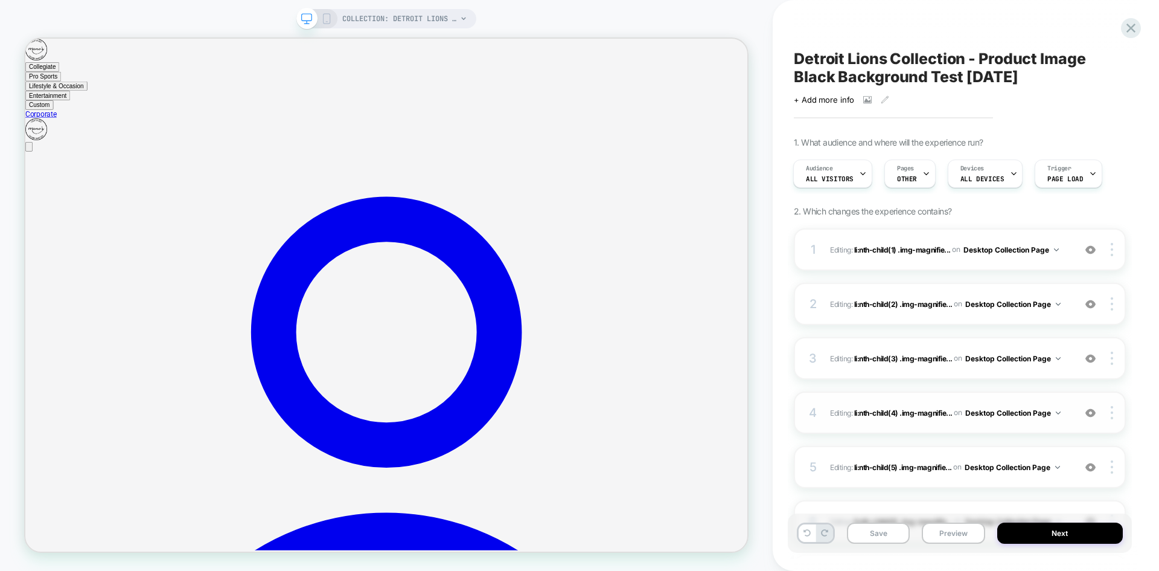
click at [1081, 423] on div "4 Editing : li:nth-child(4) .img-magnifie... li:nth-child(4) .img-magnifier-con…" at bounding box center [960, 412] width 332 height 42
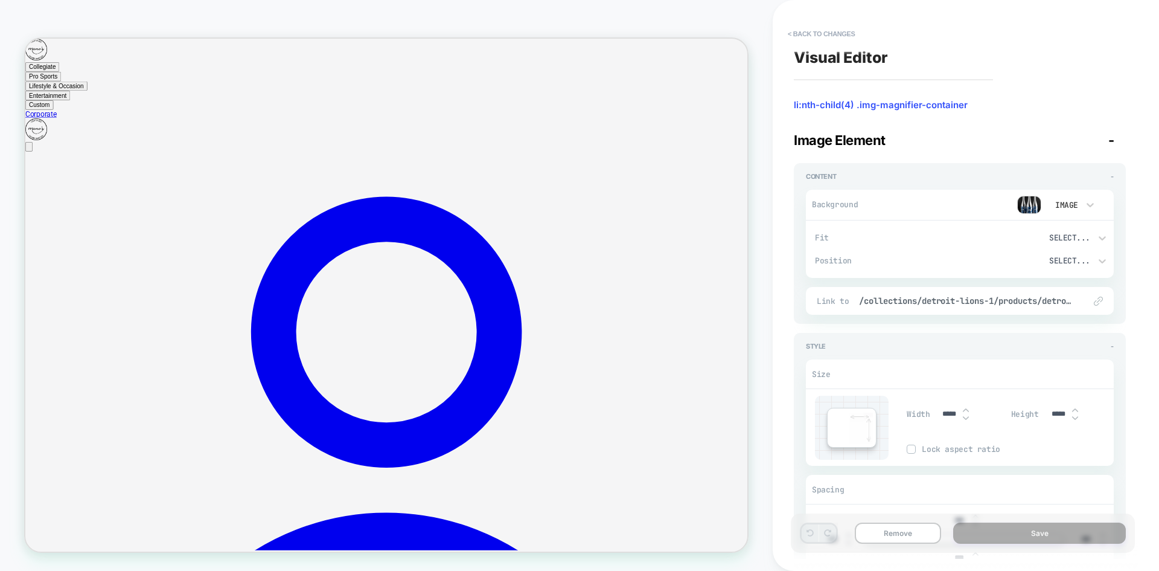
click at [1033, 208] on img at bounding box center [1029, 205] width 24 height 18
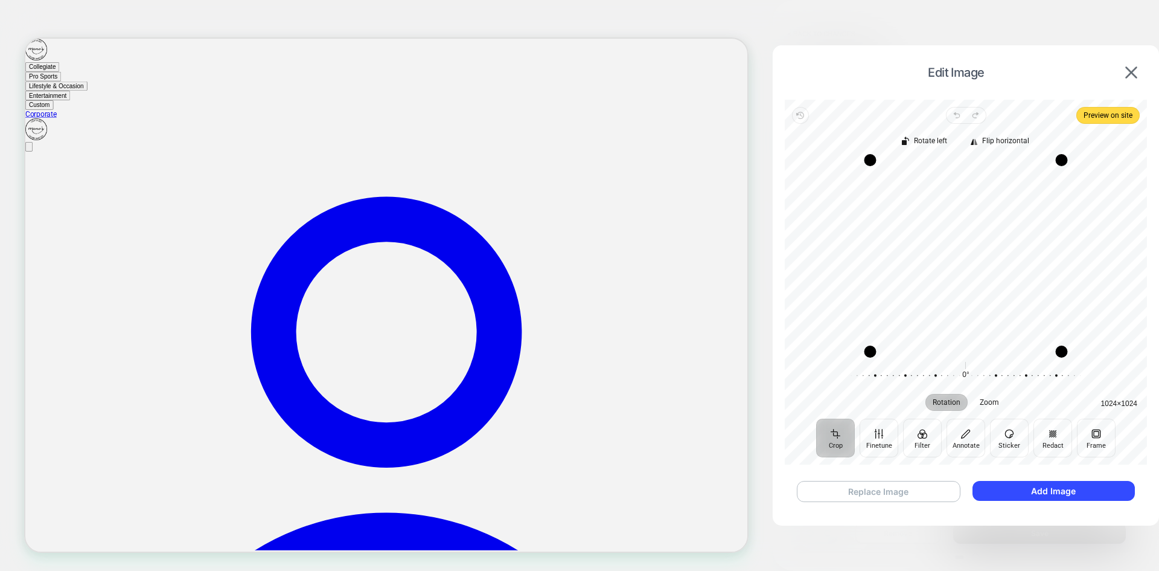
click at [917, 493] on button "Replace Image" at bounding box center [879, 491] width 164 height 21
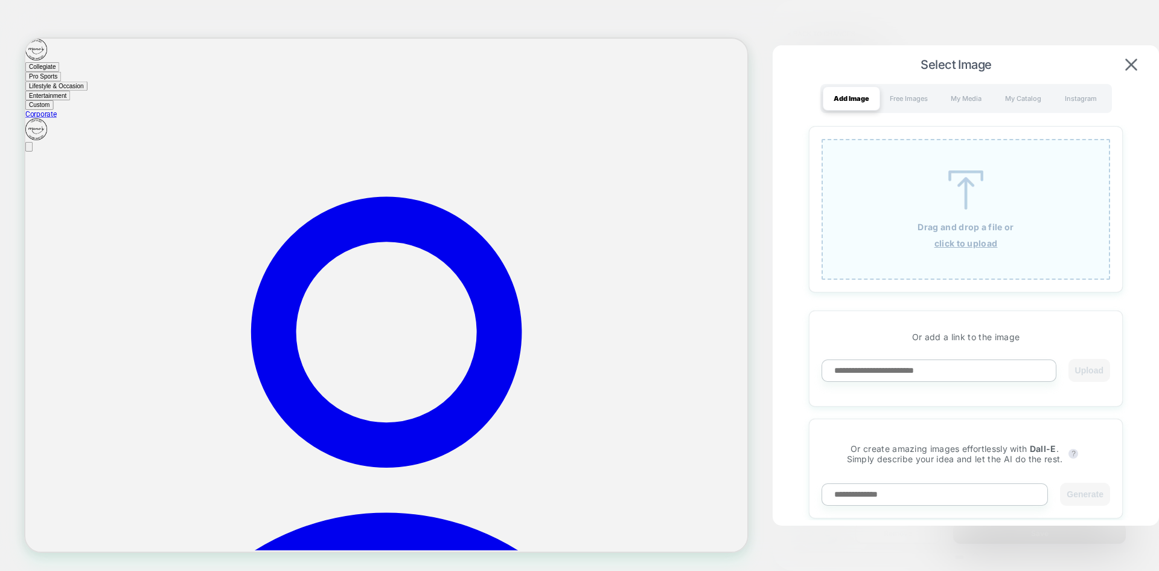
click at [909, 368] on input at bounding box center [939, 370] width 235 height 22
paste input "**********"
type input "**********"
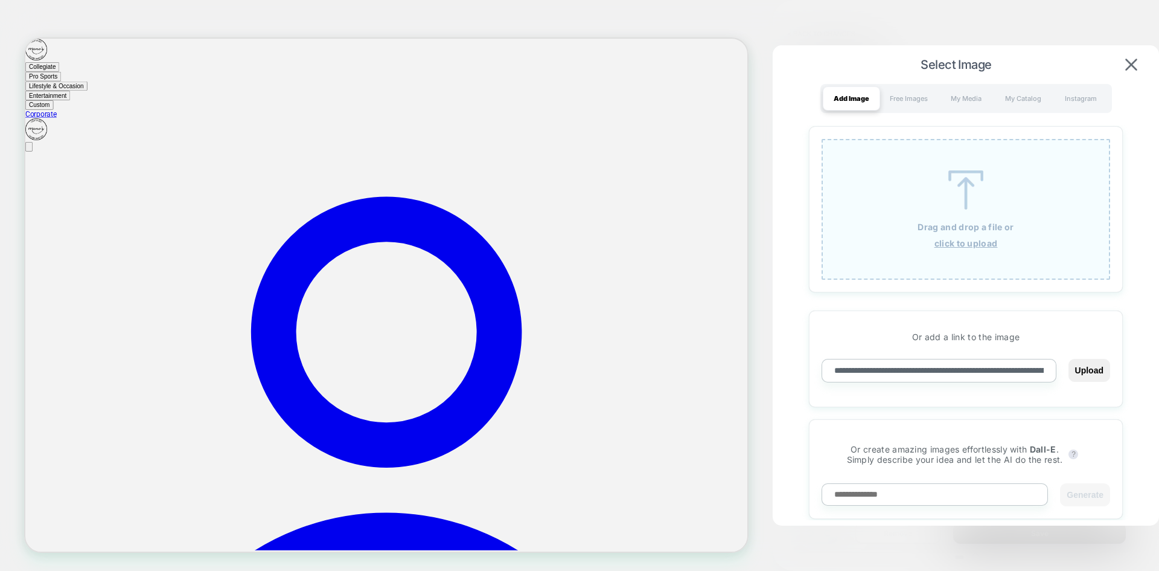
click at [1069, 359] on button "Upload" at bounding box center [1090, 370] width 42 height 23
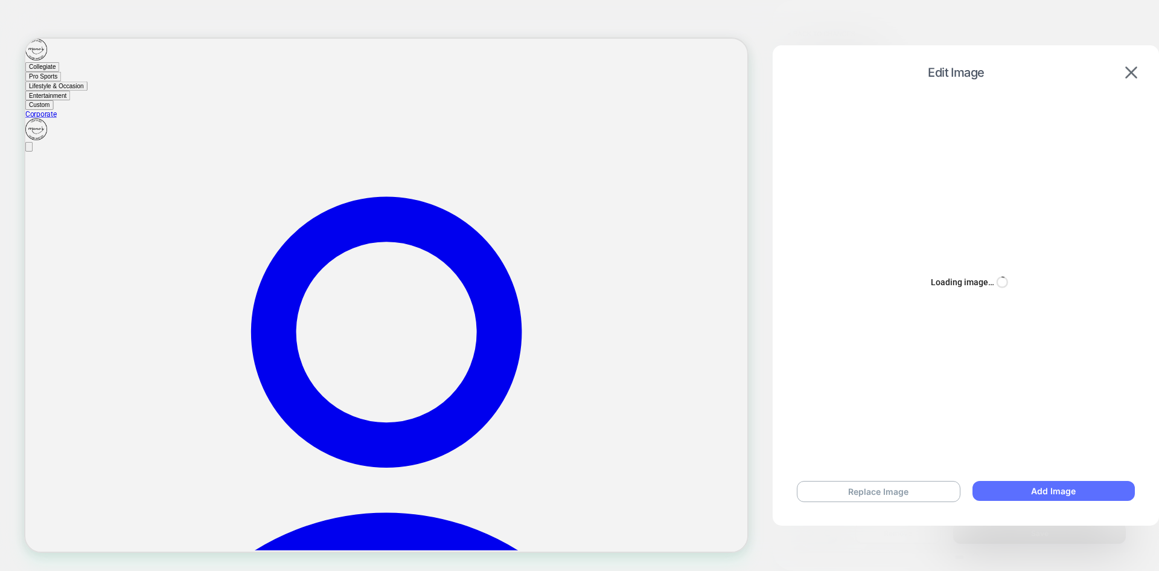
click at [1010, 490] on button "Add Image" at bounding box center [1054, 491] width 162 height 20
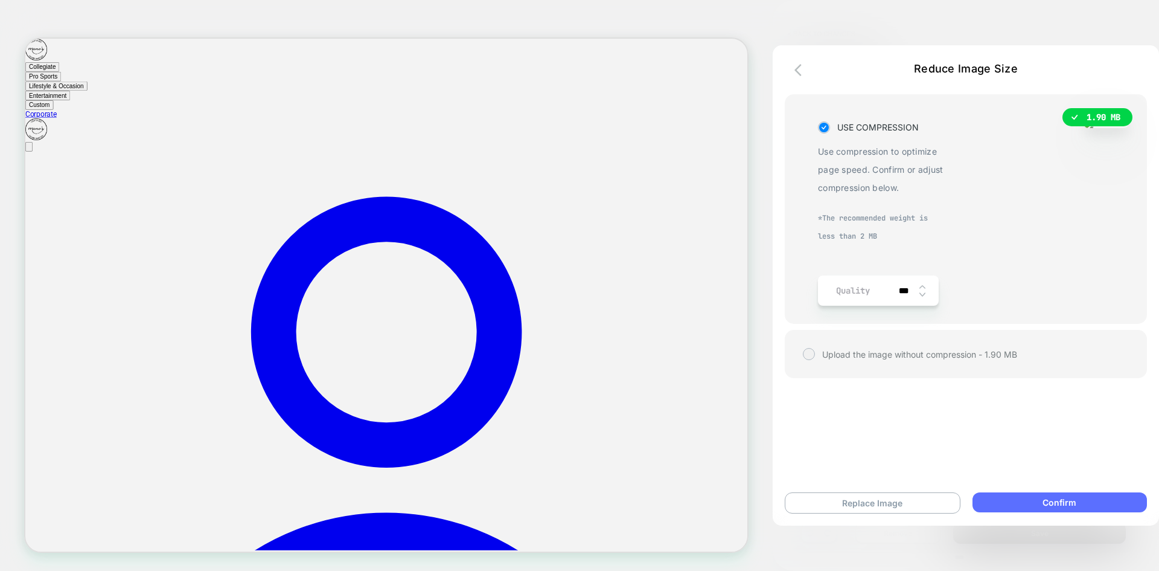
click at [1022, 502] on button "Confirm" at bounding box center [1060, 502] width 175 height 20
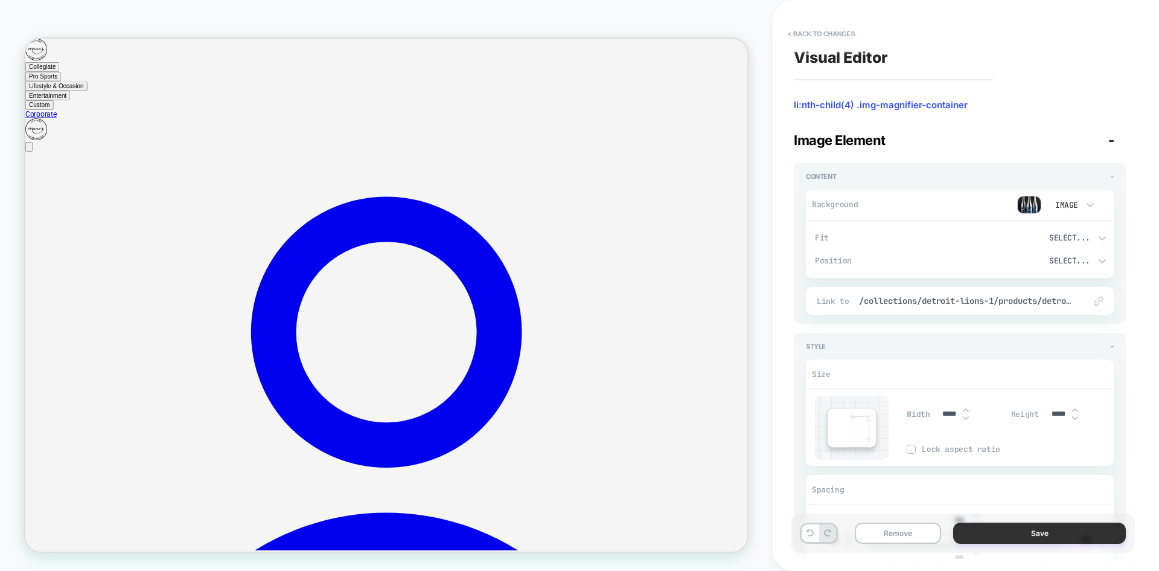
click at [1013, 531] on button "Save" at bounding box center [1039, 532] width 173 height 21
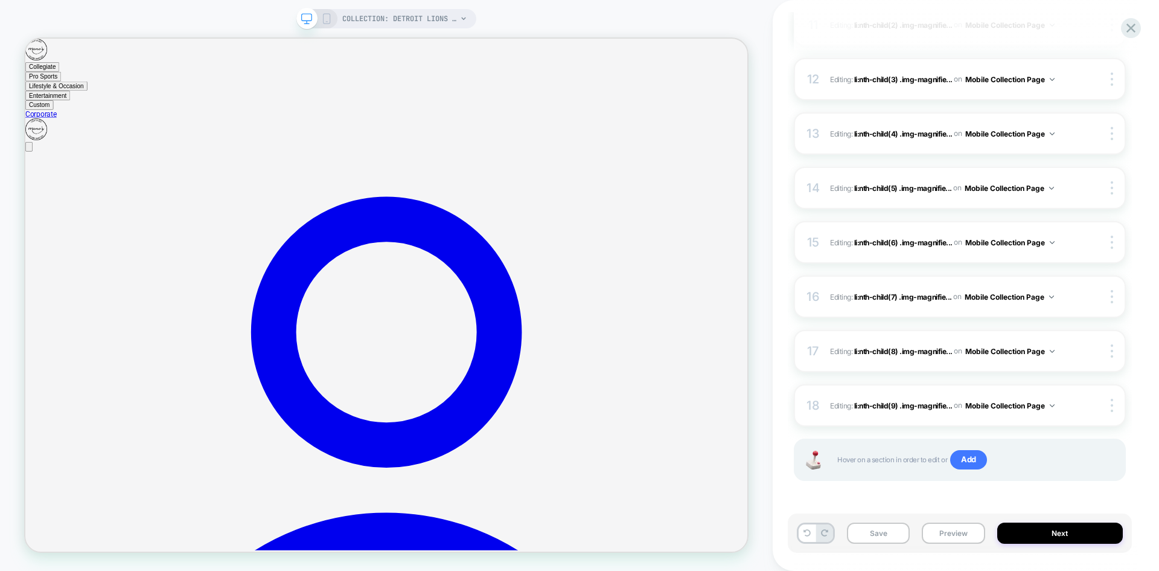
scroll to position [527, 0]
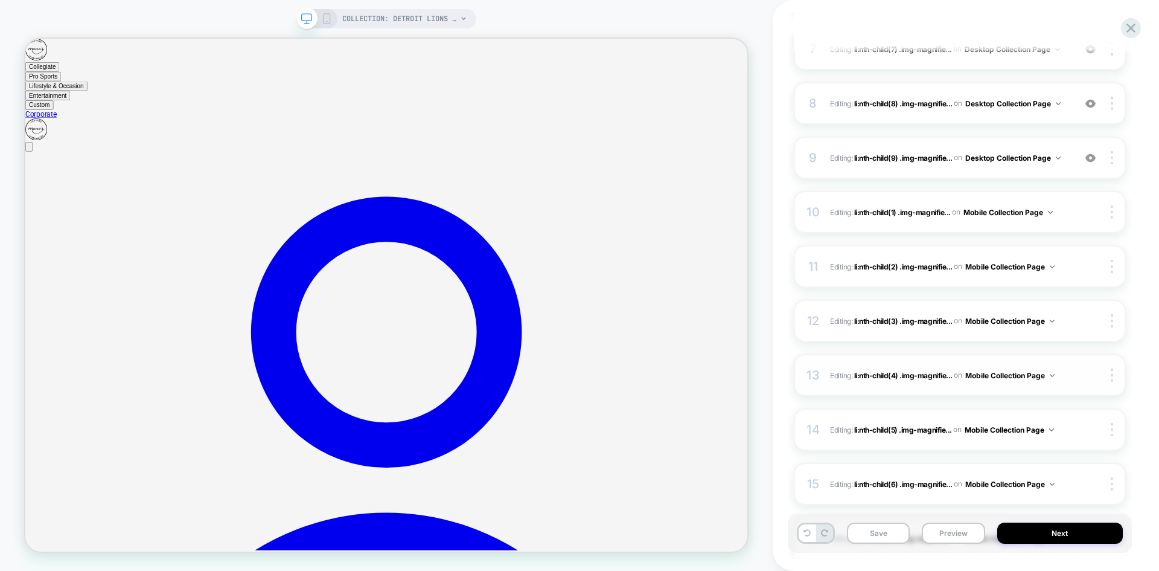
click at [1078, 377] on div "13 Editing : li:nth-child(4) .img-magnifie... li:nth-child(4) .img-magnifier-co…" at bounding box center [960, 375] width 332 height 42
click at [1084, 372] on div at bounding box center [1102, 374] width 45 height 13
click at [876, 532] on button "Save" at bounding box center [878, 532] width 63 height 21
click at [333, 19] on div "COLLECTION: Detroit Lions (Category)" at bounding box center [386, 18] width 180 height 19
click at [331, 19] on icon at bounding box center [326, 18] width 11 height 11
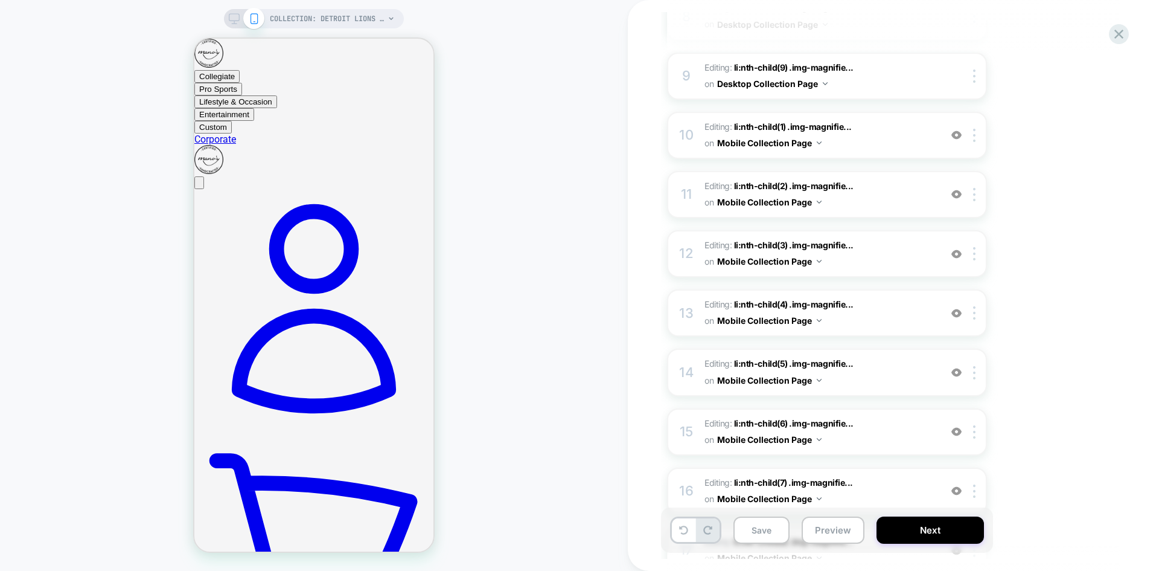
scroll to position [664, 0]
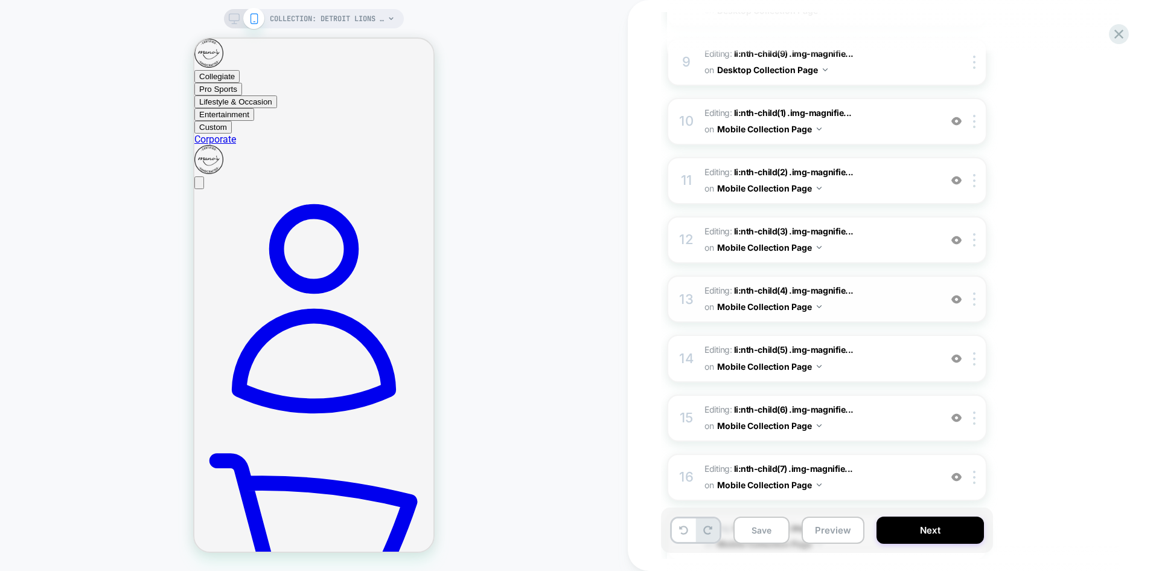
click at [888, 295] on span "Editing : li:nth-child(4) .img-magnifie... li:nth-child(4) .img-magnifier-conta…" at bounding box center [820, 299] width 230 height 33
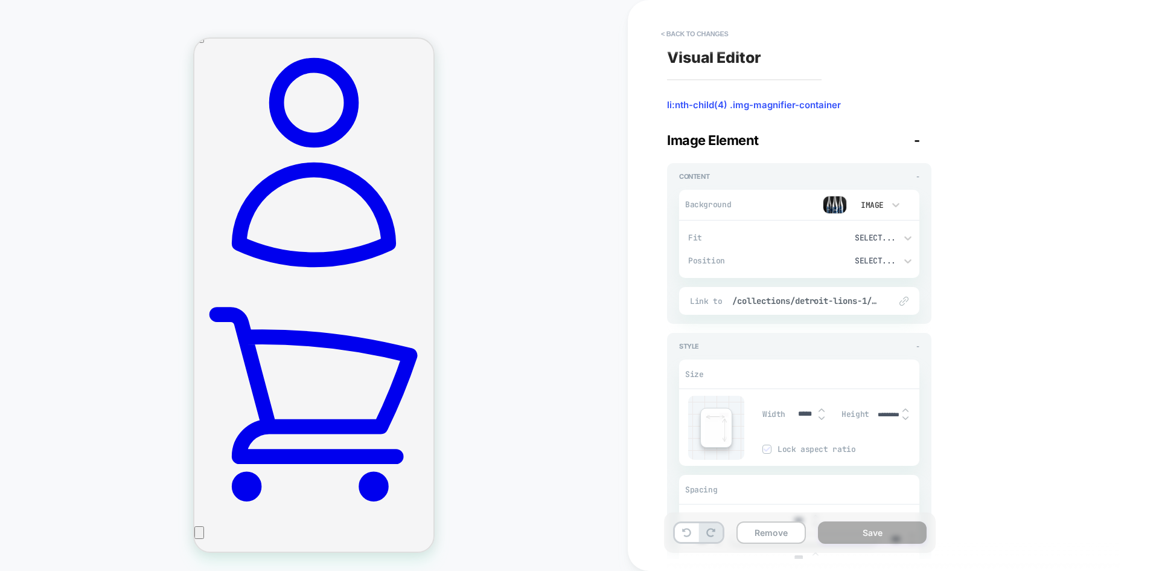
scroll to position [147, 0]
click at [842, 207] on img at bounding box center [835, 205] width 24 height 18
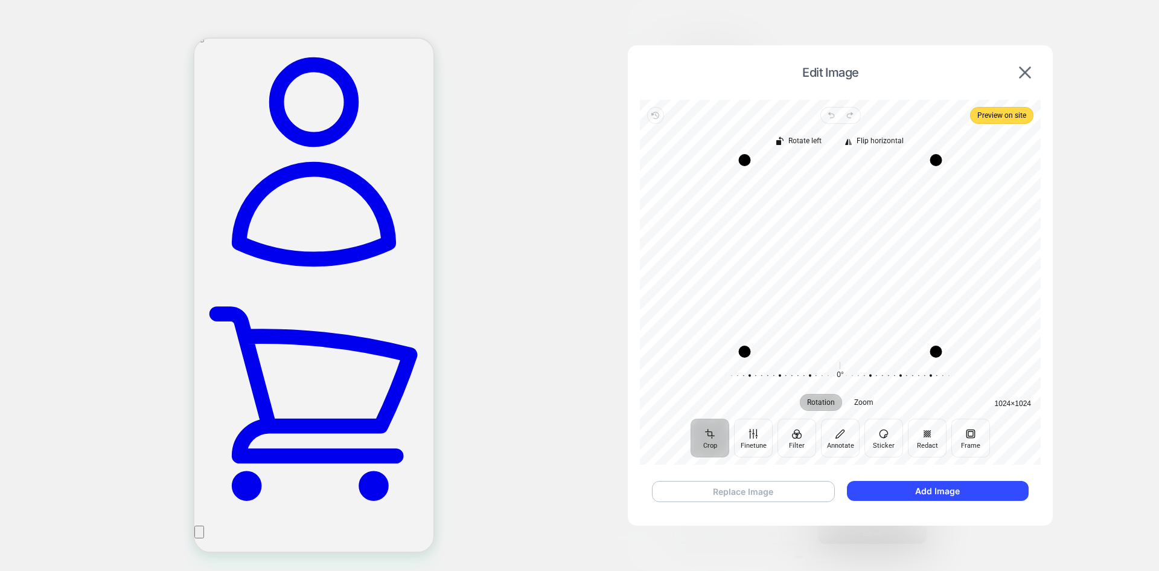
click at [747, 486] on button "Replace Image" at bounding box center [743, 491] width 183 height 21
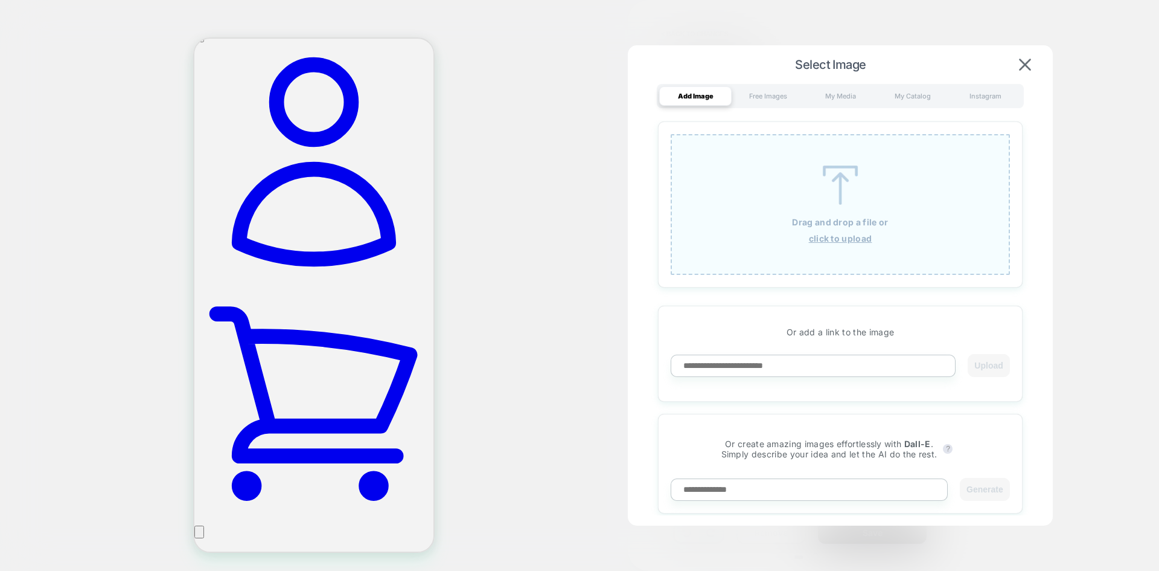
click at [779, 359] on input at bounding box center [813, 365] width 285 height 22
paste input "**********"
type input "**********"
click at [982, 362] on button "Upload" at bounding box center [989, 365] width 42 height 23
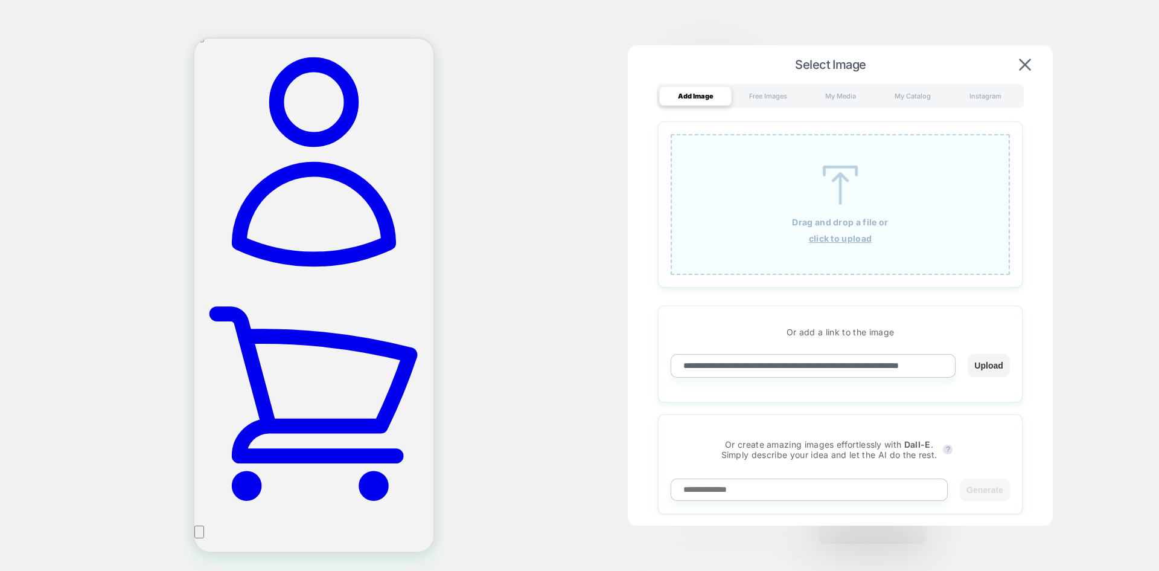
scroll to position [0, 0]
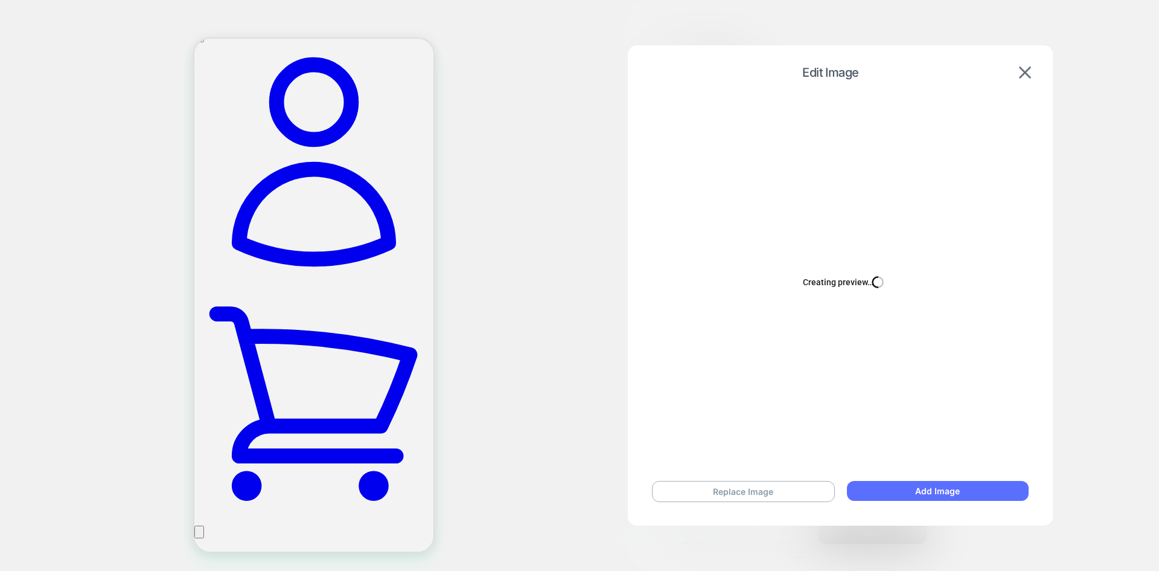
click at [909, 486] on button "Add Image" at bounding box center [938, 491] width 182 height 20
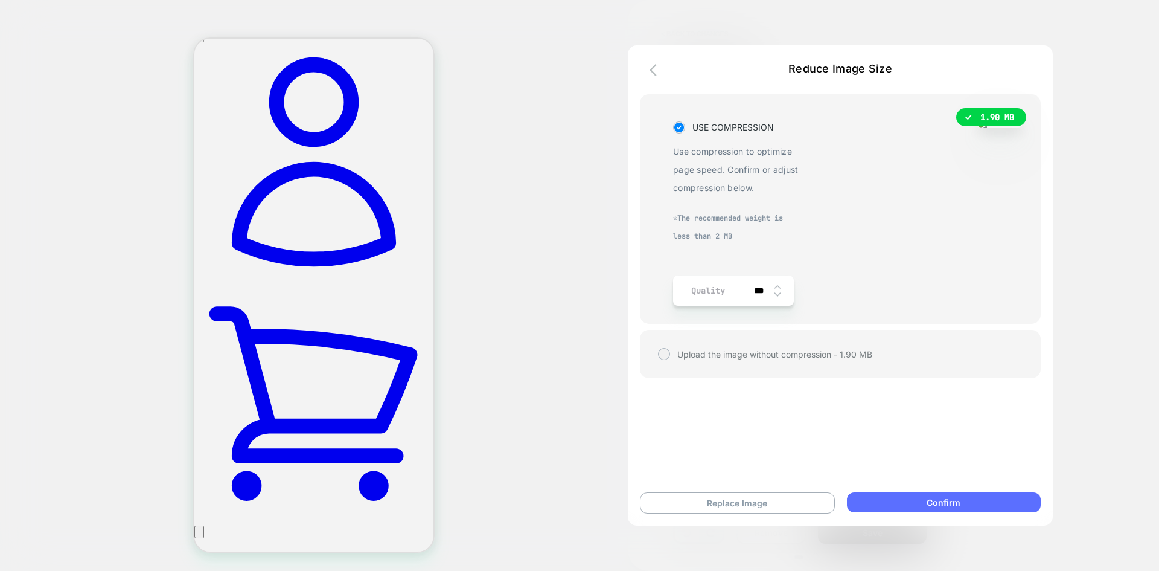
click at [915, 498] on button "Confirm" at bounding box center [944, 502] width 194 height 20
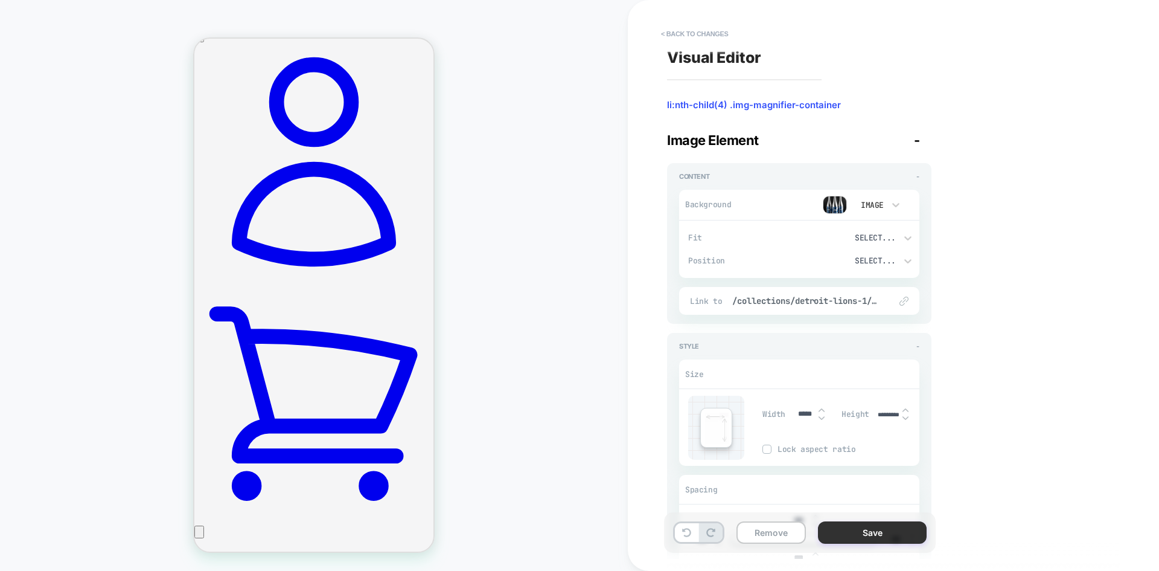
click at [869, 527] on button "Save" at bounding box center [872, 532] width 109 height 22
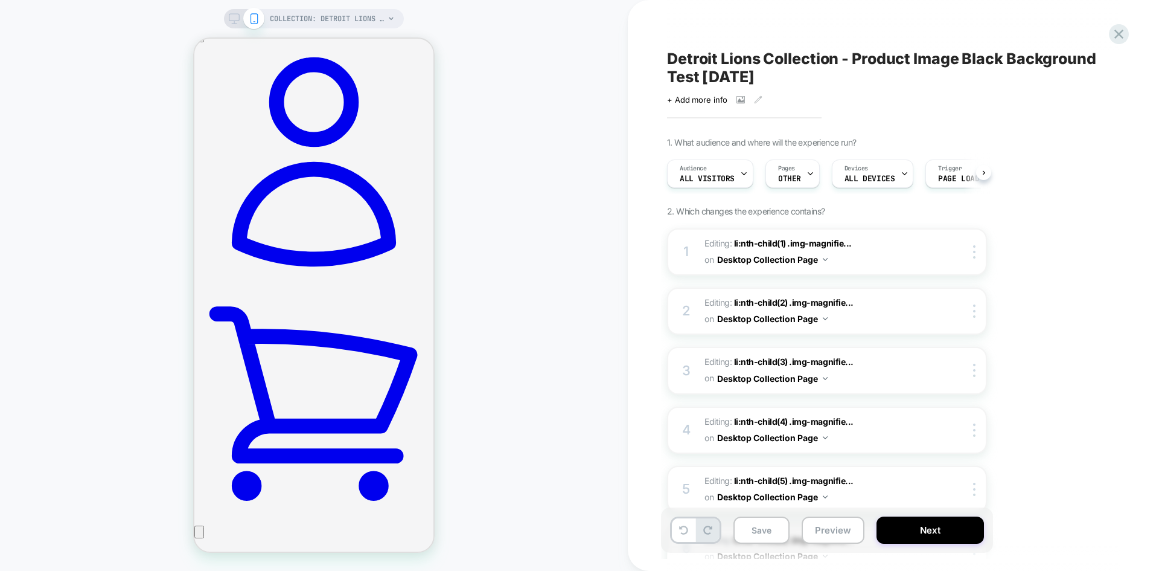
scroll to position [0, 1]
click at [760, 534] on button "Save" at bounding box center [762, 529] width 56 height 27
click at [919, 529] on button "Next" at bounding box center [930, 529] width 107 height 27
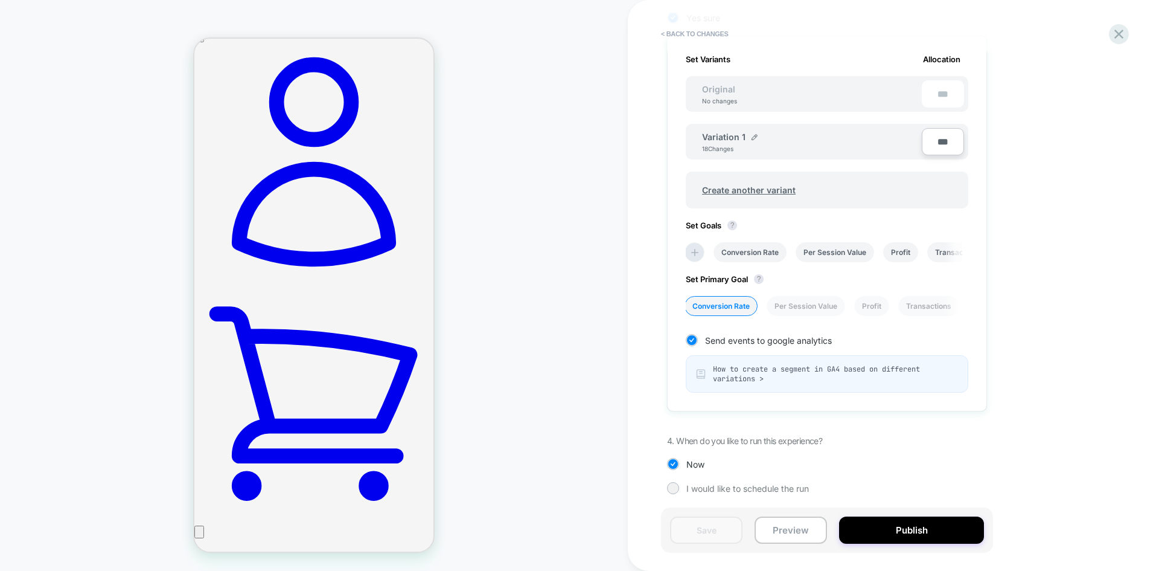
scroll to position [364, 0]
click at [913, 531] on button "Publish" at bounding box center [911, 529] width 145 height 27
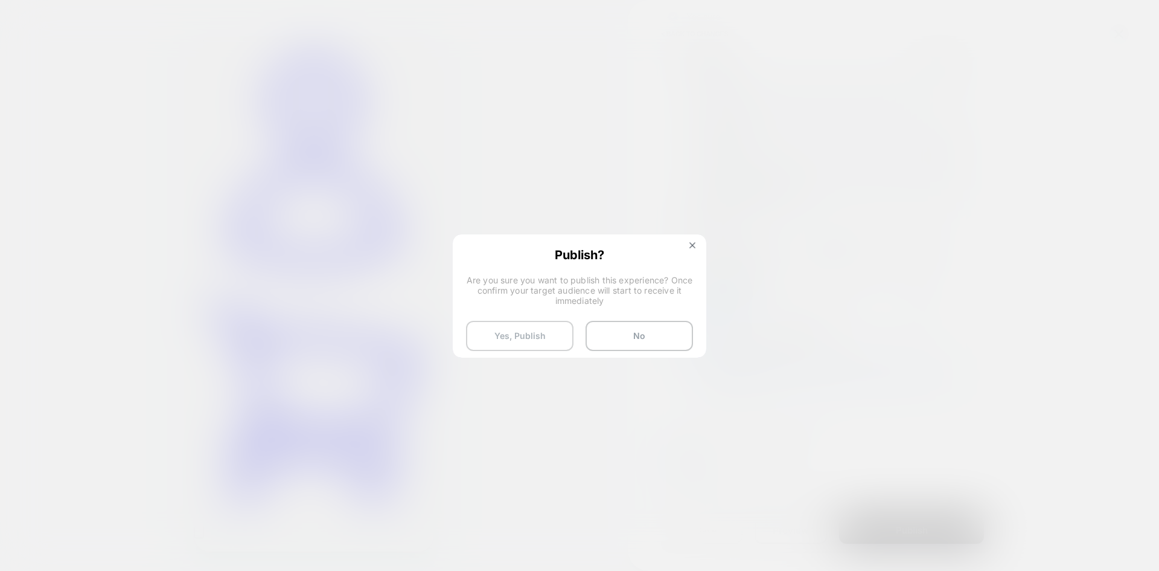
click at [551, 337] on button "Yes, Publish" at bounding box center [519, 336] width 107 height 30
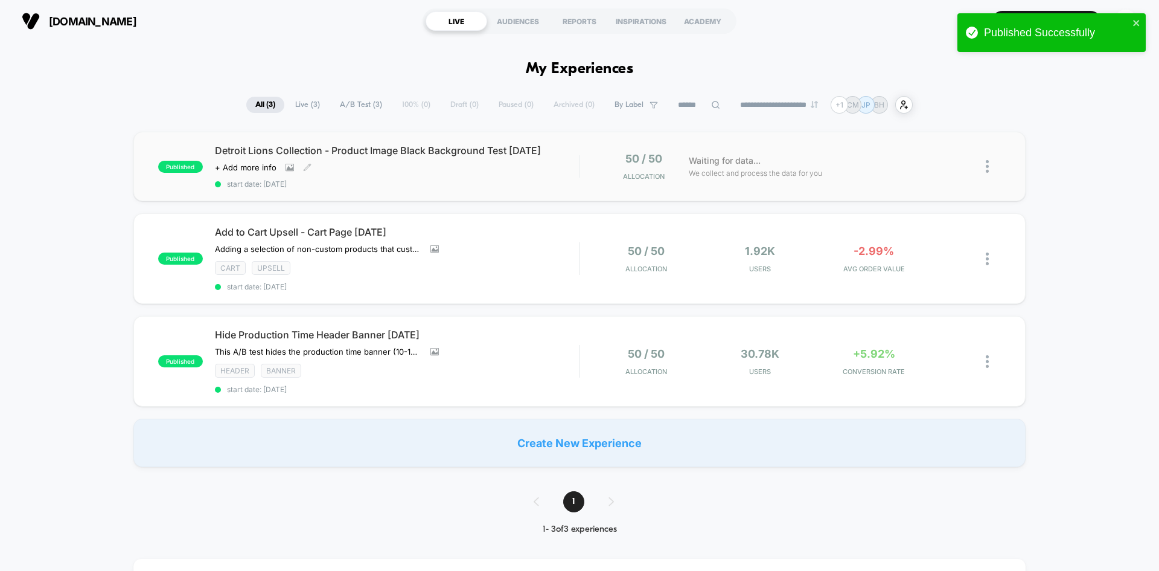
click at [411, 163] on div "Click to view images Click to edit experience details + Add more info" at bounding box center [342, 167] width 255 height 10
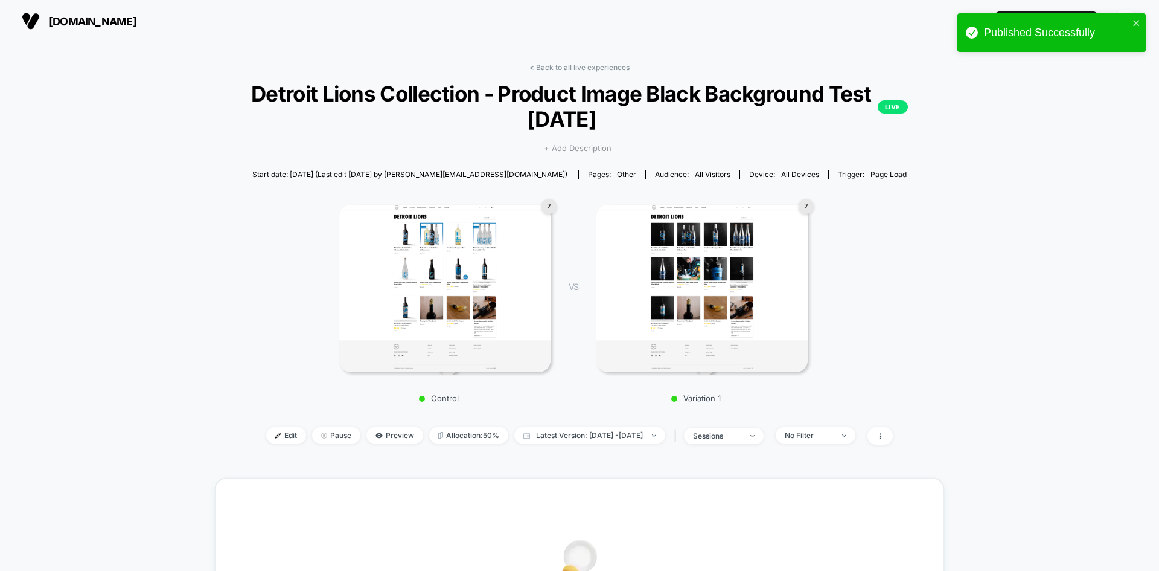
click at [591, 150] on span "+ Add Description" at bounding box center [578, 149] width 68 height 12
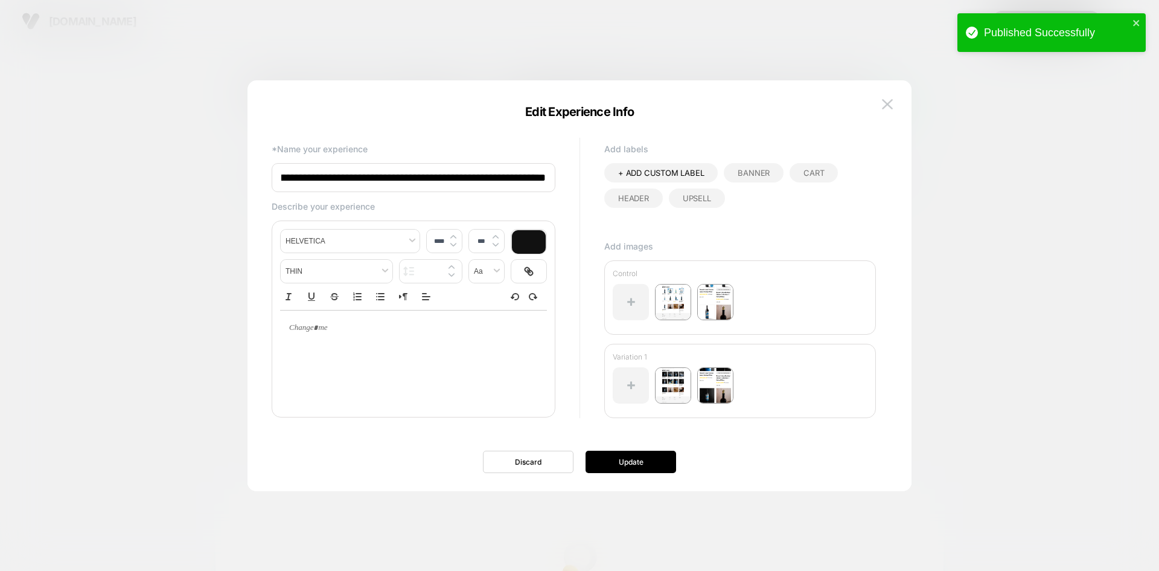
type input "****"
click at [399, 342] on div at bounding box center [413, 327] width 267 height 35
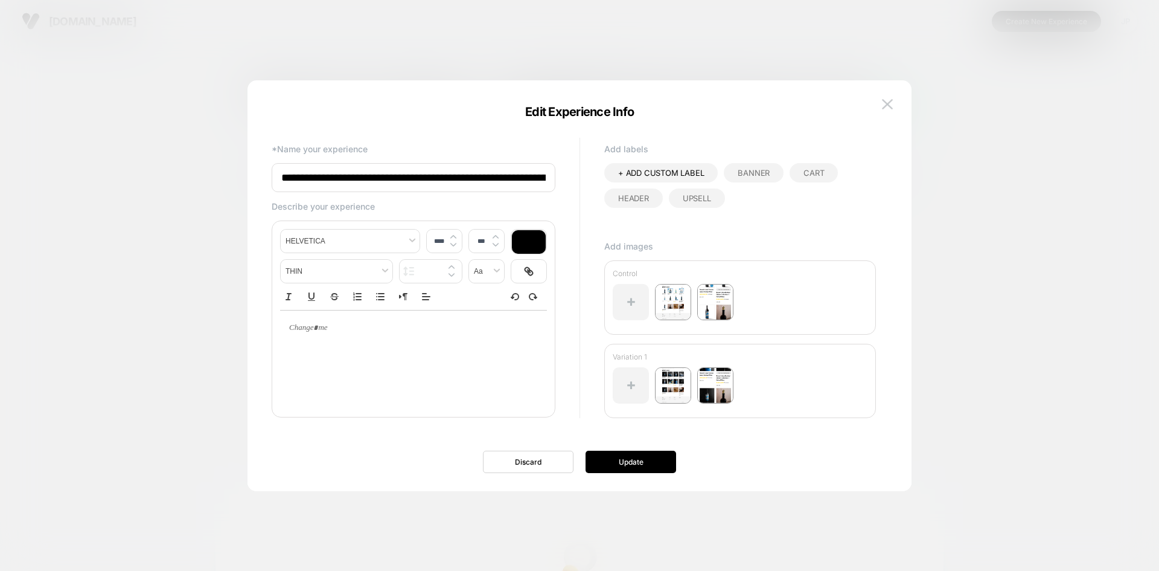
click at [364, 330] on p at bounding box center [409, 327] width 234 height 11
click at [384, 331] on p "**********" at bounding box center [409, 327] width 234 height 11
click at [523, 350] on div "**********" at bounding box center [413, 358] width 267 height 97
click at [517, 318] on div "**********" at bounding box center [413, 327] width 267 height 35
click at [859, 242] on p "Add images" at bounding box center [740, 246] width 272 height 10
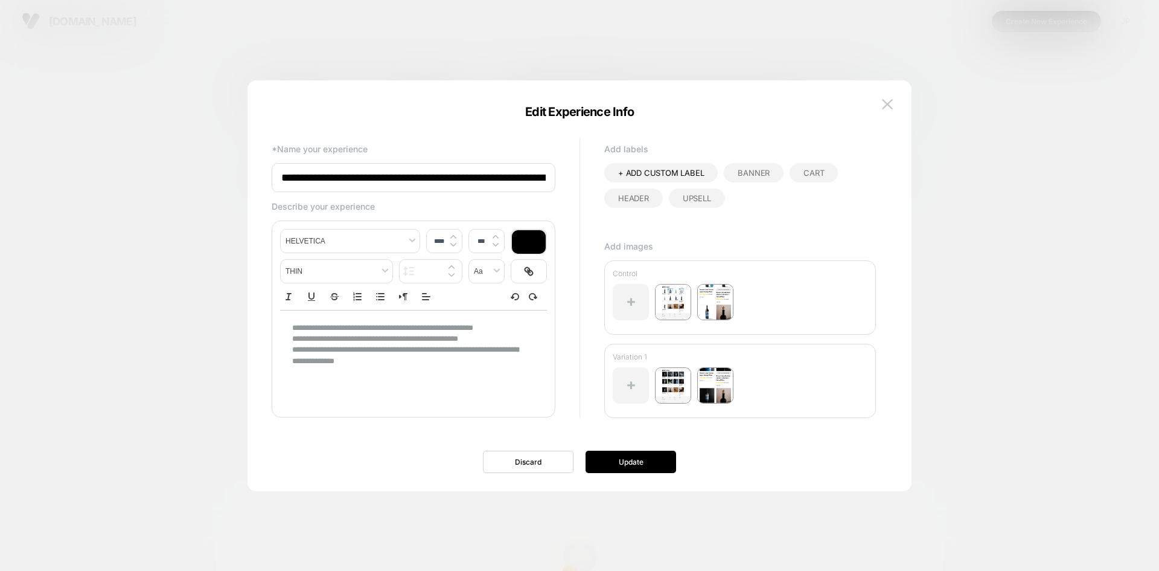
click at [420, 371] on div "**********" at bounding box center [413, 344] width 267 height 69
click at [467, 381] on div "**********" at bounding box center [413, 358] width 267 height 97
click at [459, 368] on div "**********" at bounding box center [413, 344] width 267 height 69
click at [458, 362] on p "**********" at bounding box center [409, 355] width 234 height 22
click at [536, 327] on div "**********" at bounding box center [413, 344] width 267 height 69
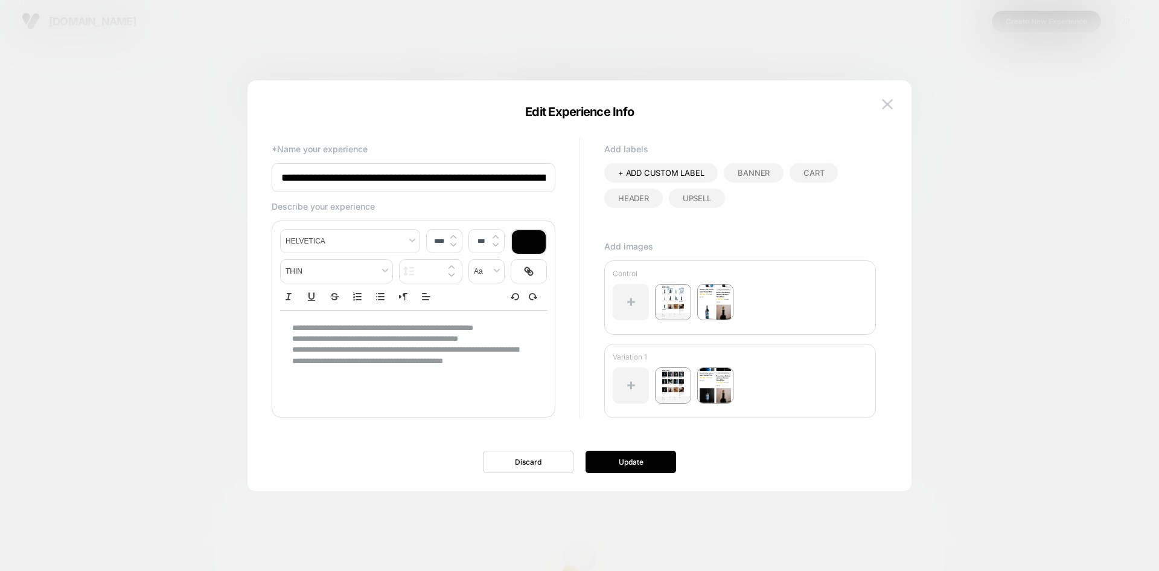
click at [569, 332] on div "**********" at bounding box center [574, 285] width 616 height 301
click at [686, 168] on span "+ ADD CUSTOM LABEL" at bounding box center [661, 173] width 86 height 10
type input "**********"
click at [681, 168] on span "+ ADD CUSTOM LABEL" at bounding box center [661, 173] width 86 height 10
type input "***"
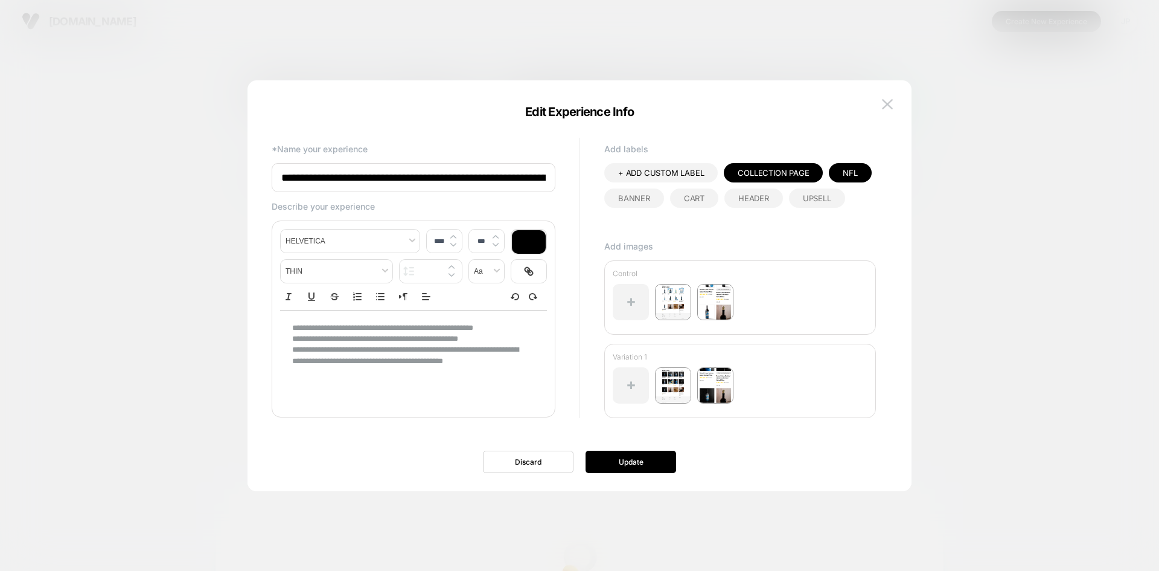
click at [694, 222] on div "+ ADD CUSTOM LABEL Collection Page NFL Banner Cart Header Upsell" at bounding box center [740, 197] width 272 height 69
click at [641, 462] on button "Update" at bounding box center [631, 461] width 91 height 22
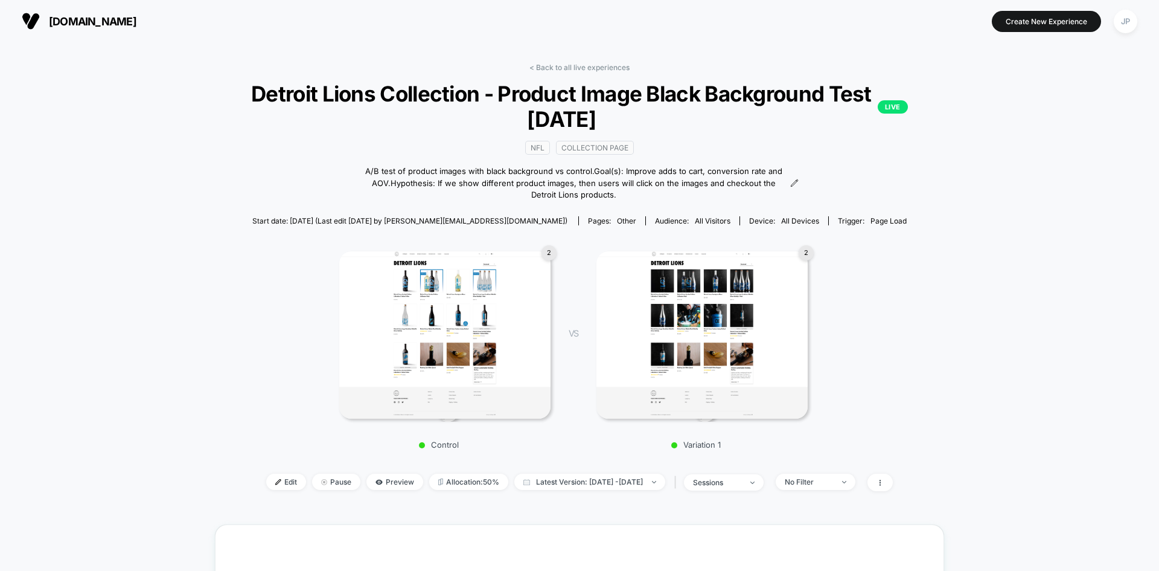
click at [974, 210] on div "< Back to all live experiences Detroit Lions Collection - Product Image Black B…" at bounding box center [579, 498] width 1159 height 912
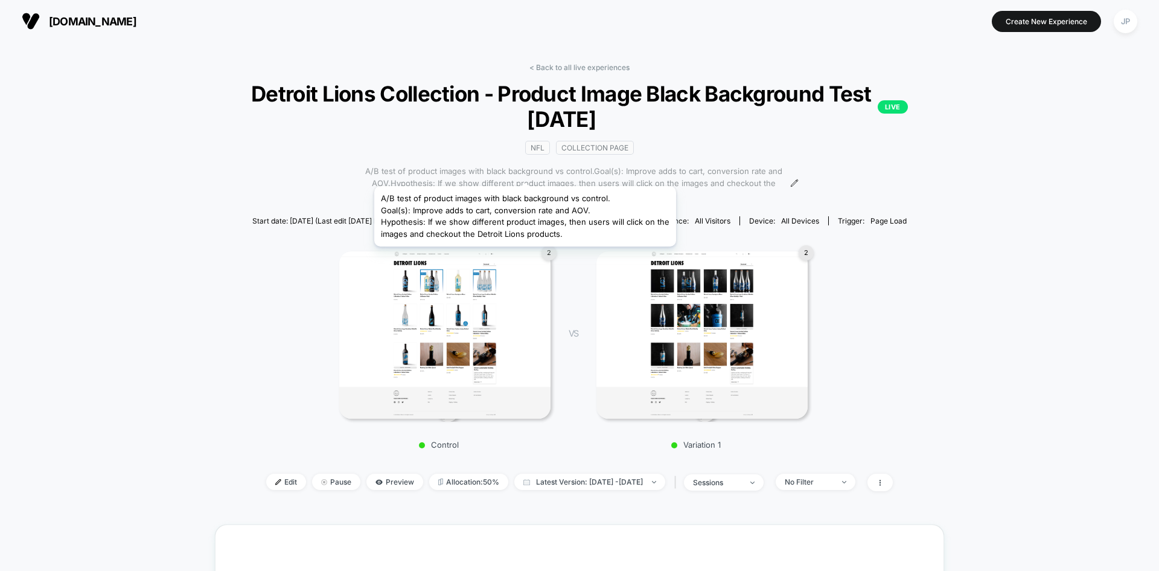
click at [525, 171] on span "A/B test of product images with black background vs control.Goal(s): Improve ad…" at bounding box center [573, 183] width 426 height 36
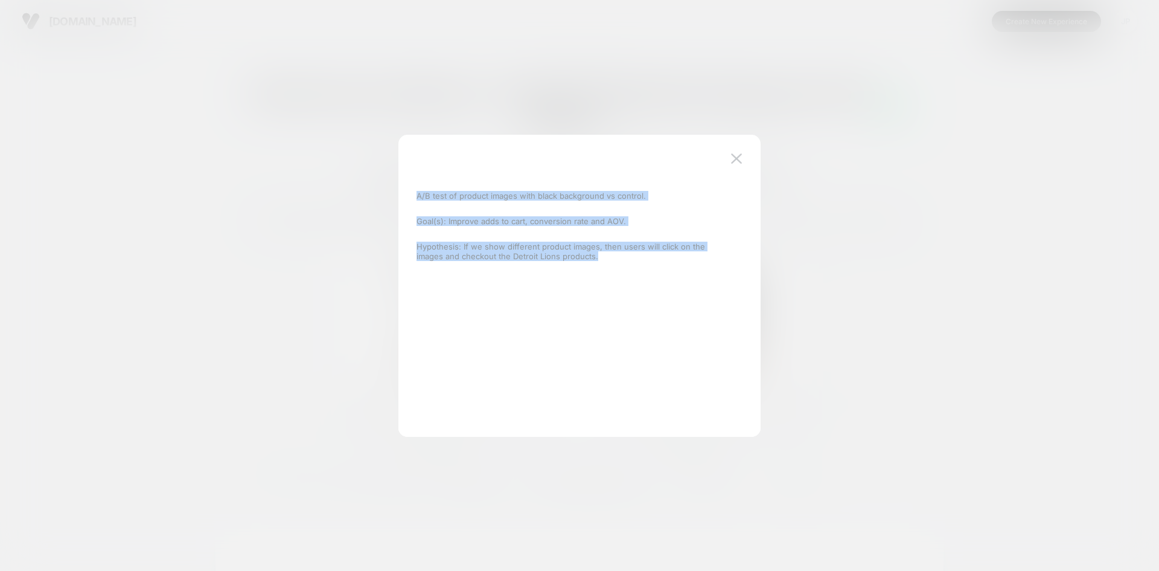
drag, startPoint x: 570, startPoint y: 255, endPoint x: 414, endPoint y: 199, distance: 165.8
click at [414, 199] on div "A/B test of product images with black background vs control. Goal(s): Improve a…" at bounding box center [574, 286] width 326 height 254
copy div "A/B test of product images with black background vs control. Goal(s): Improve a…"
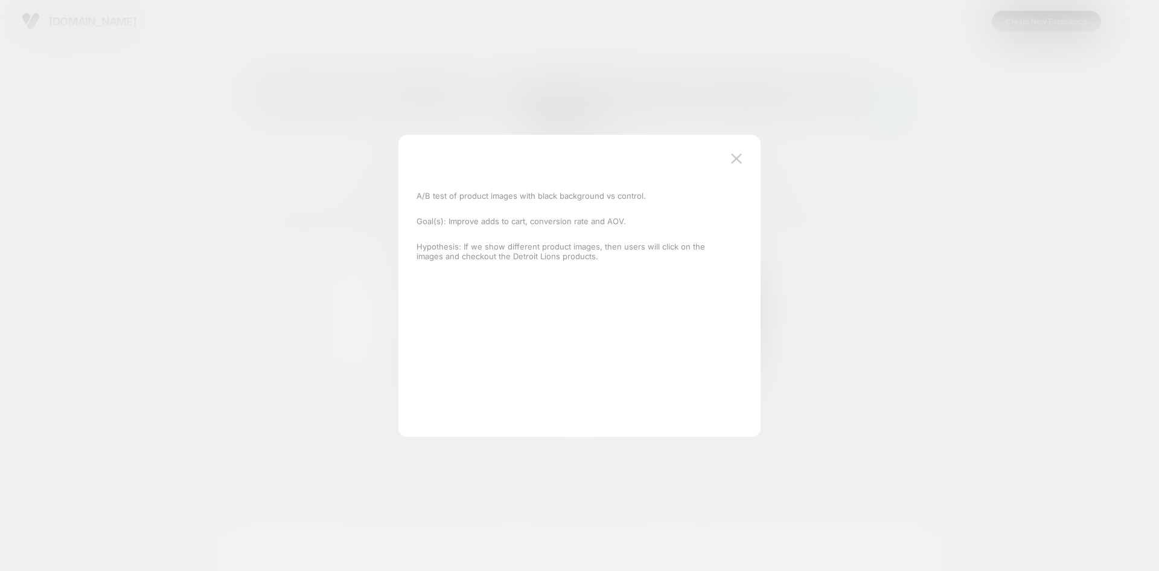
click at [304, 193] on div at bounding box center [579, 285] width 1159 height 571
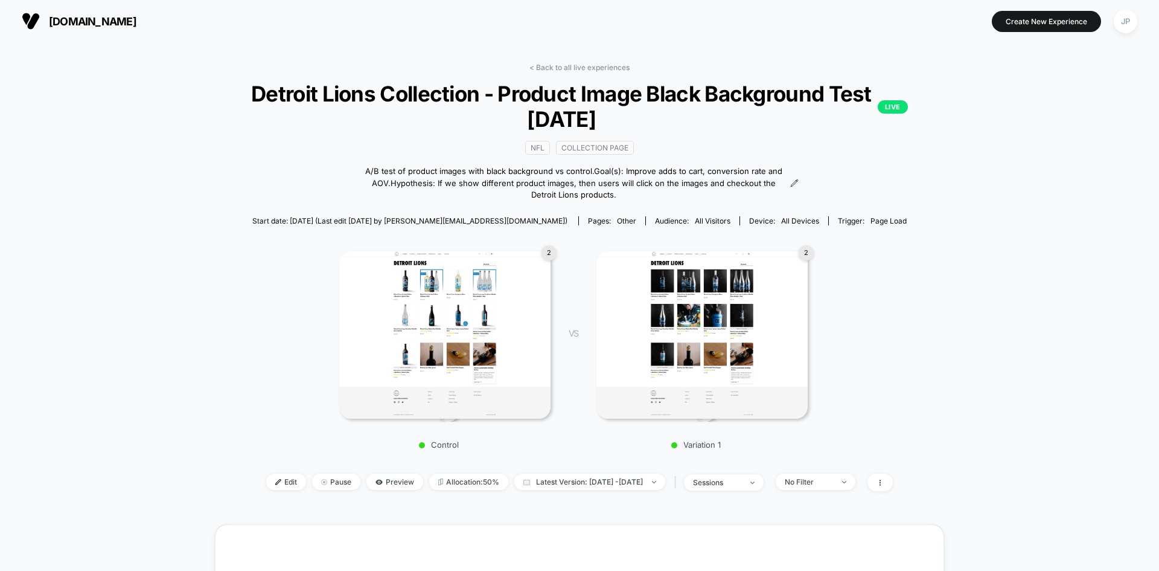
click at [934, 321] on div "2 Control VS 2 Variation 1" at bounding box center [574, 346] width 730 height 219
click at [945, 231] on div "< Back to all live experiences Detroit Lions Collection - Product Image Black B…" at bounding box center [580, 284] width 730 height 443
click at [644, 343] on img at bounding box center [702, 335] width 211 height 168
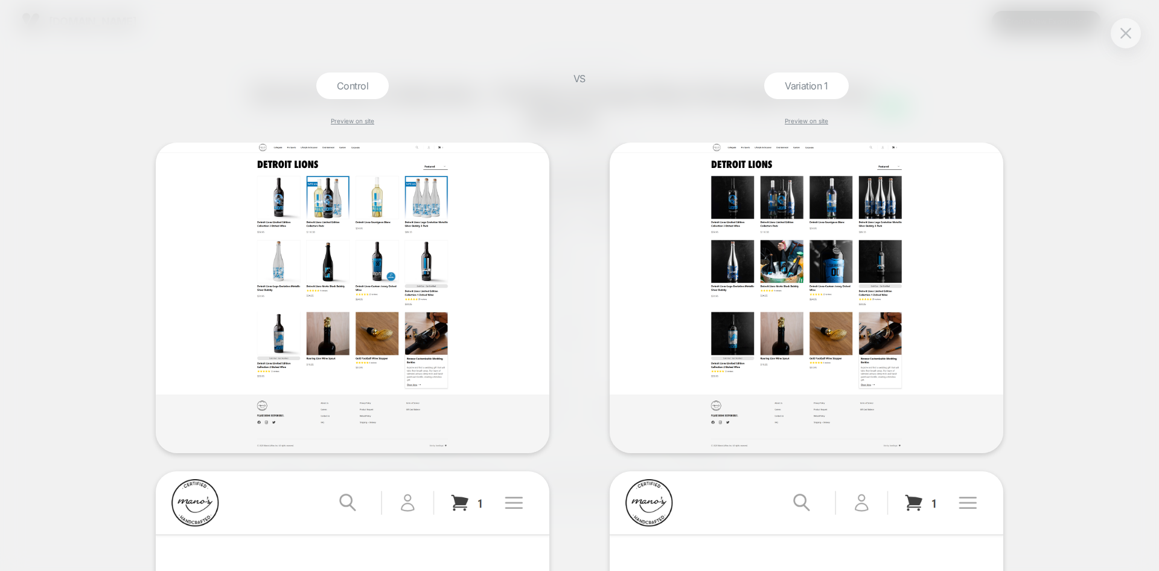
click at [1120, 94] on div "Control Preview on site VS Variation 1 Preview on site" at bounding box center [579, 285] width 1159 height 571
click at [1125, 29] on img at bounding box center [1126, 33] width 11 height 10
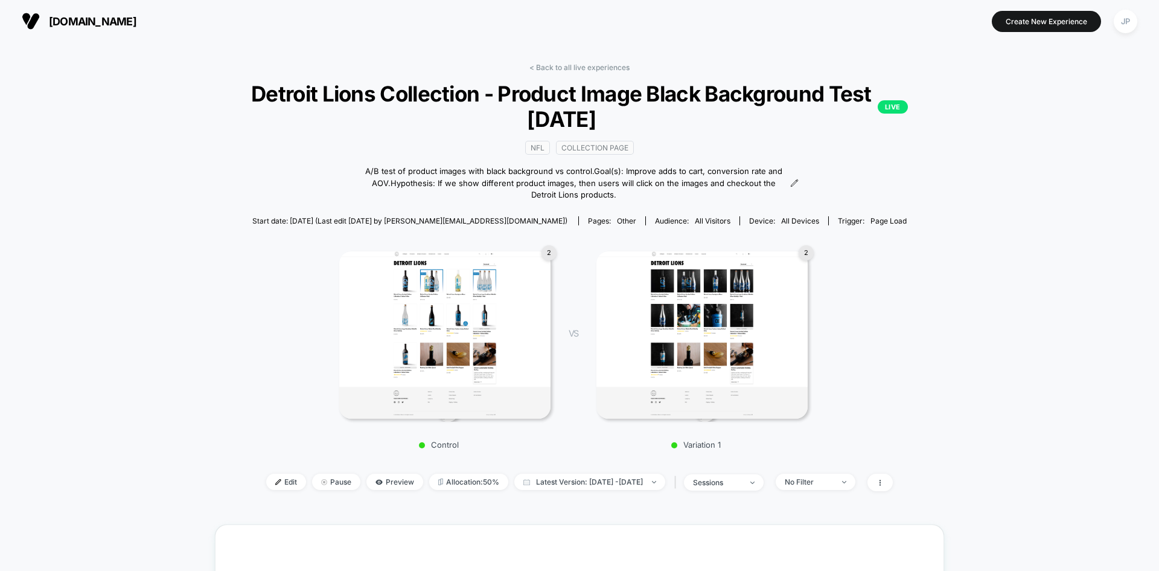
click at [690, 114] on span "Detroit Lions Collection - Product Image Black Background Test 09.12.25 LIVE" at bounding box center [579, 106] width 657 height 51
click at [591, 66] on link "< Back to all live experiences" at bounding box center [580, 67] width 100 height 9
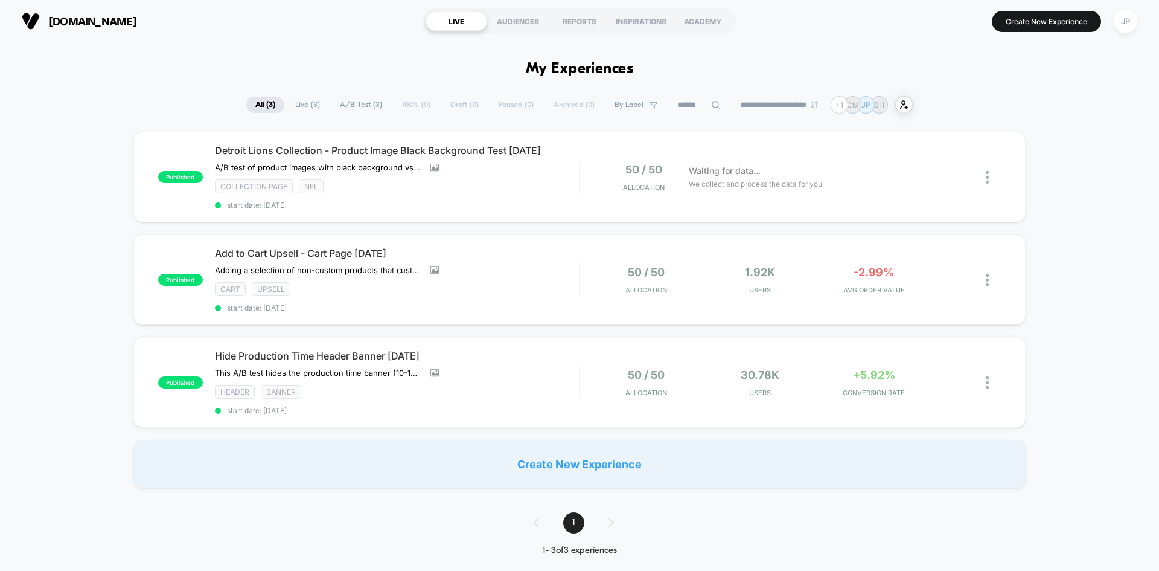
click at [370, 39] on div "manoswine.com LIVE AUDIENCES REPORTS INSPIRATIONS ACADEMY Create New Experience…" at bounding box center [579, 21] width 1159 height 42
